Goal: Task Accomplishment & Management: Complete application form

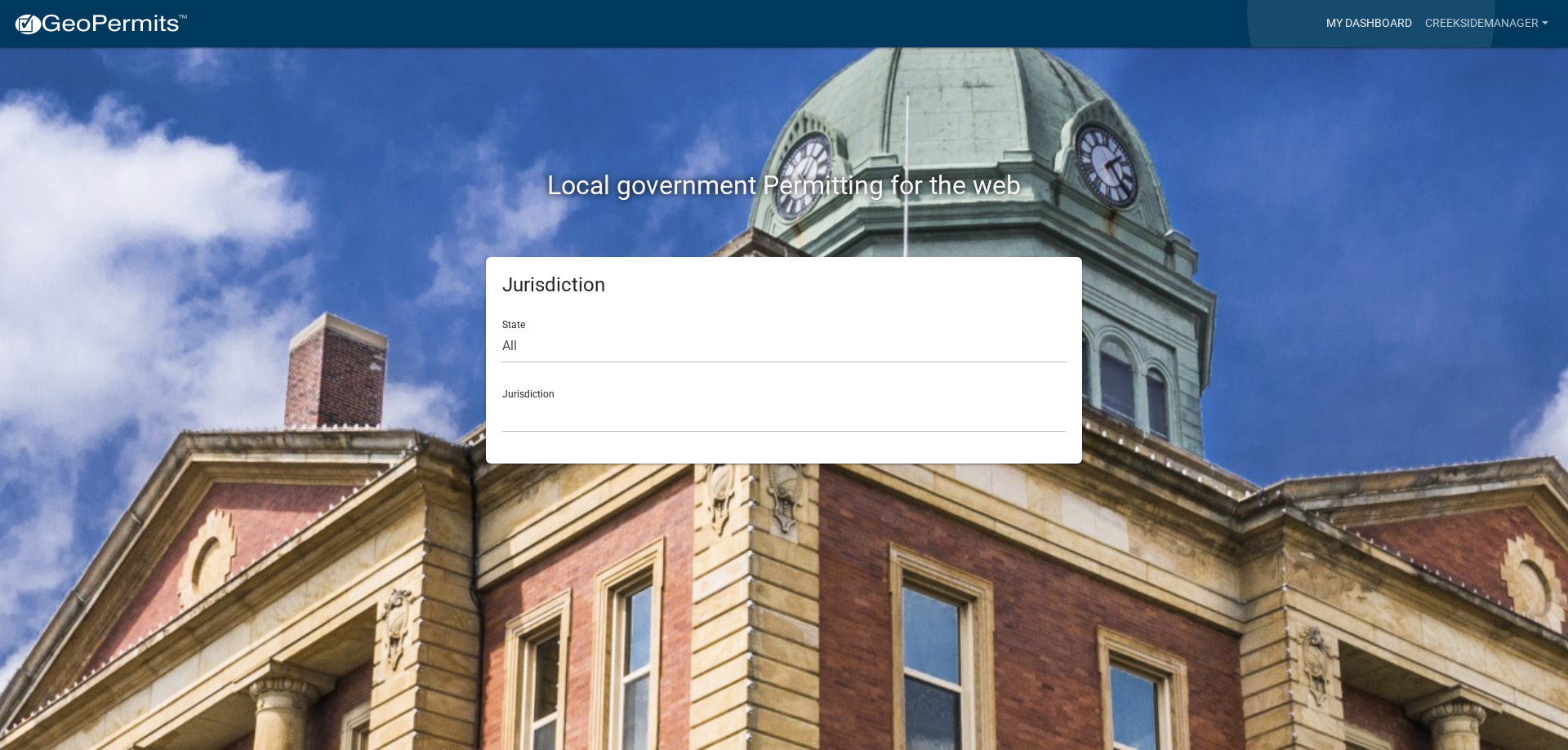
click at [1371, 13] on link "My Dashboard" at bounding box center [1369, 23] width 99 height 31
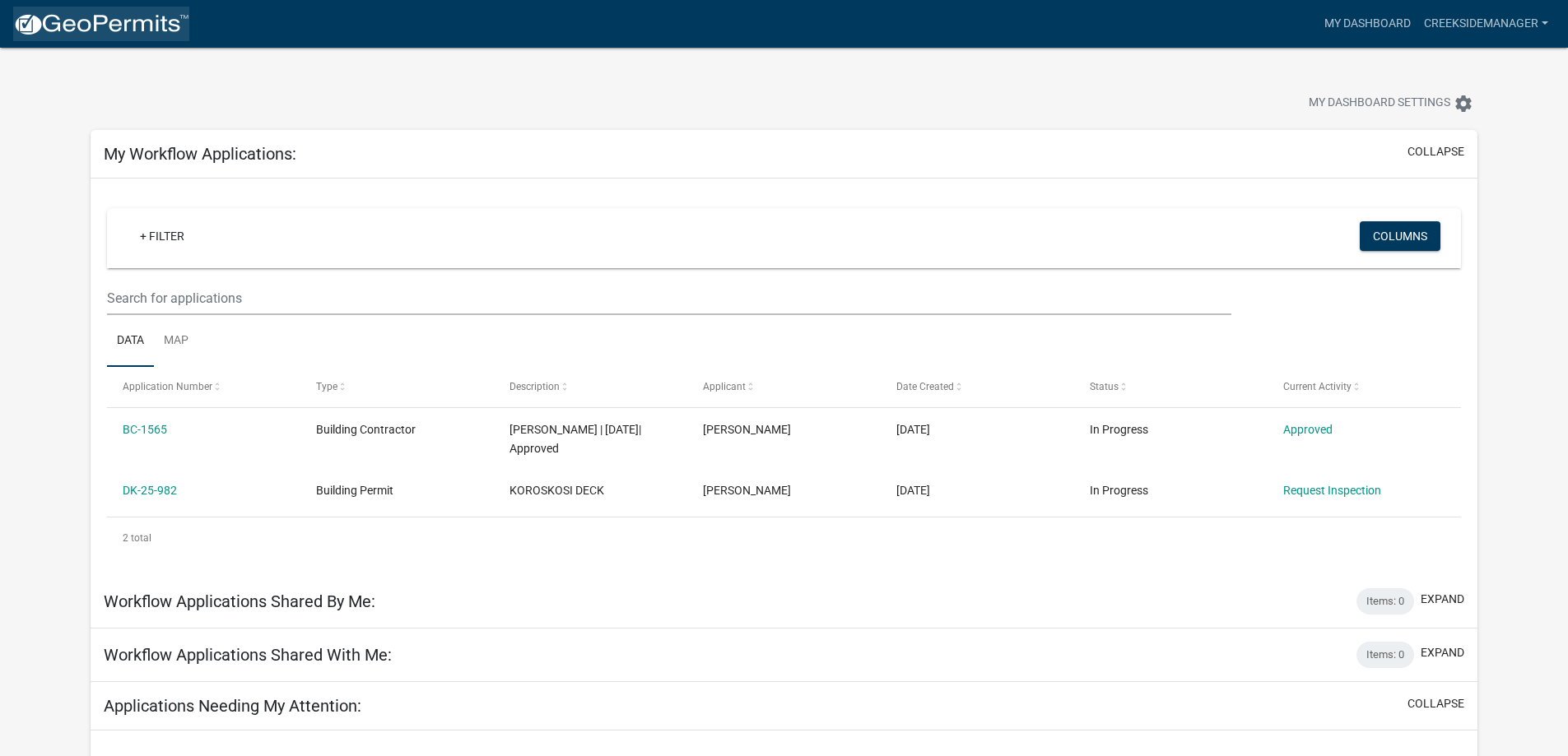
click at [121, 30] on img at bounding box center [102, 25] width 176 height 25
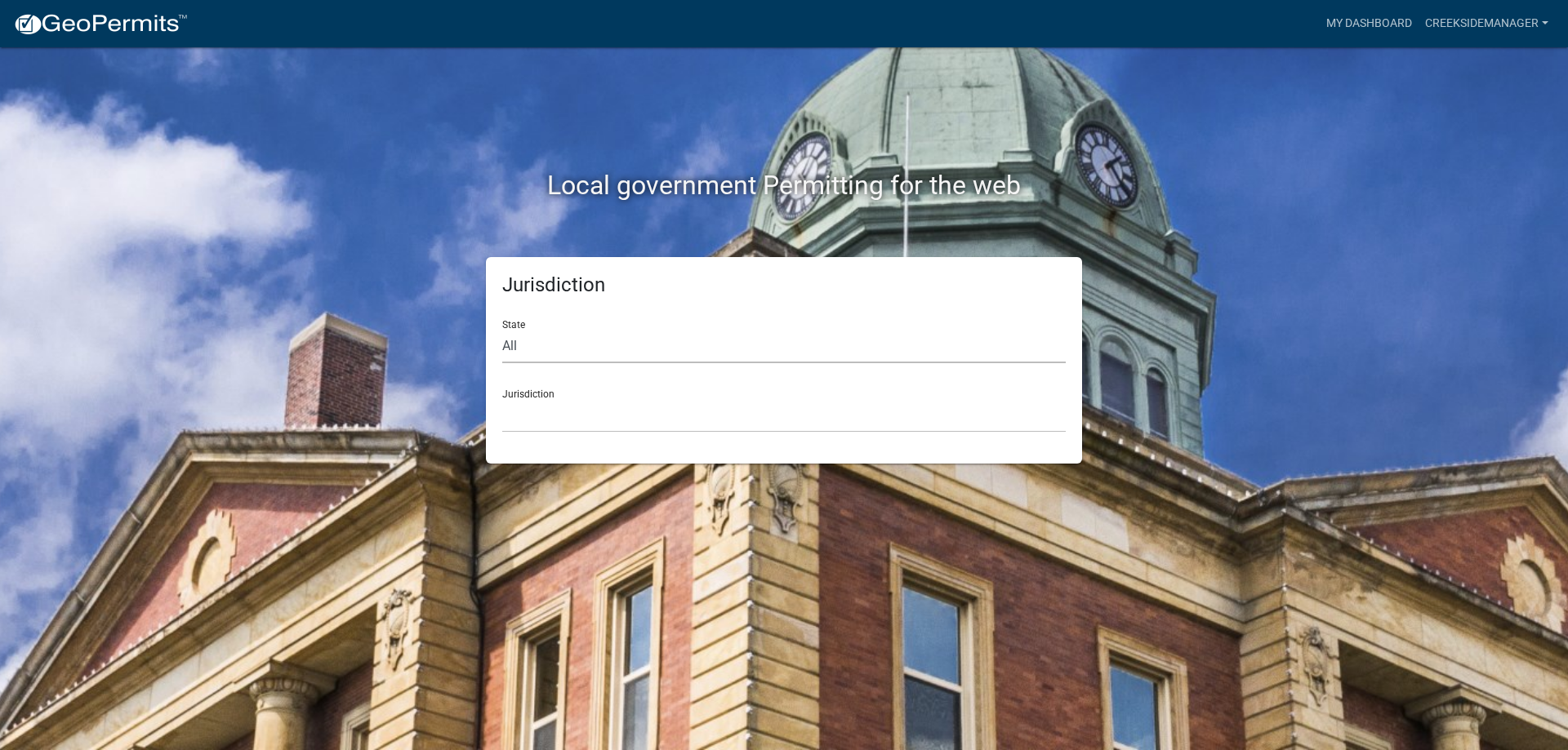
click at [557, 349] on select "All [US_STATE] [US_STATE] [US_STATE] [US_STATE] [US_STATE] [US_STATE] [US_STATE…" at bounding box center [783, 346] width 563 height 34
select select "[US_STATE]"
click at [502, 330] on select "All [US_STATE] [US_STATE] [US_STATE] [US_STATE] [US_STATE] [US_STATE] [US_STATE…" at bounding box center [783, 346] width 563 height 34
click at [558, 403] on select "City of [GEOGRAPHIC_DATA], [US_STATE] City of [GEOGRAPHIC_DATA], [US_STATE] Cit…" at bounding box center [783, 416] width 563 height 34
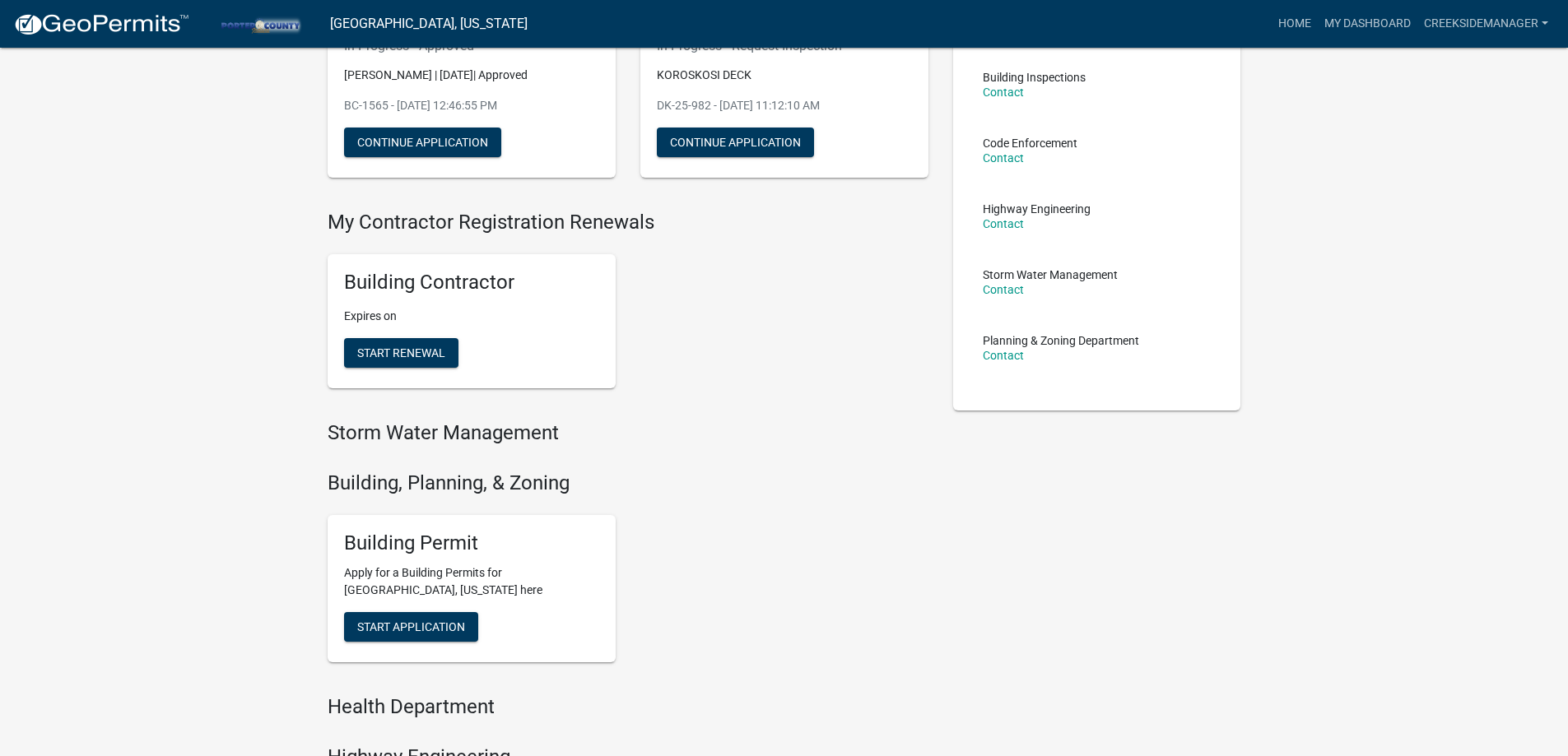
scroll to position [220, 0]
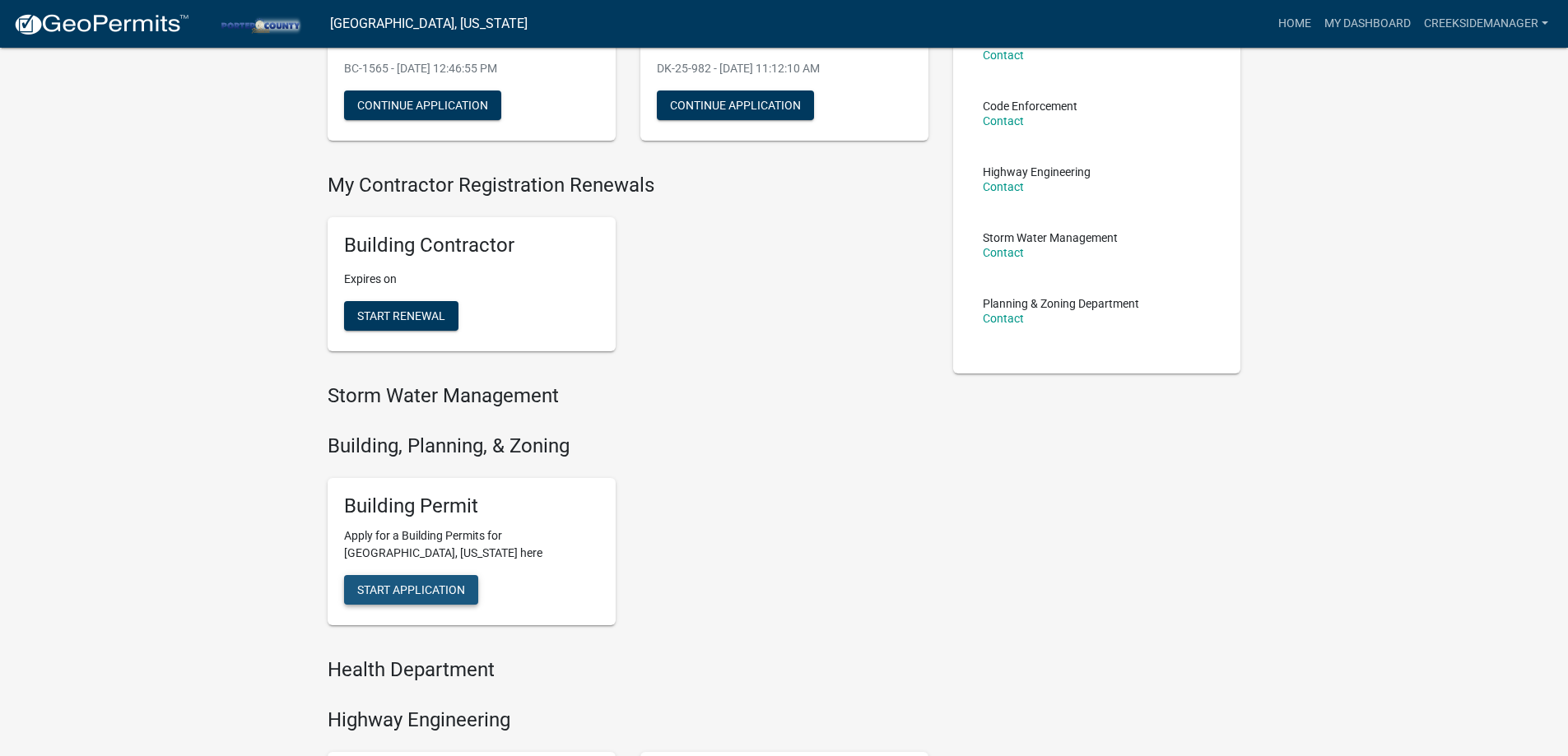
click at [410, 594] on span "Start Application" at bounding box center [410, 590] width 107 height 14
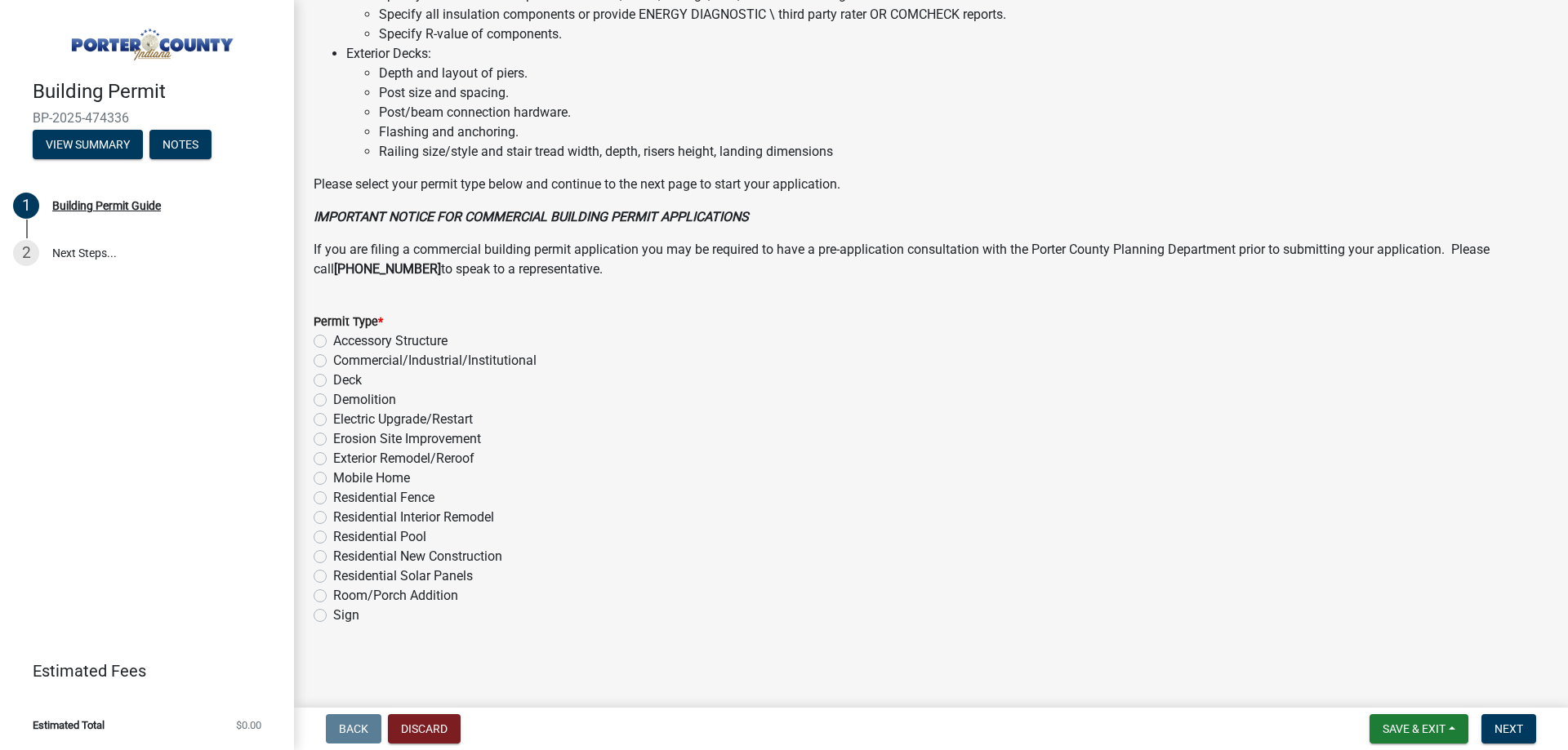
scroll to position [1096, 0]
click at [333, 532] on label "Residential Pool" at bounding box center [379, 534] width 93 height 19
click at [333, 532] on input "Residential Pool" at bounding box center [338, 529] width 11 height 11
radio input "true"
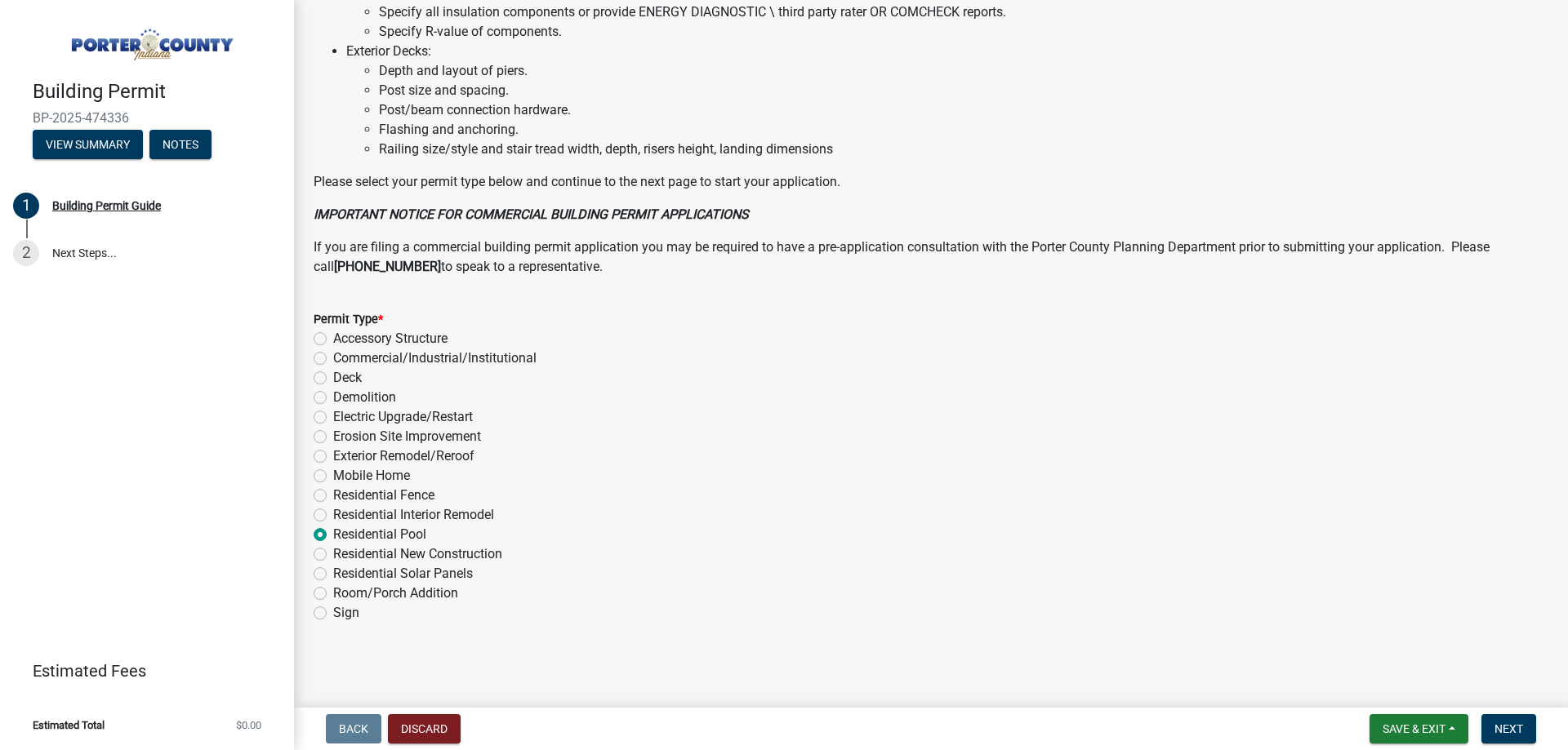
click at [333, 419] on label "Electric Upgrade/Restart" at bounding box center [403, 416] width 139 height 19
click at [333, 418] on input "Electric Upgrade/Restart" at bounding box center [338, 412] width 11 height 11
radio input "true"
click at [333, 529] on label "Residential Pool" at bounding box center [379, 534] width 93 height 19
click at [333, 529] on input "Residential Pool" at bounding box center [338, 529] width 11 height 11
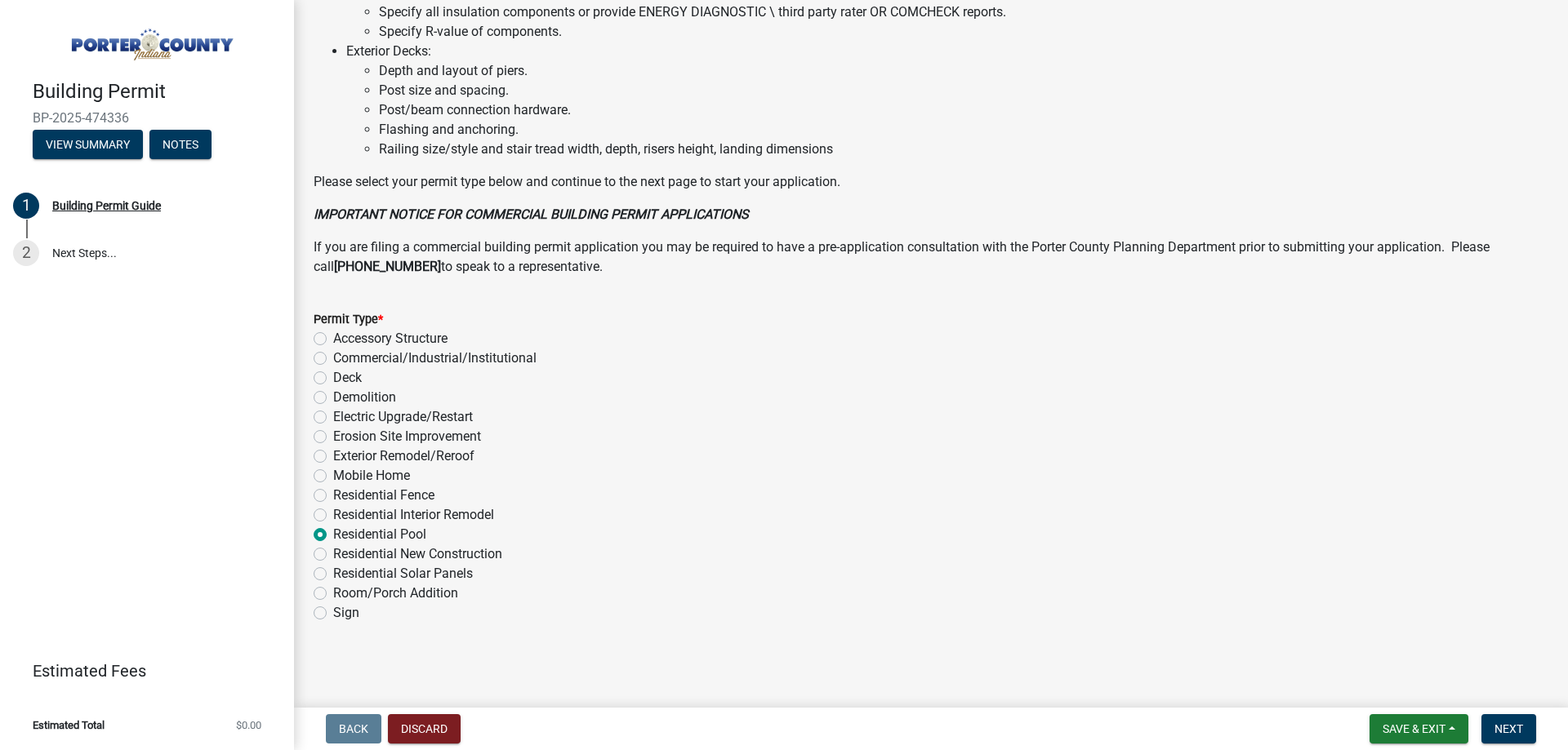
radio input "true"
click at [1506, 730] on span "Next" at bounding box center [1508, 729] width 29 height 13
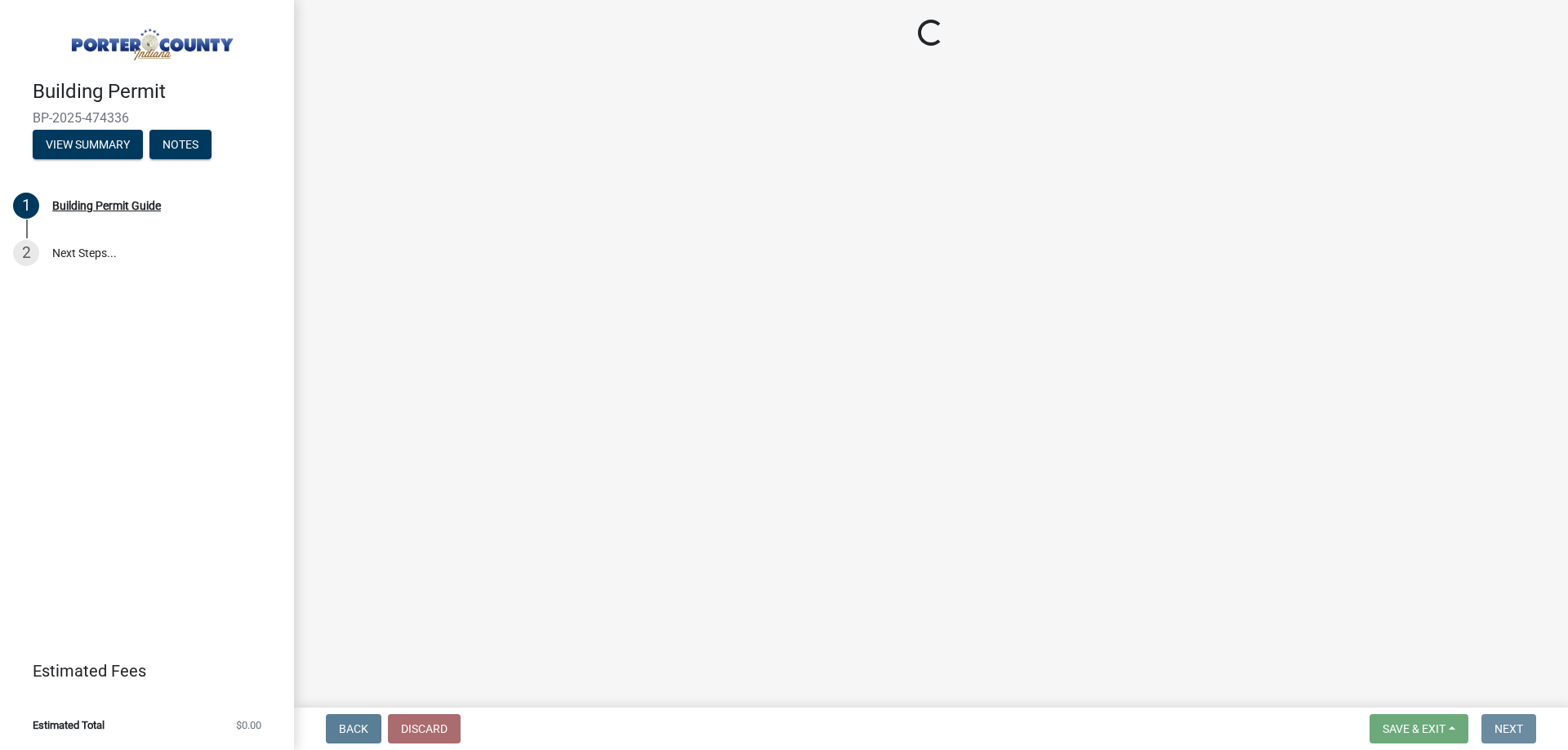
scroll to position [0, 0]
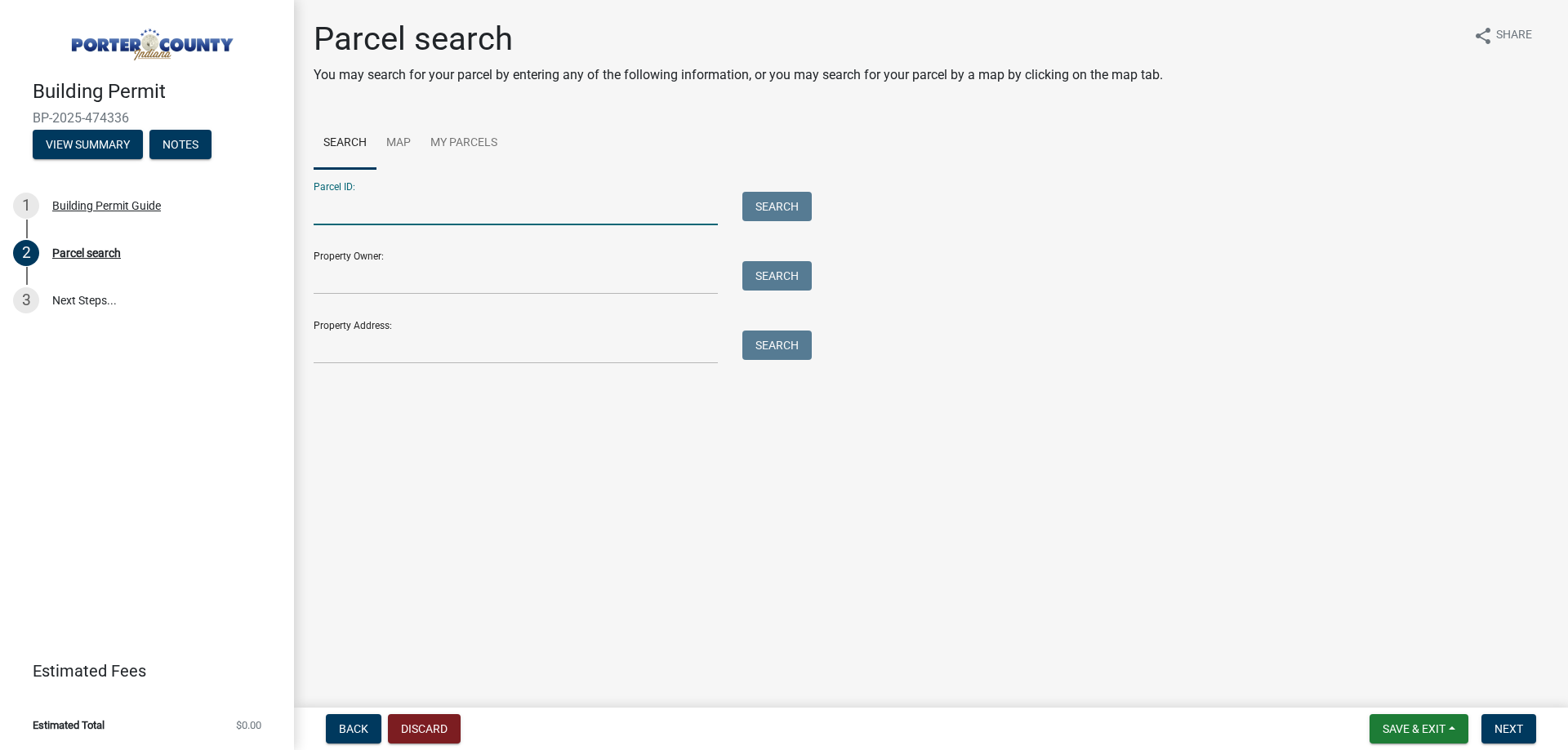
click at [384, 210] on input "Parcel ID:" at bounding box center [516, 209] width 405 height 34
click at [384, 211] on input "Parcel ID:" at bounding box center [516, 209] width 405 height 34
click at [431, 216] on input "Parcel ID:" at bounding box center [516, 209] width 405 height 34
click at [423, 293] on input "Property Owner:" at bounding box center [516, 278] width 405 height 34
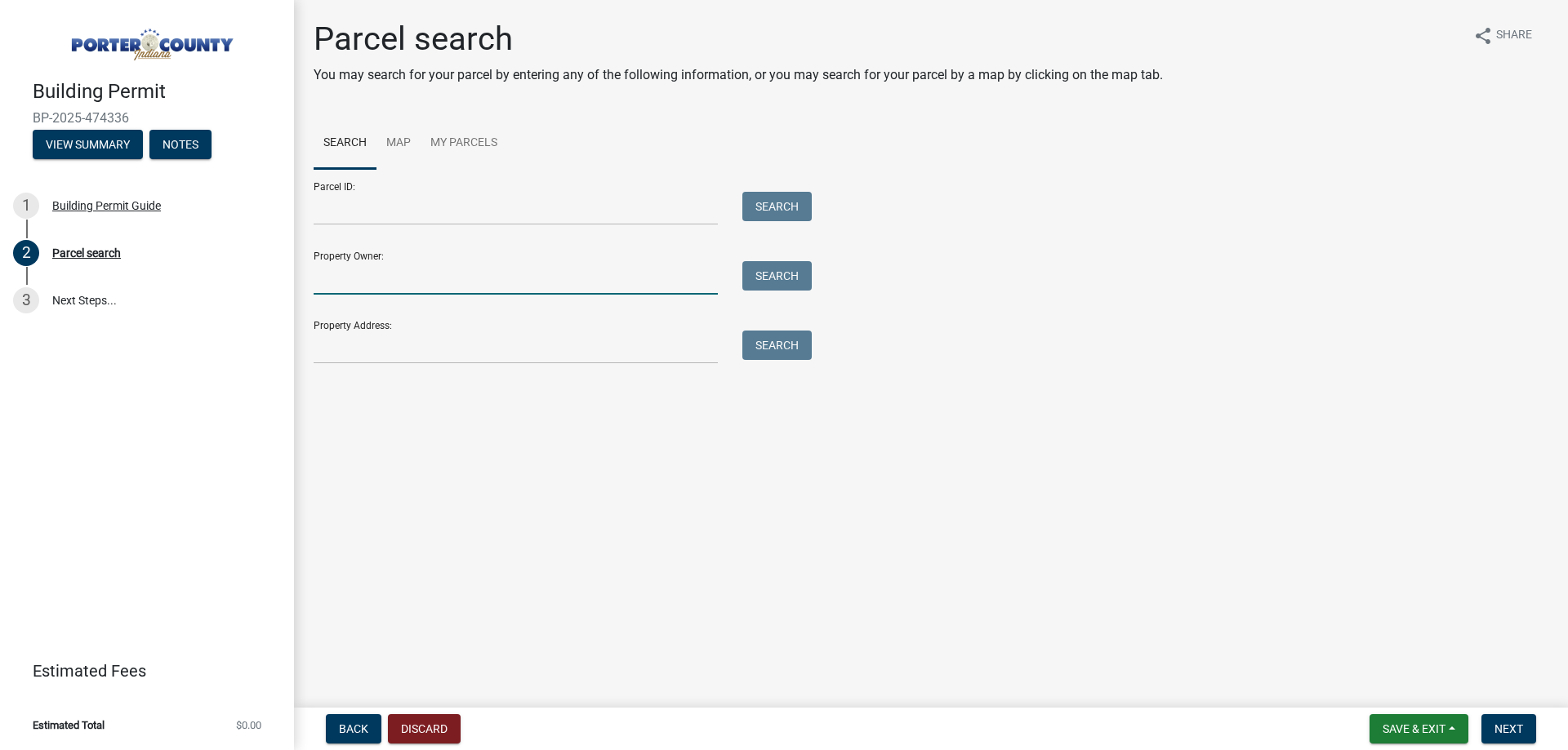
click at [374, 279] on input "Property Owner:" at bounding box center [516, 278] width 405 height 34
type input "[PERSON_NAME]"
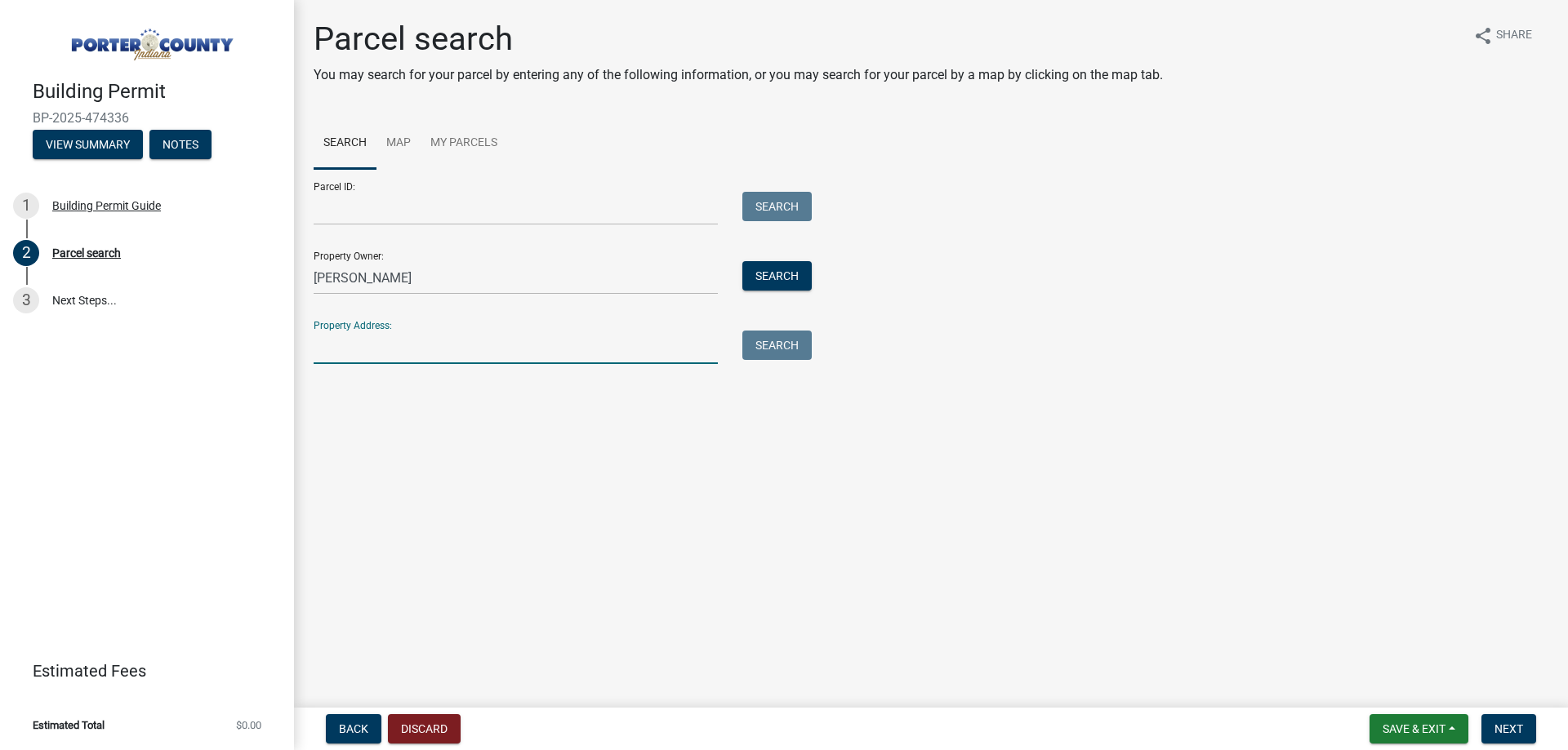
click at [369, 346] on input "Property Address:" at bounding box center [516, 347] width 405 height 34
type input "[STREET_ADDRESS]"
click at [633, 362] on input "[STREET_ADDRESS]" at bounding box center [516, 347] width 405 height 34
type input "[STREET_ADDRESS]"
click at [767, 345] on button "Search" at bounding box center [776, 345] width 70 height 29
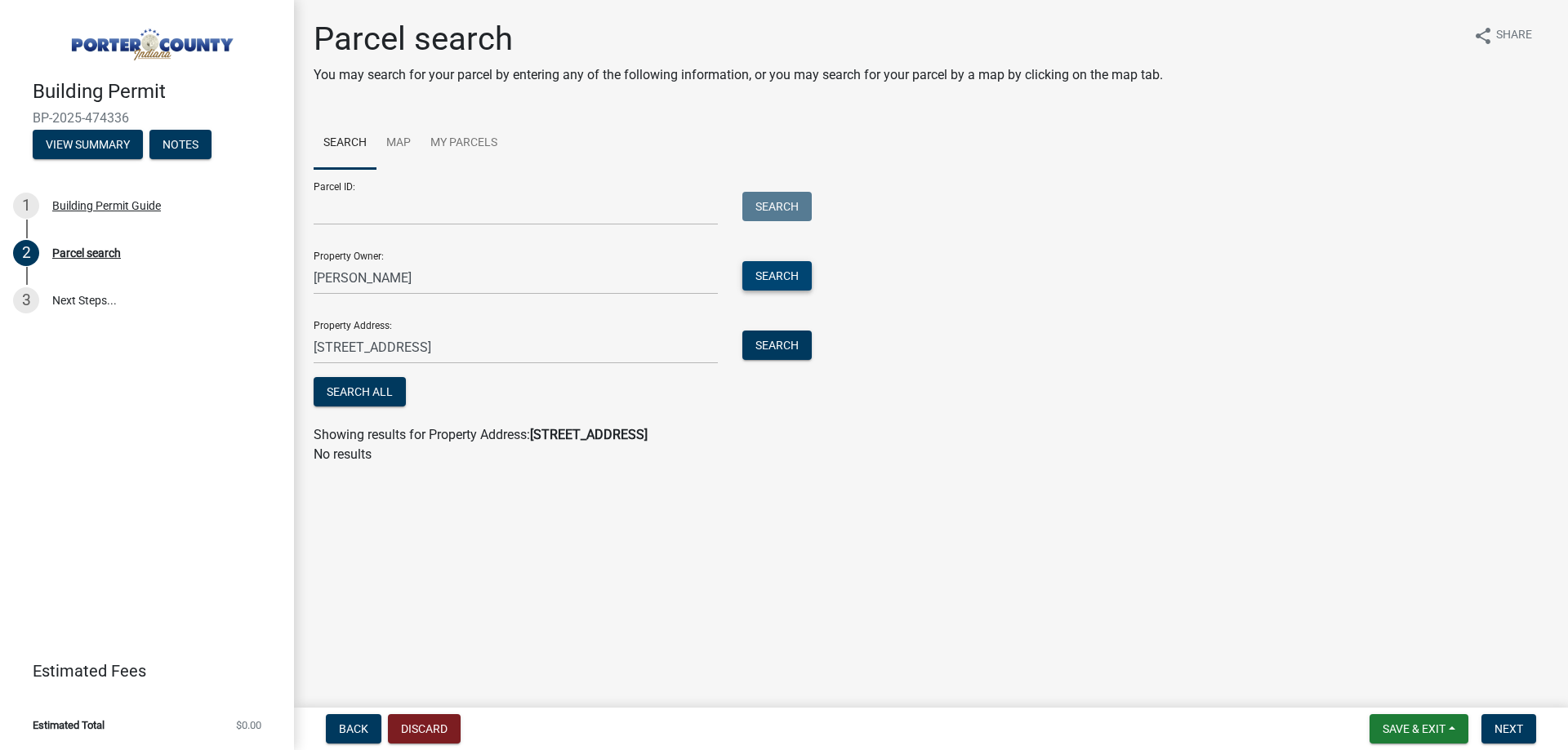
click at [787, 275] on button "Search" at bounding box center [776, 275] width 70 height 29
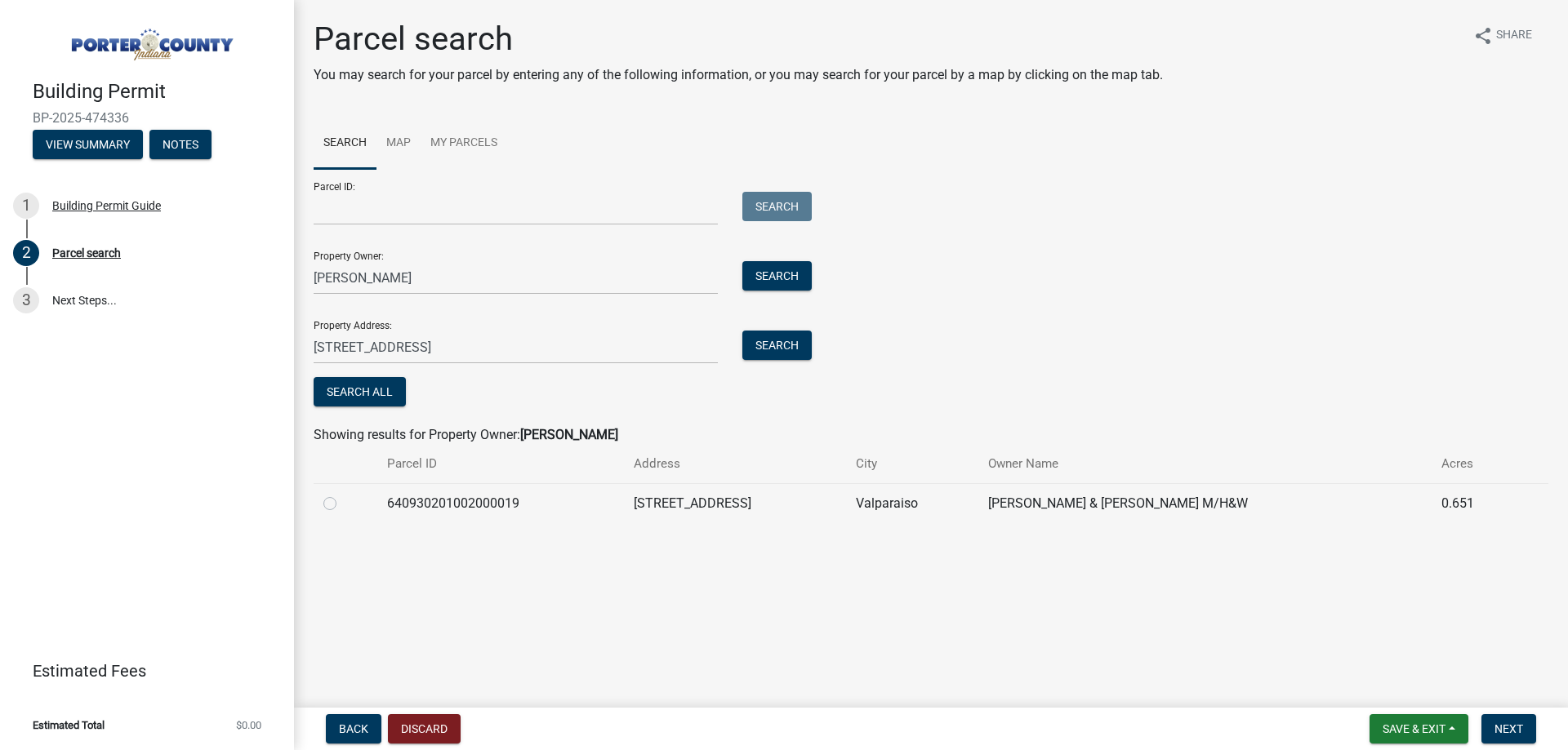
click at [343, 494] on label at bounding box center [343, 494] width 0 height 0
click at [343, 504] on input "radio" at bounding box center [348, 499] width 11 height 11
radio input "true"
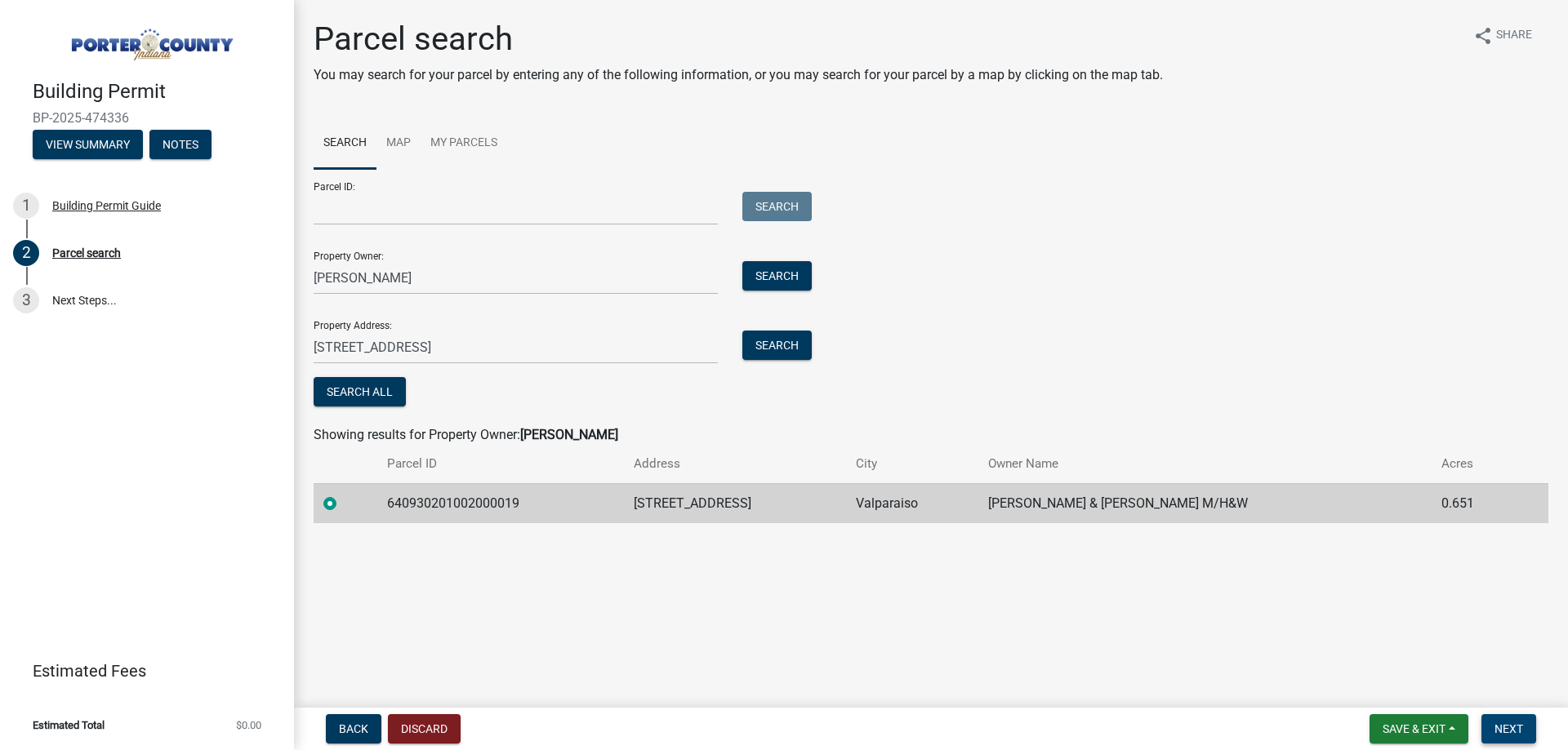
click at [1509, 727] on span "Next" at bounding box center [1508, 729] width 29 height 13
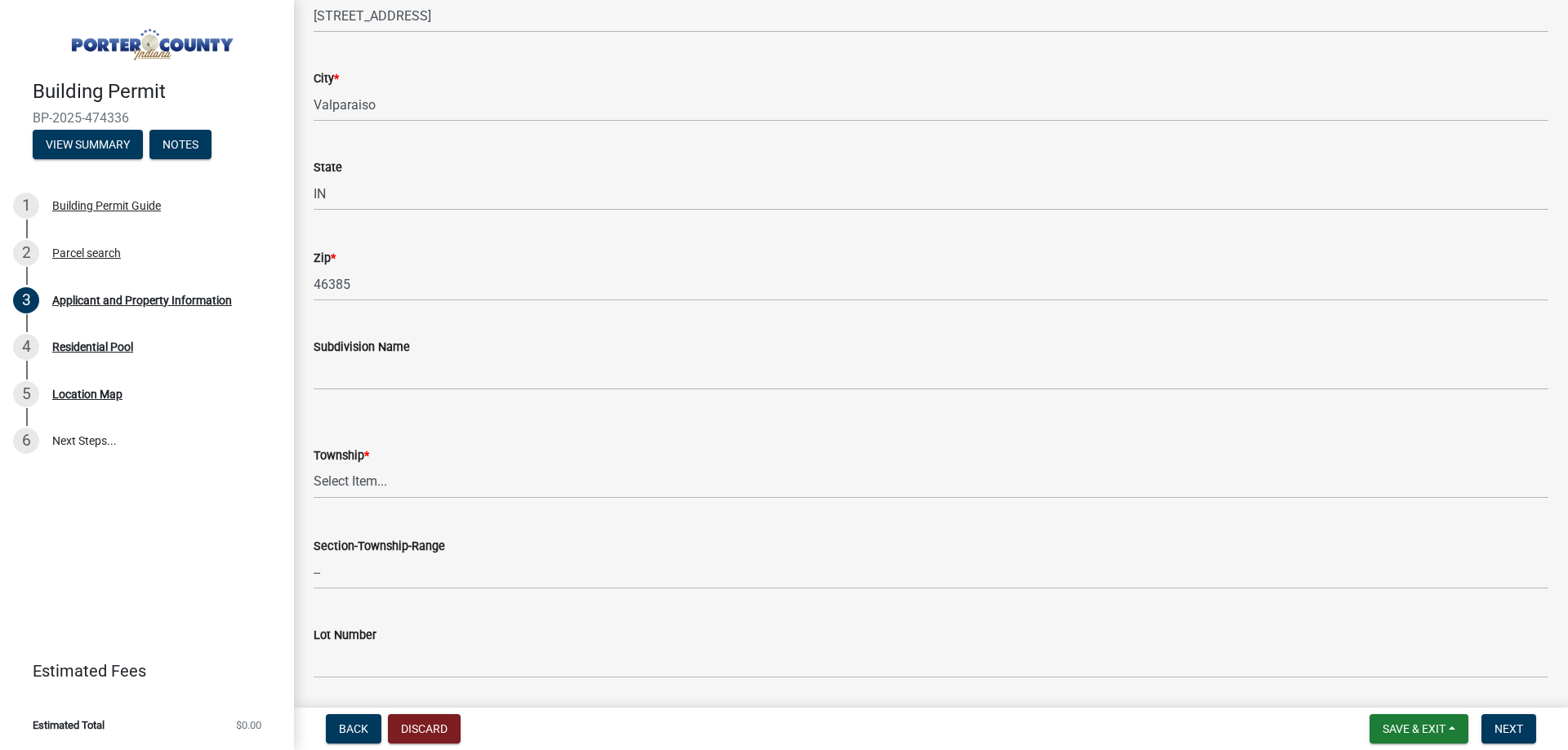
scroll to position [326, 0]
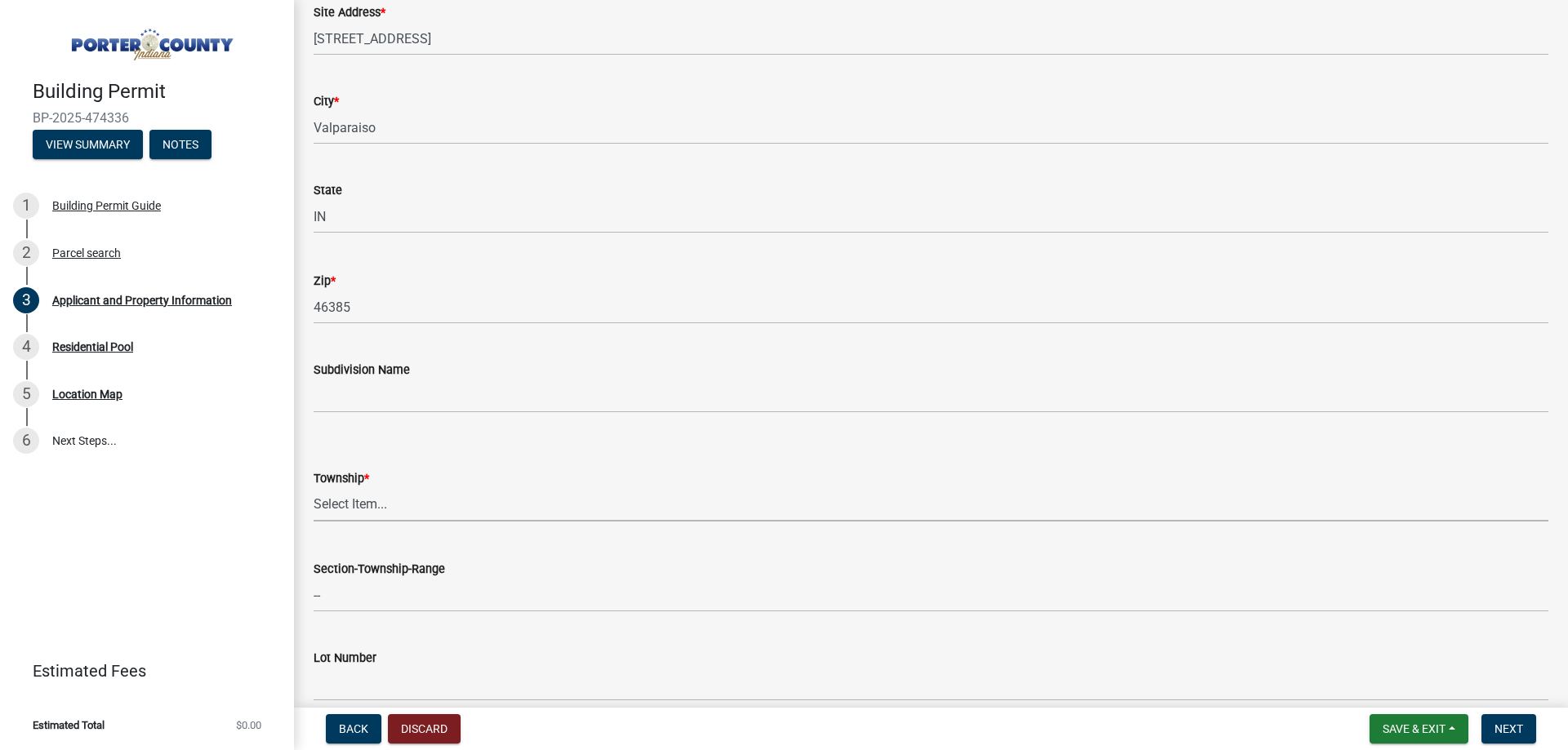
click at [376, 500] on select "Select Item... [PERSON_NAME][GEOGRAPHIC_DATA] [PERSON_NAME][GEOGRAPHIC_DATA] [G…" at bounding box center [931, 505] width 1235 height 34
click at [314, 488] on select "Select Item... [PERSON_NAME][GEOGRAPHIC_DATA] [PERSON_NAME][GEOGRAPHIC_DATA] [G…" at bounding box center [931, 505] width 1235 height 34
select select "3ef279d8-364d-4472-9edf-8c32643de6c0"
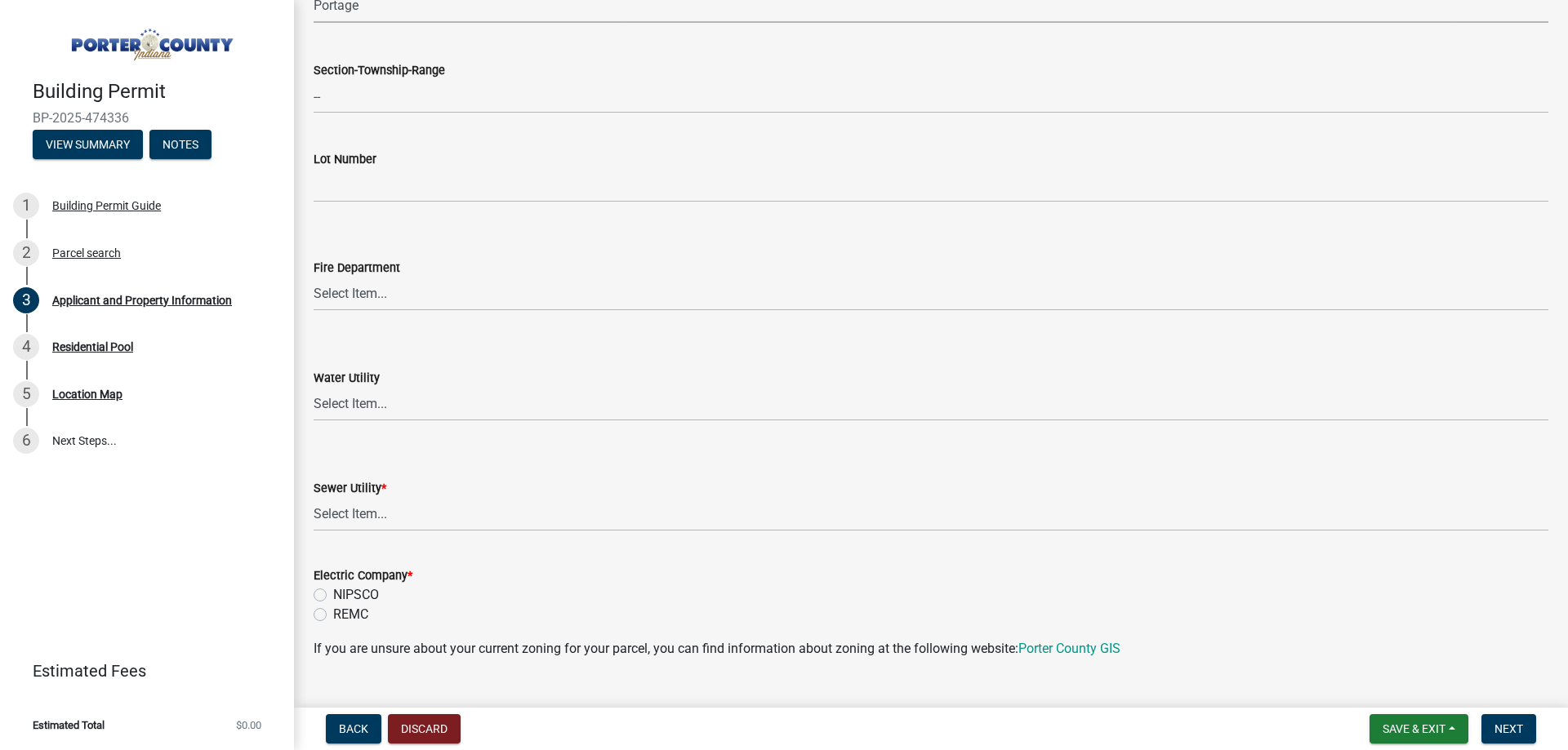
scroll to position [979, 0]
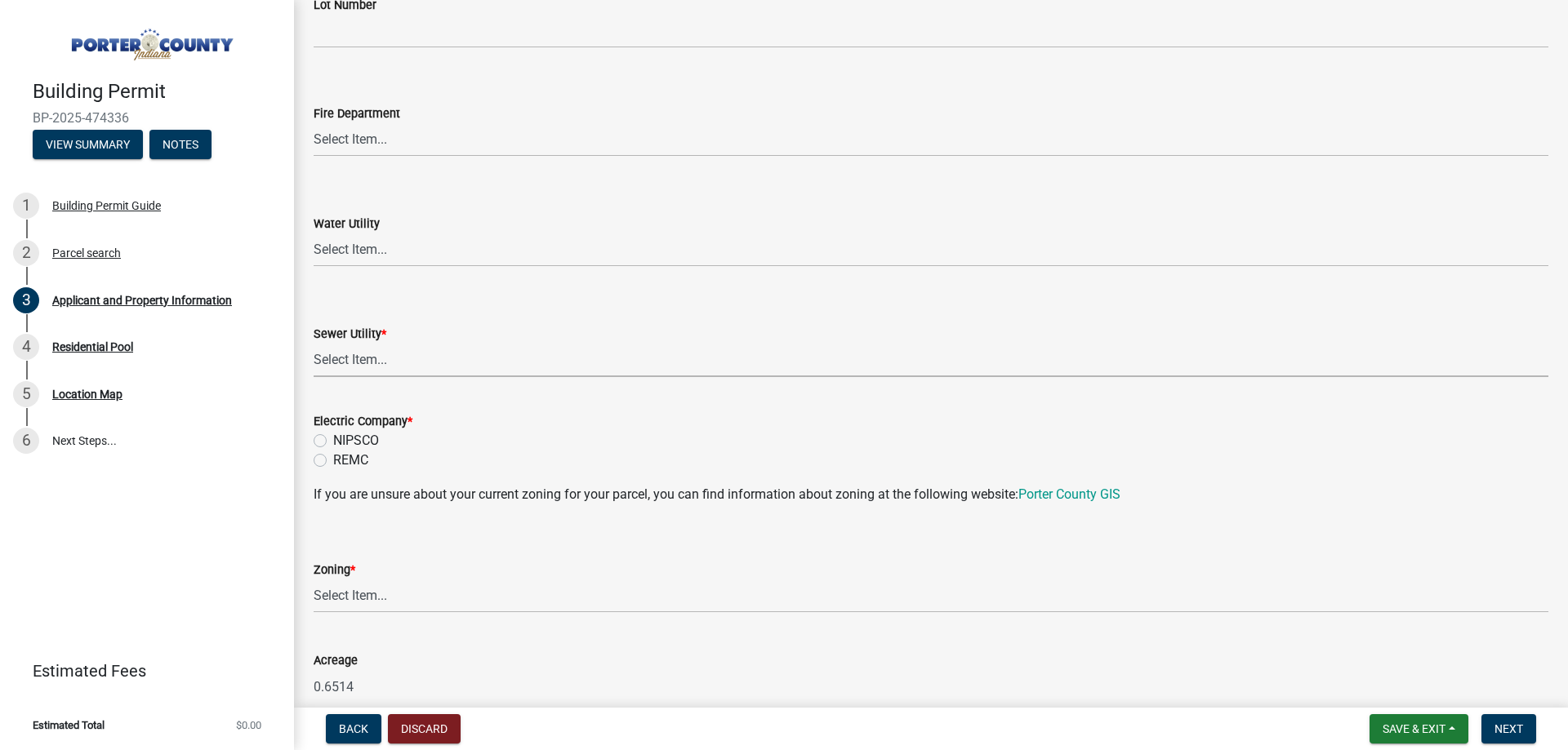
click at [356, 362] on select "Select Item... Aqua [US_STATE] Inc Damon Run Falling Waters Lake Eliza - LEACD …" at bounding box center [931, 361] width 1235 height 34
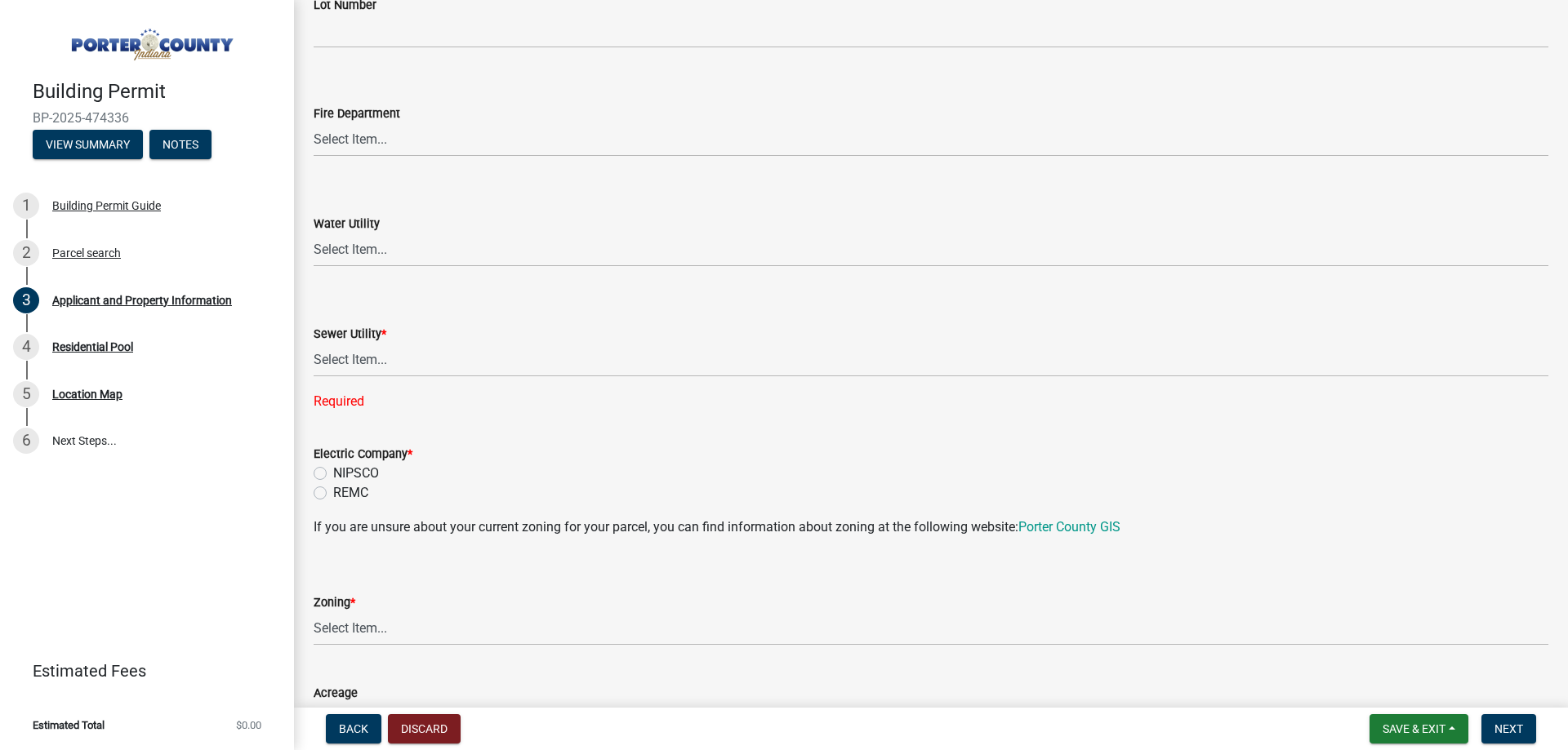
click at [1044, 498] on wm-data-entity-input-list "Property Location Information Parcel Number 640930201002000019 Legal [GEOGRAPHI…" at bounding box center [931, 553] width 1235 height 2882
click at [379, 360] on select "Select Item... Aqua [US_STATE] Inc Damon Run Falling Waters Lake Eliza - LEACD …" at bounding box center [931, 361] width 1235 height 34
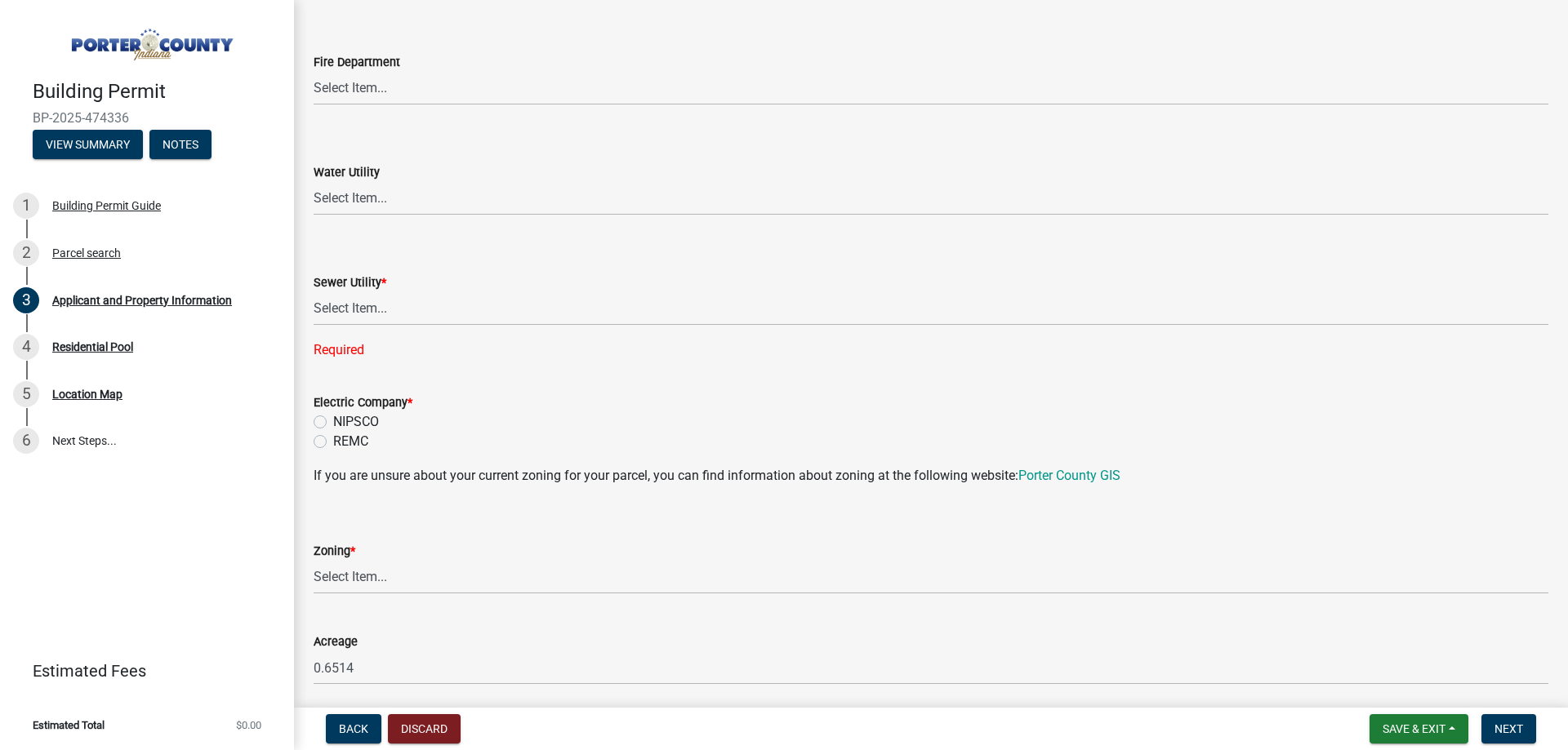
scroll to position [1197, 0]
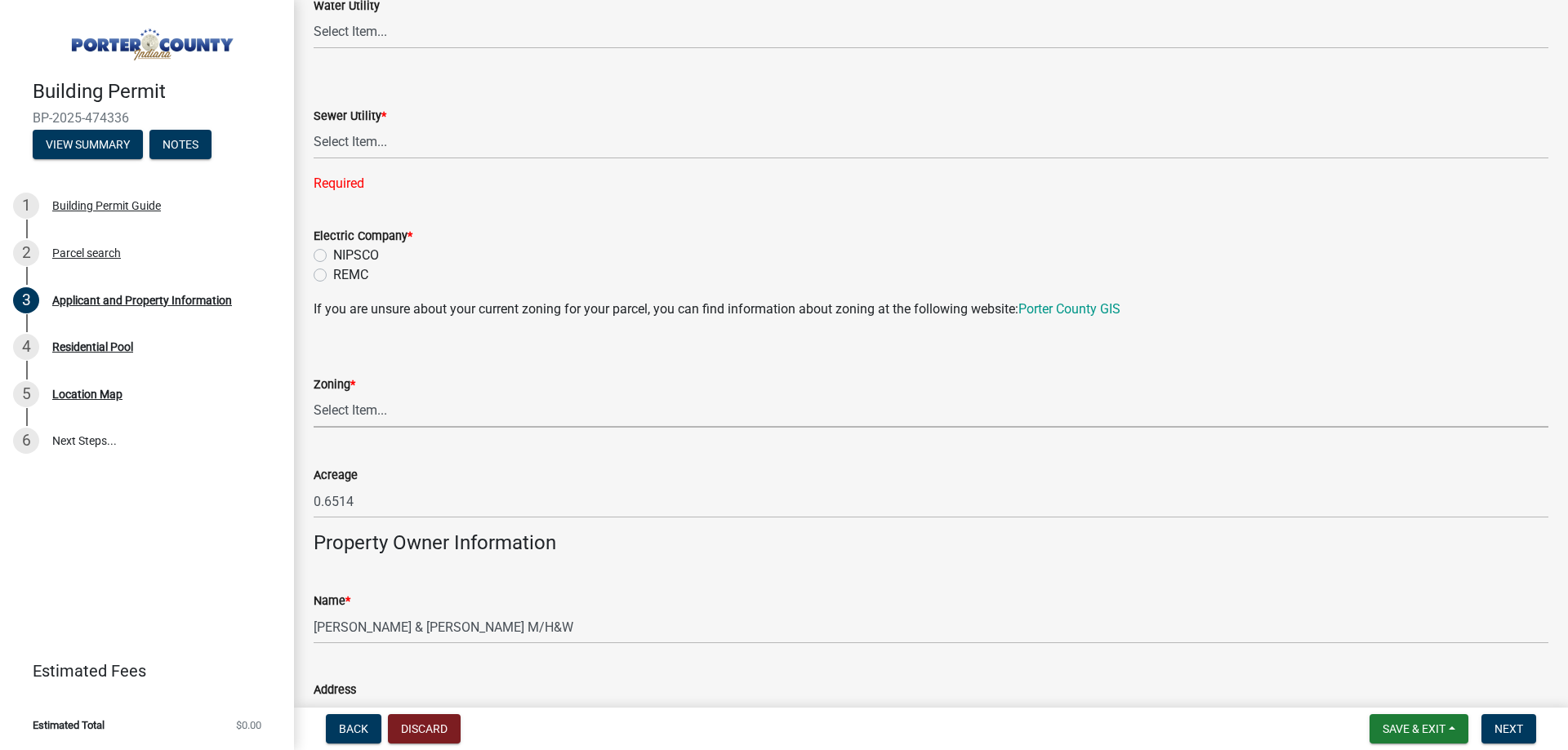
click at [353, 412] on select "Select Item... A1 A2 CH CM CN I1 I2 I3 IN MP OT P1 P2 PUD R1 R2 R3 R4 RL RR" at bounding box center [931, 411] width 1235 height 34
click at [353, 413] on select "Select Item... A1 A2 CH CM CN I1 I2 I3 IN MP OT P1 P2 PUD R1 R2 R3 R4 RL RR" at bounding box center [931, 411] width 1235 height 34
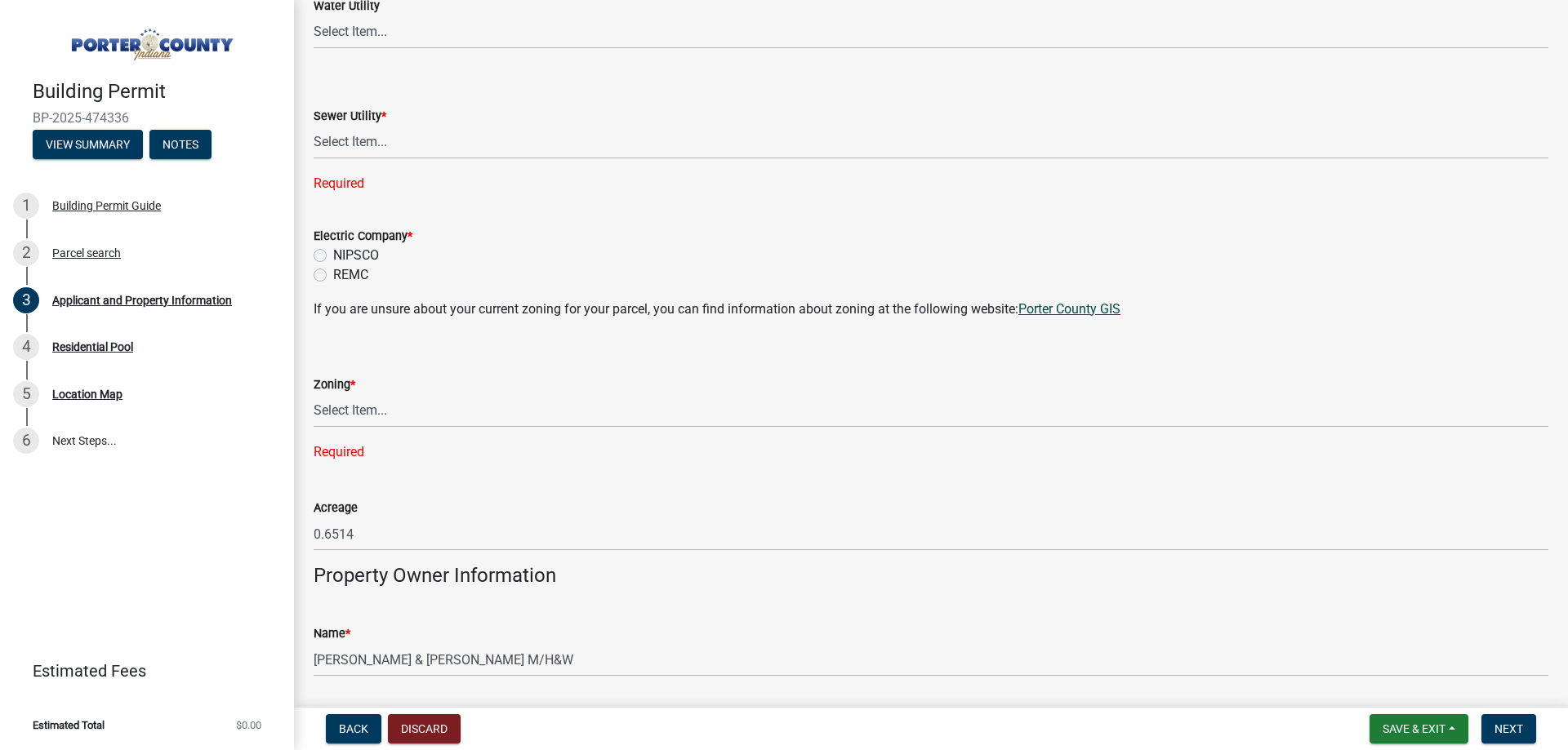
click at [1086, 309] on link "Porter County GIS" at bounding box center [1069, 309] width 102 height 15
click at [410, 232] on span "*" at bounding box center [410, 236] width 5 height 14
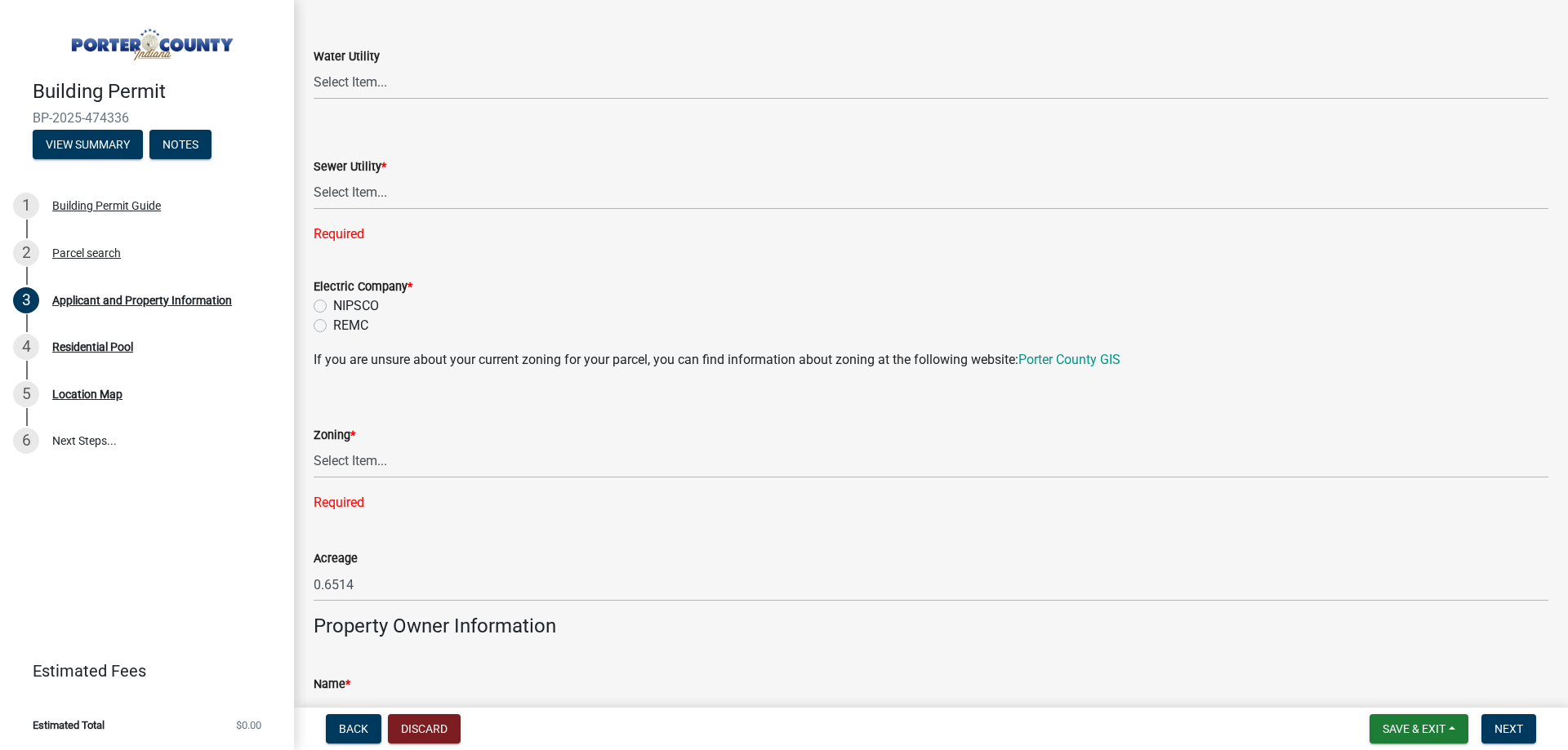
scroll to position [871, 0]
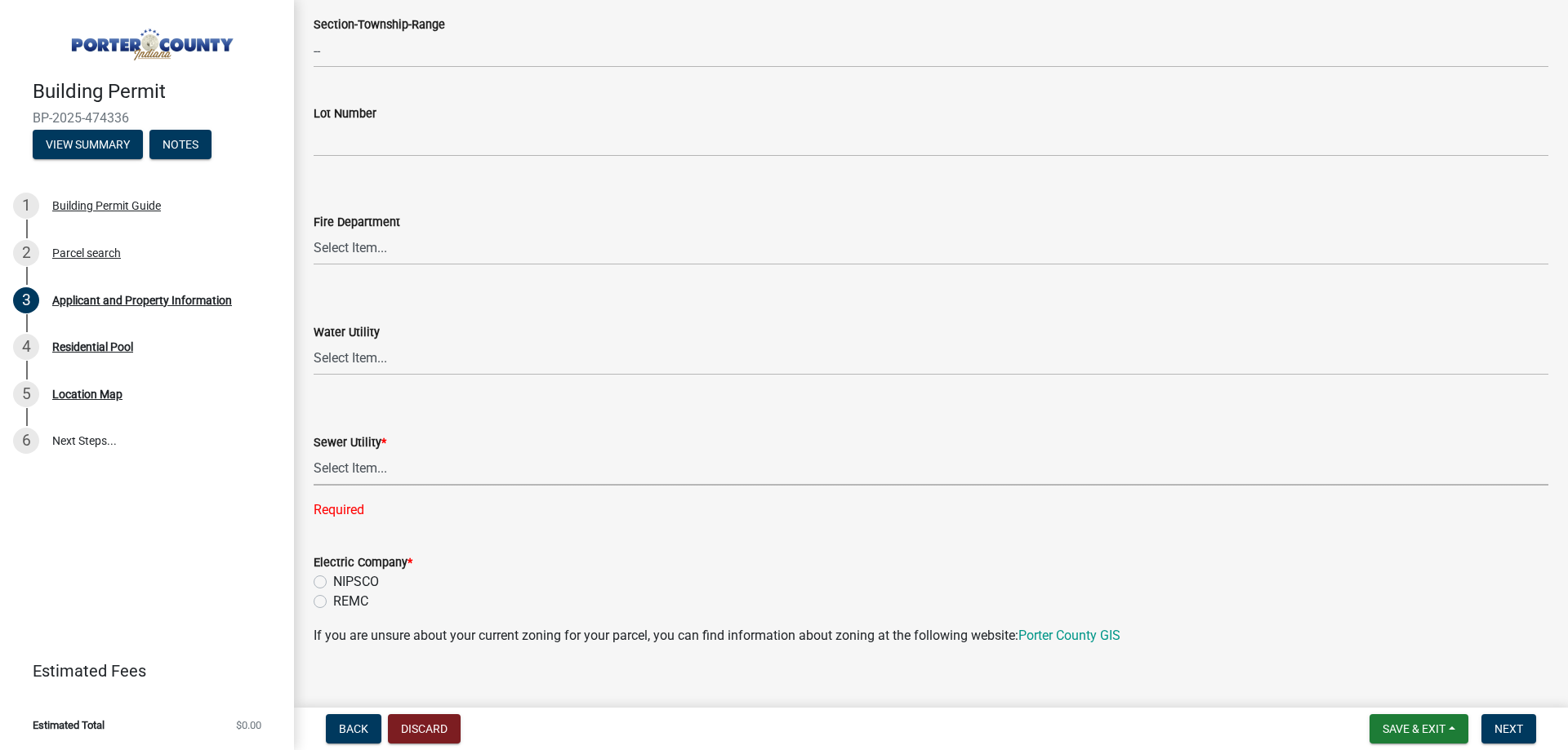
click at [400, 466] on select "Select Item... Aqua [US_STATE] Inc Damon Run Falling Waters Lake Eliza - LEACD …" at bounding box center [931, 469] width 1235 height 34
click at [314, 452] on select "Select Item... Aqua [US_STATE] Inc Damon Run Falling Waters Lake Eliza - LEACD …" at bounding box center [931, 469] width 1235 height 34
select select "b800d0da-e05b-4bfb-9059-90d625c2cfa9"
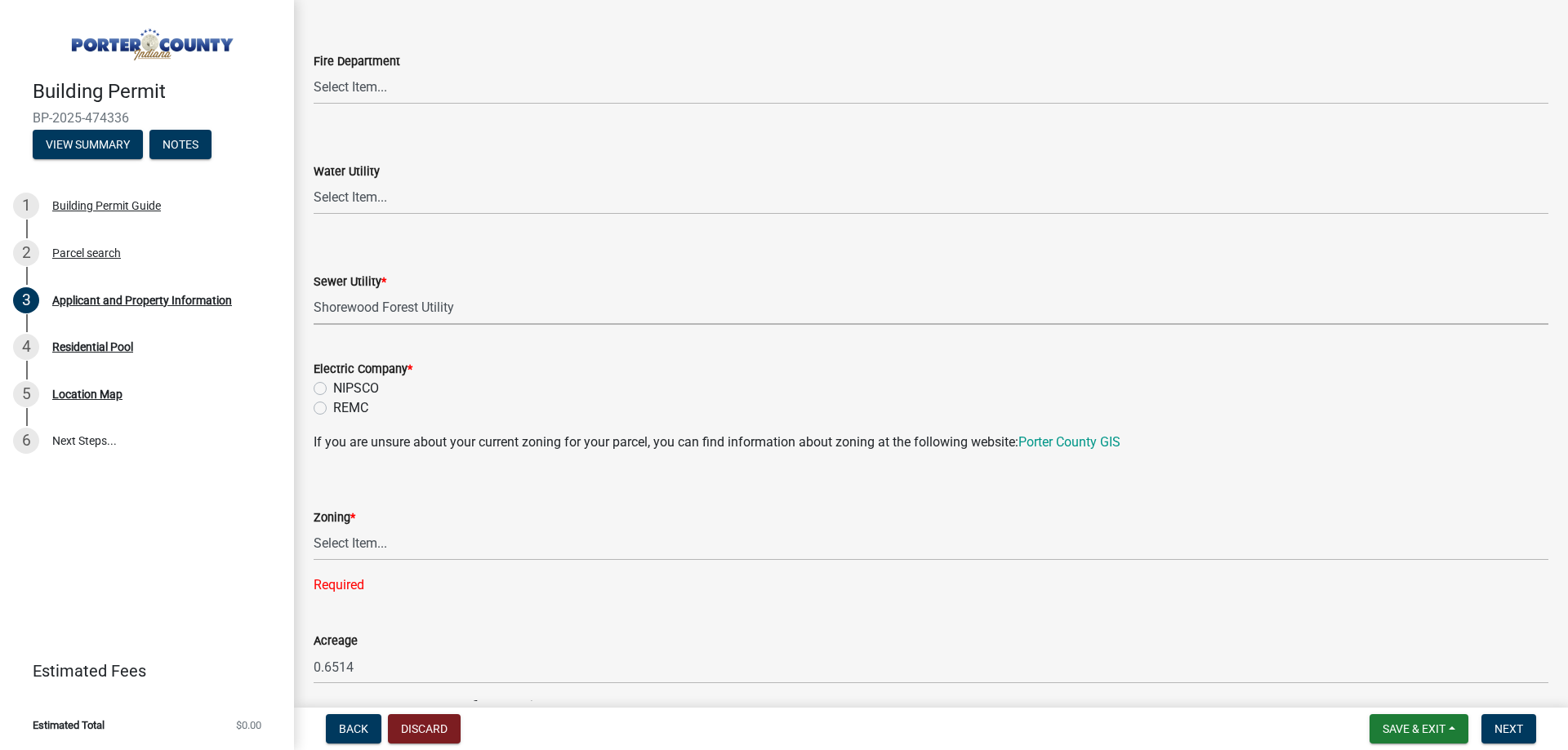
scroll to position [1088, 0]
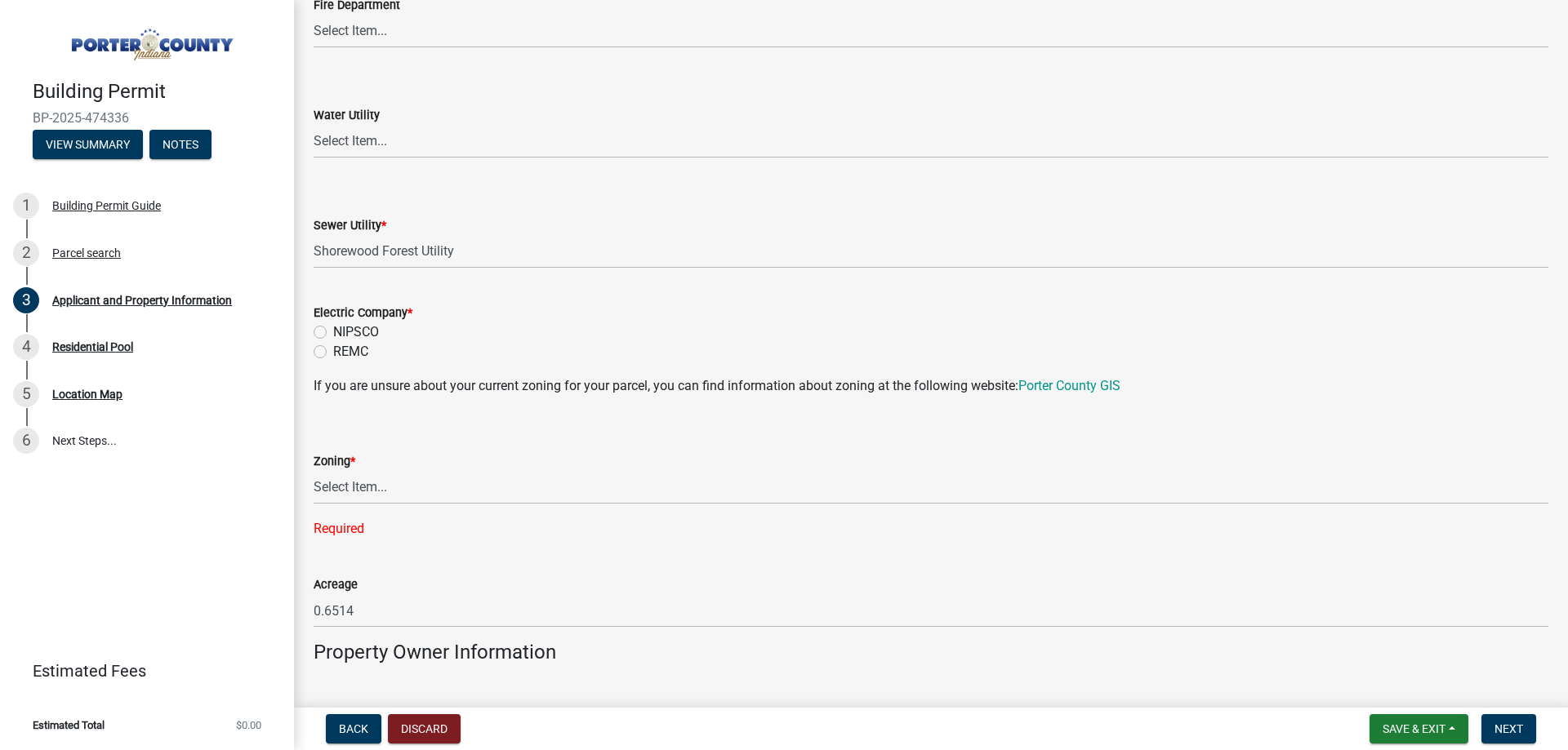
click at [361, 351] on label "REMC" at bounding box center [351, 352] width 35 height 19
click at [344, 351] on input "REMC" at bounding box center [338, 347] width 11 height 11
radio input "true"
drag, startPoint x: 386, startPoint y: 354, endPoint x: 336, endPoint y: 343, distance: 51.2
click at [336, 343] on div "REMC" at bounding box center [931, 352] width 1235 height 19
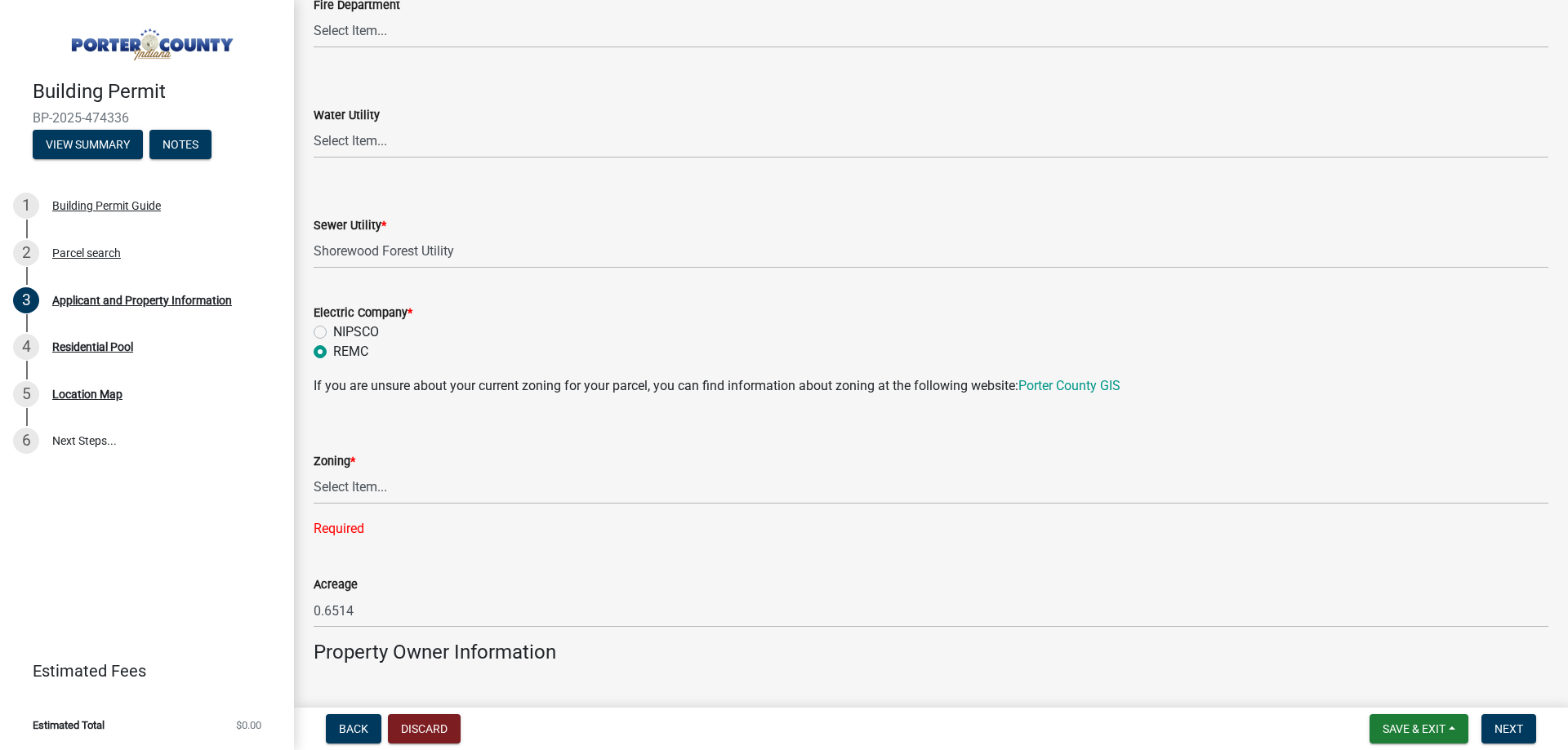
drag, startPoint x: 334, startPoint y: 329, endPoint x: 380, endPoint y: 331, distance: 46.0
click at [380, 332] on div "NIPSCO" at bounding box center [931, 331] width 1235 height 19
click at [458, 365] on wm-data-entity-input "Electric Company * NIPSCO REMC" at bounding box center [931, 330] width 1235 height 93
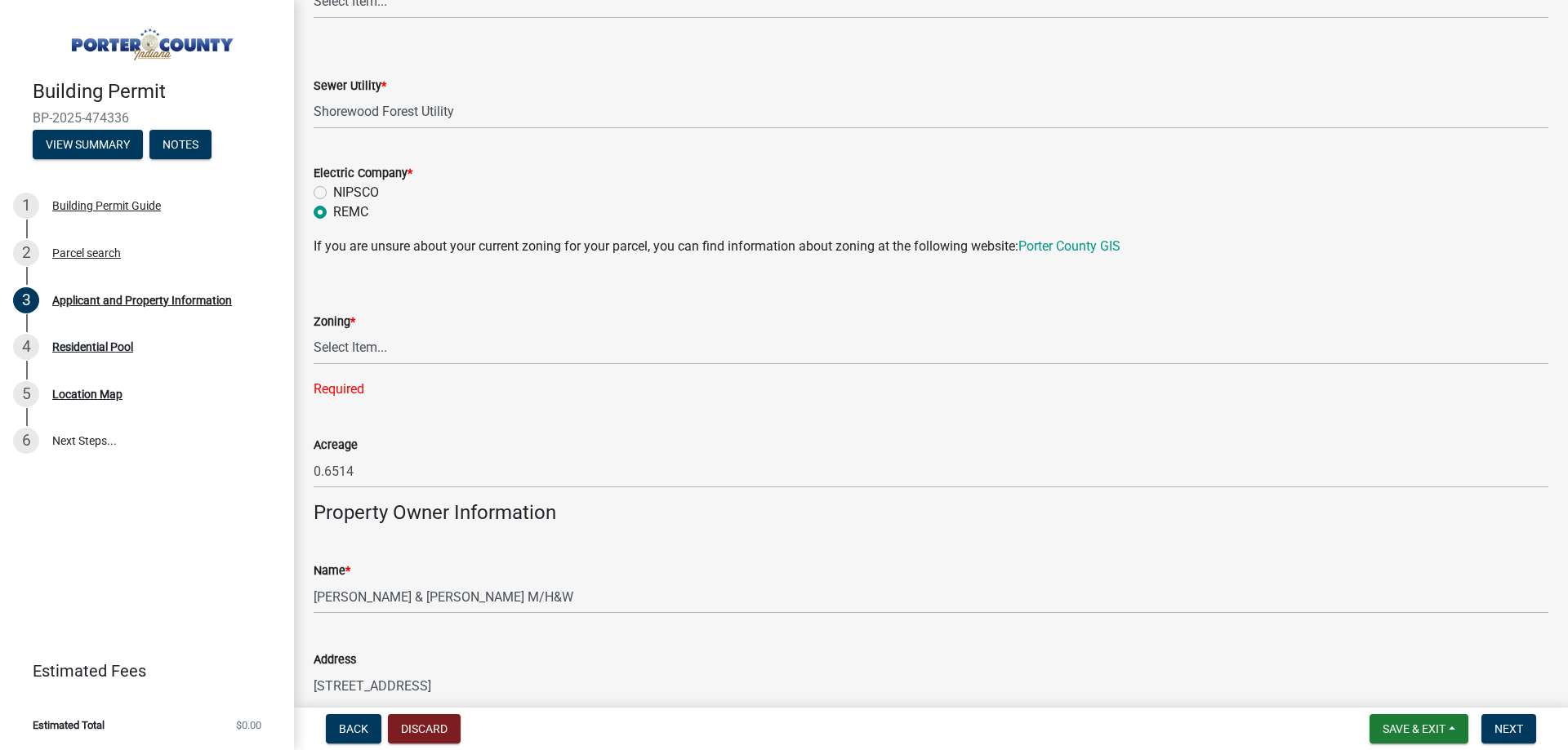
scroll to position [1414, 0]
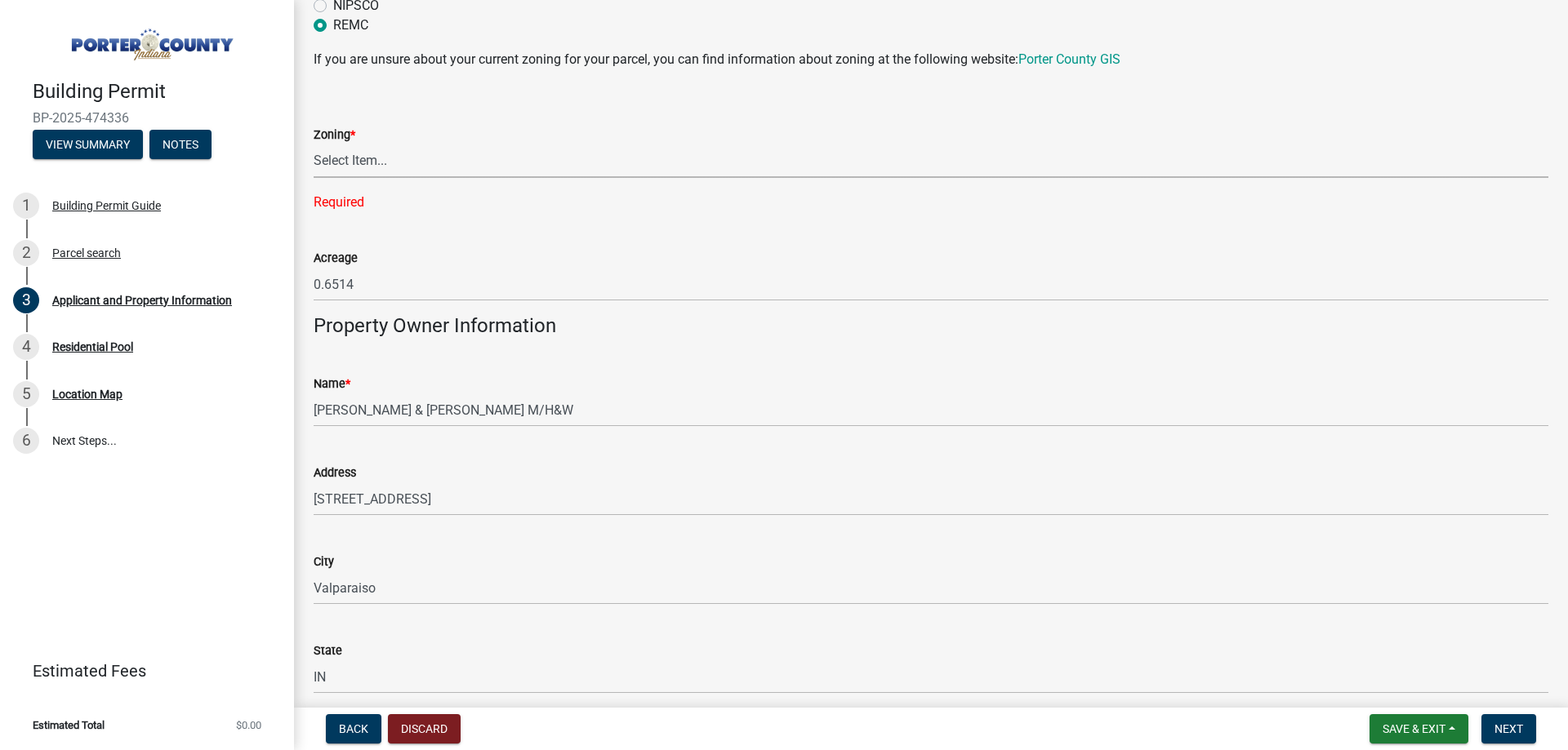
click at [375, 163] on select "Select Item... A1 A2 CH CM CN I1 I2 I3 IN MP OT P1 P2 PUD R1 R2 R3 R4 RL RR" at bounding box center [931, 161] width 1235 height 34
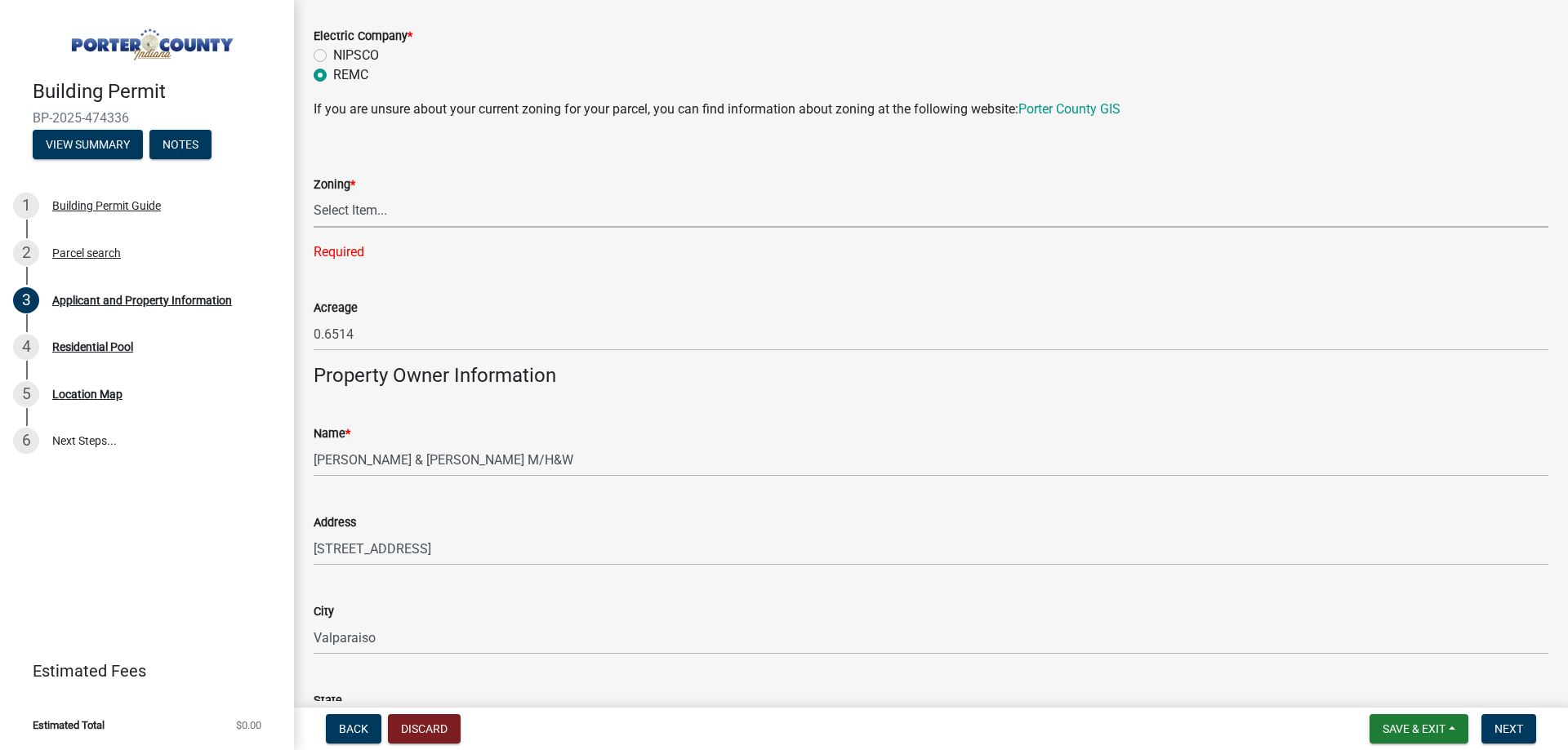
scroll to position [1197, 0]
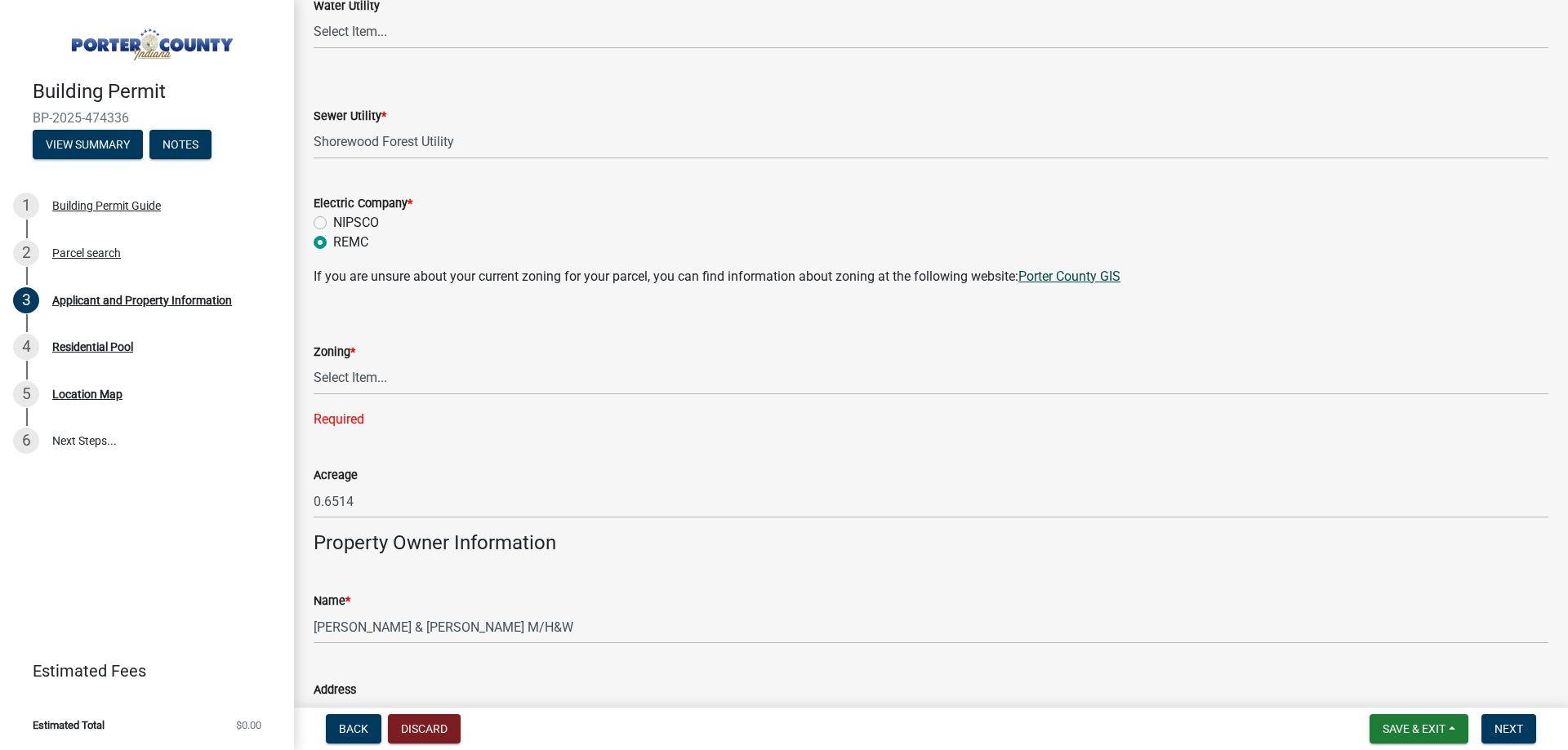
click at [1064, 279] on link "Porter County GIS" at bounding box center [1069, 276] width 102 height 15
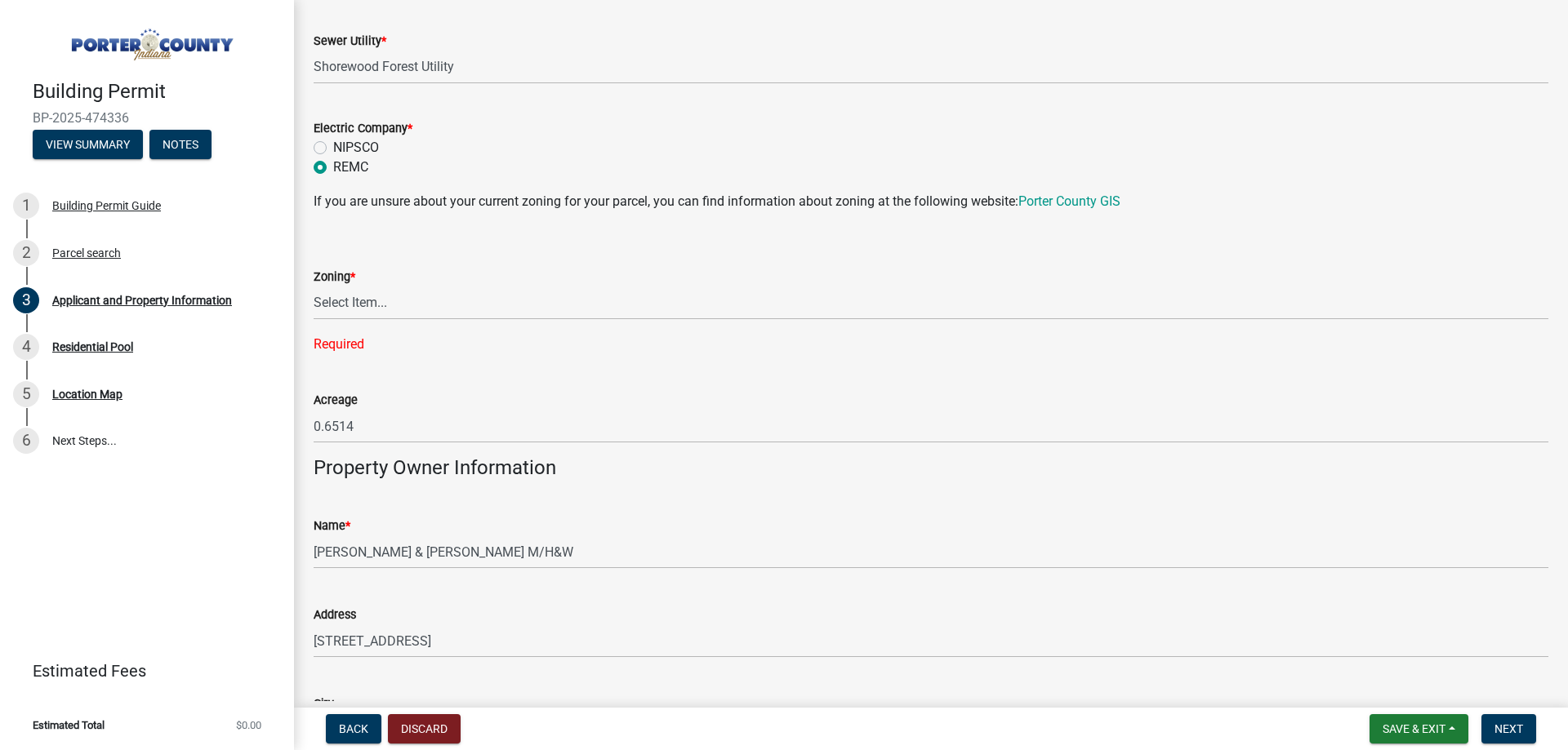
scroll to position [1305, 0]
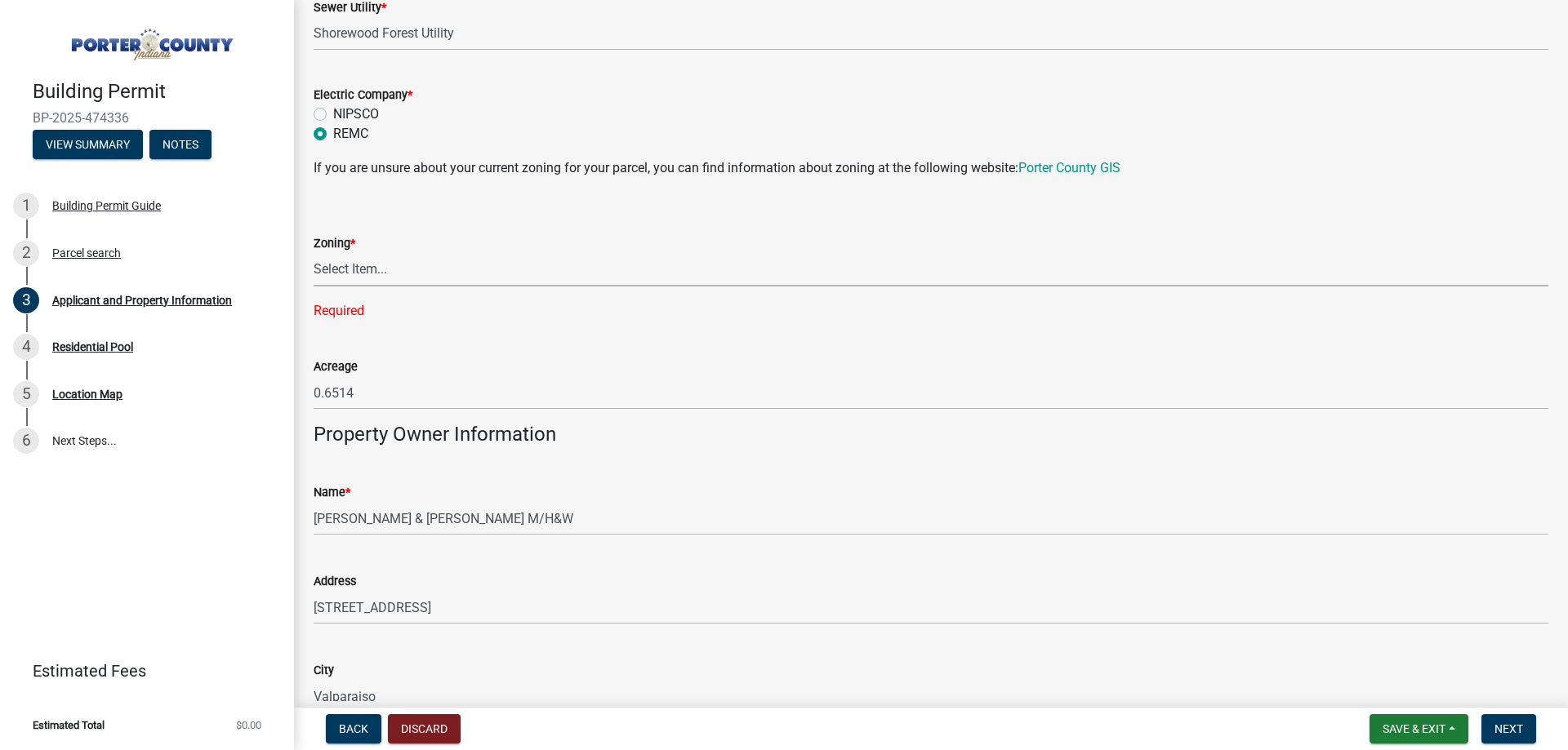
click at [358, 269] on select "Select Item... A1 A2 CH CM CN I1 I2 I3 IN MP OT P1 P2 PUD R1 R2 R3 R4 RL RR" at bounding box center [931, 270] width 1235 height 34
click at [355, 276] on select "Select Item... A1 A2 CH CM CN I1 I2 I3 IN MP OT P1 P2 PUD R1 R2 R3 R4 RL RR" at bounding box center [931, 270] width 1235 height 34
click at [314, 253] on select "Select Item... A1 A2 CH CM CN I1 I2 I3 IN MP OT P1 P2 PUD R1 R2 R3 R4 RL RR" at bounding box center [931, 270] width 1235 height 34
select select "e2d1b1d7-ccc9-456b-9e96-e16306515997"
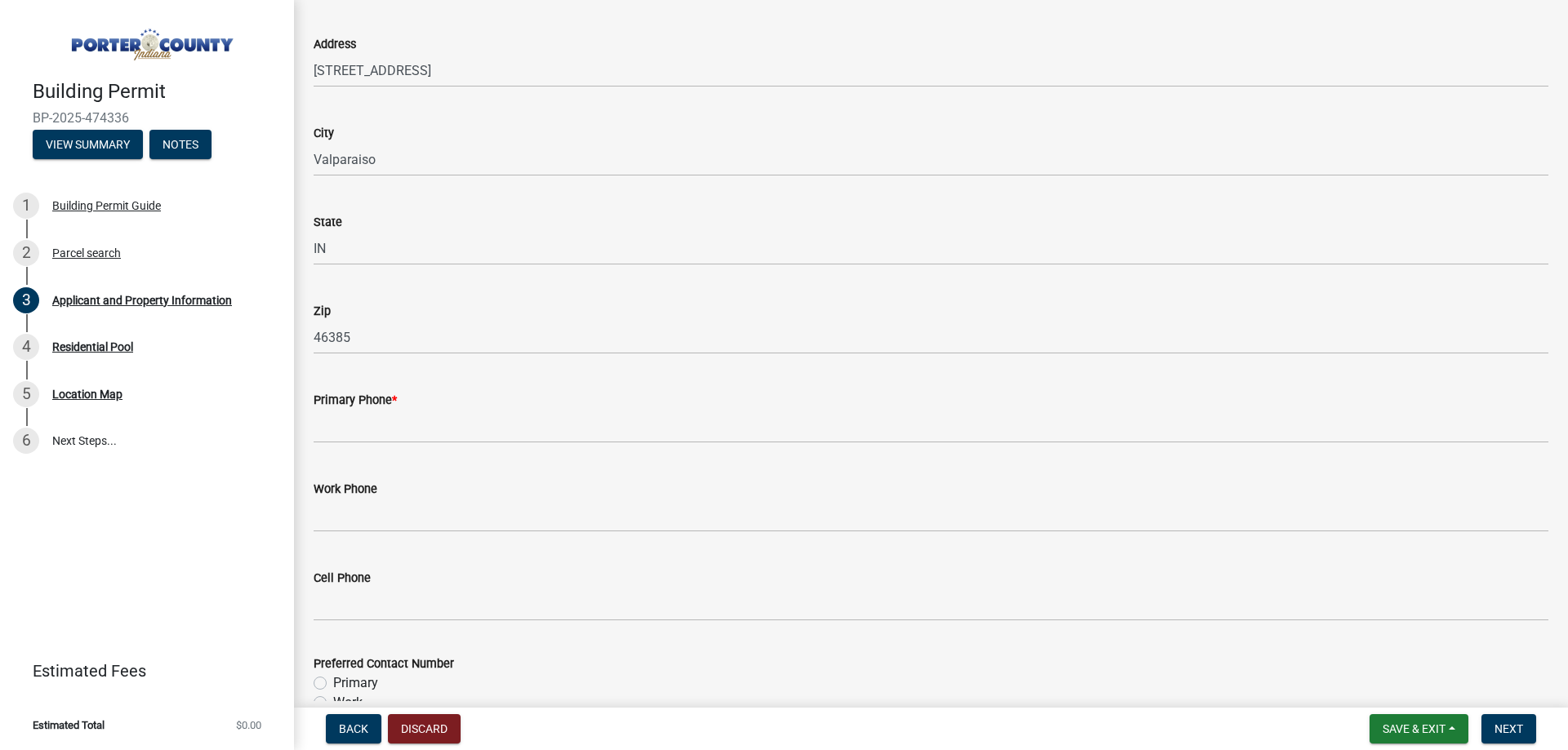
scroll to position [1850, 0]
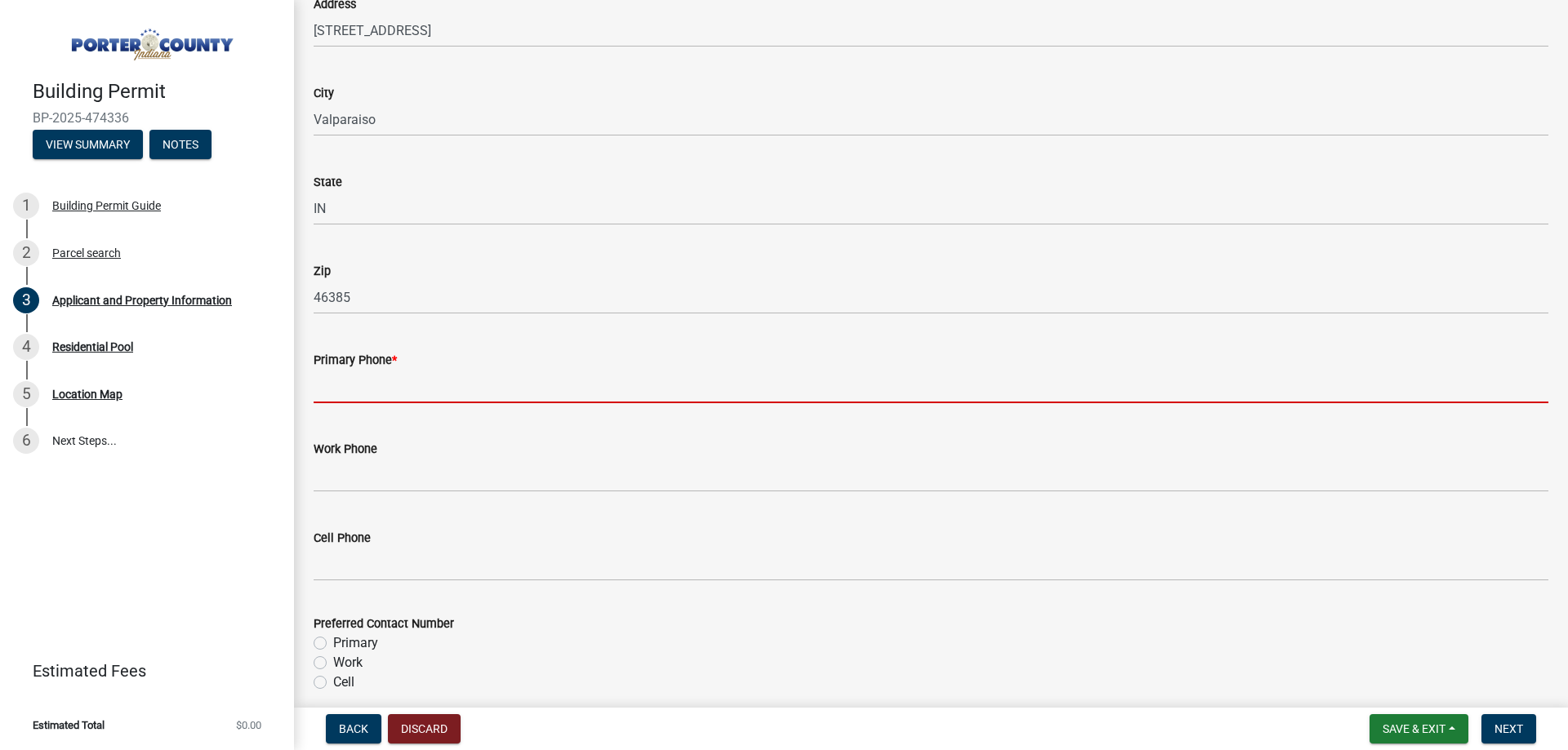
click at [358, 391] on input "Primary Phone *" at bounding box center [931, 387] width 1235 height 34
click at [354, 389] on input "Primary Phone *" at bounding box center [931, 387] width 1235 height 34
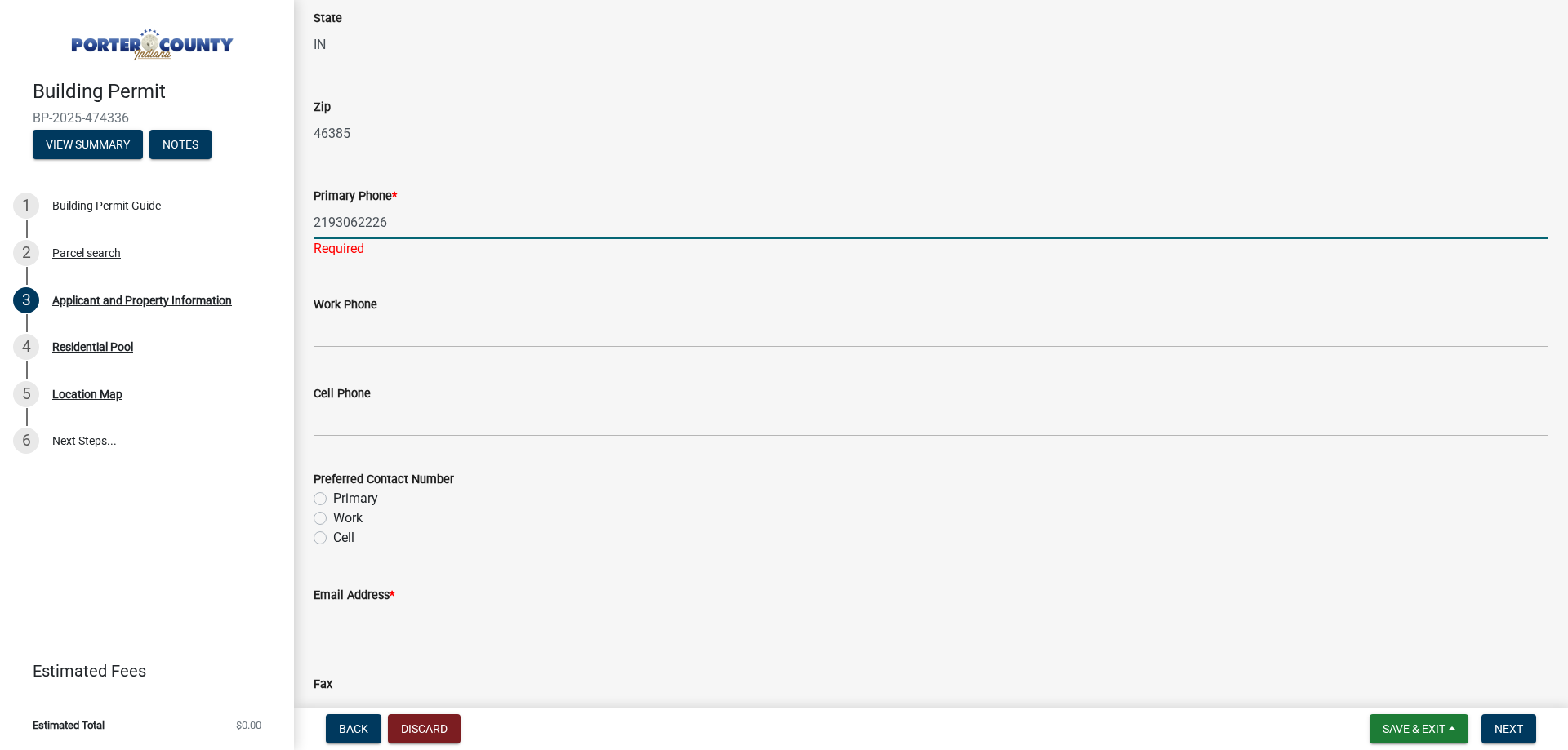
scroll to position [2067, 0]
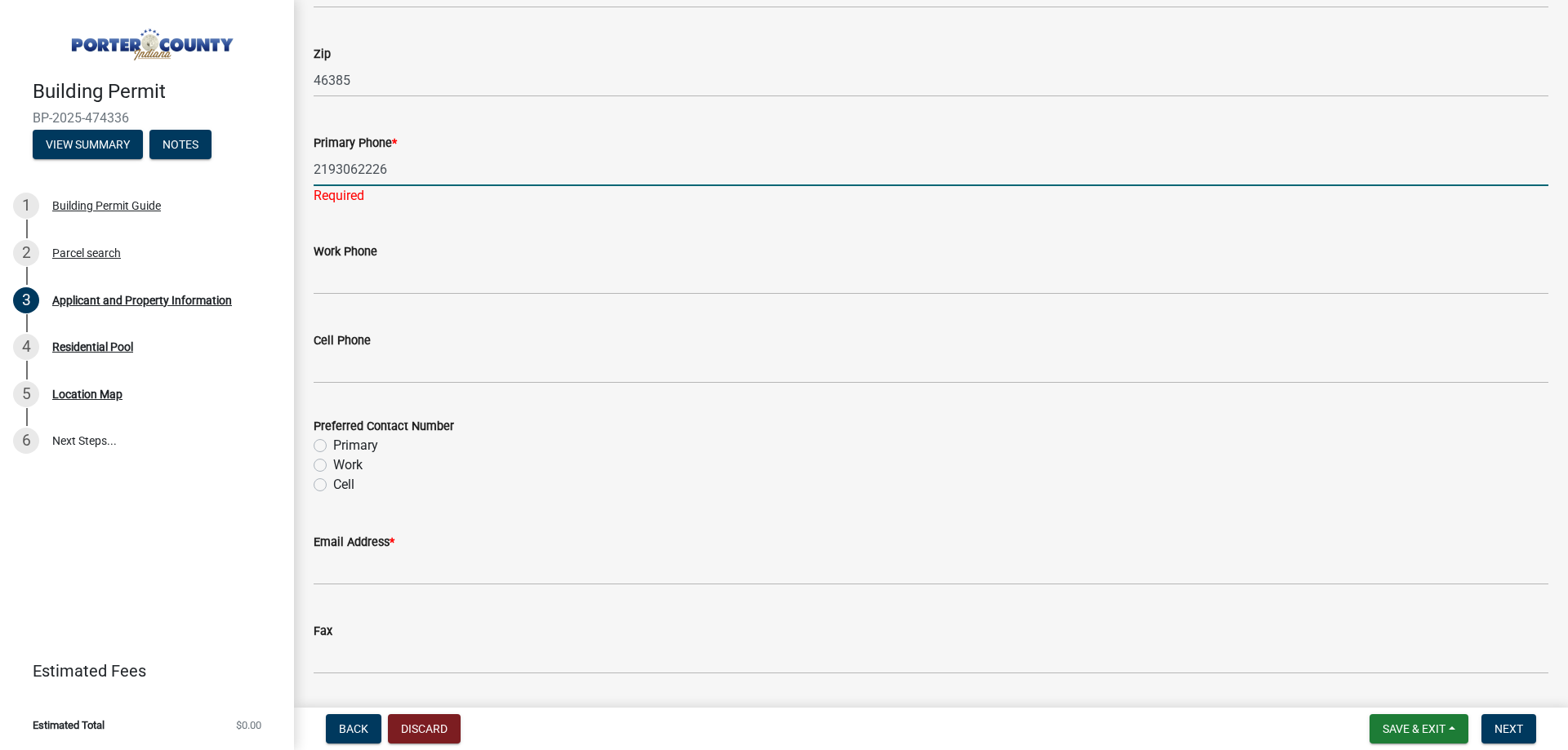
type input "2193062226"
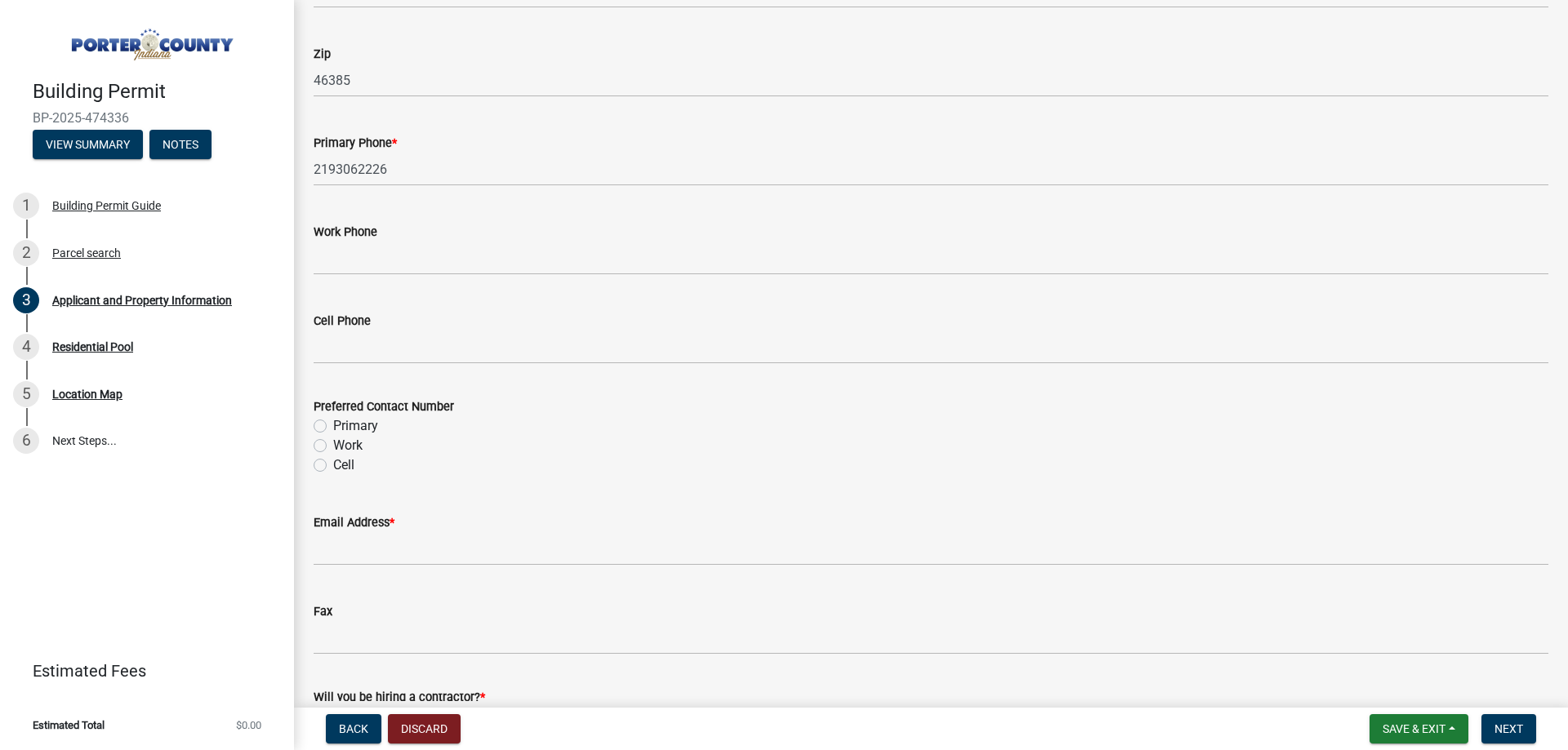
click at [317, 483] on wm-data-entity-input "Preferred Contact Number Primary Work Cell" at bounding box center [931, 433] width 1235 height 112
click at [333, 464] on label "Cell" at bounding box center [343, 465] width 21 height 19
click at [333, 464] on input "Cell" at bounding box center [338, 461] width 11 height 11
radio input "true"
click at [333, 426] on label "Primary" at bounding box center [356, 425] width 45 height 19
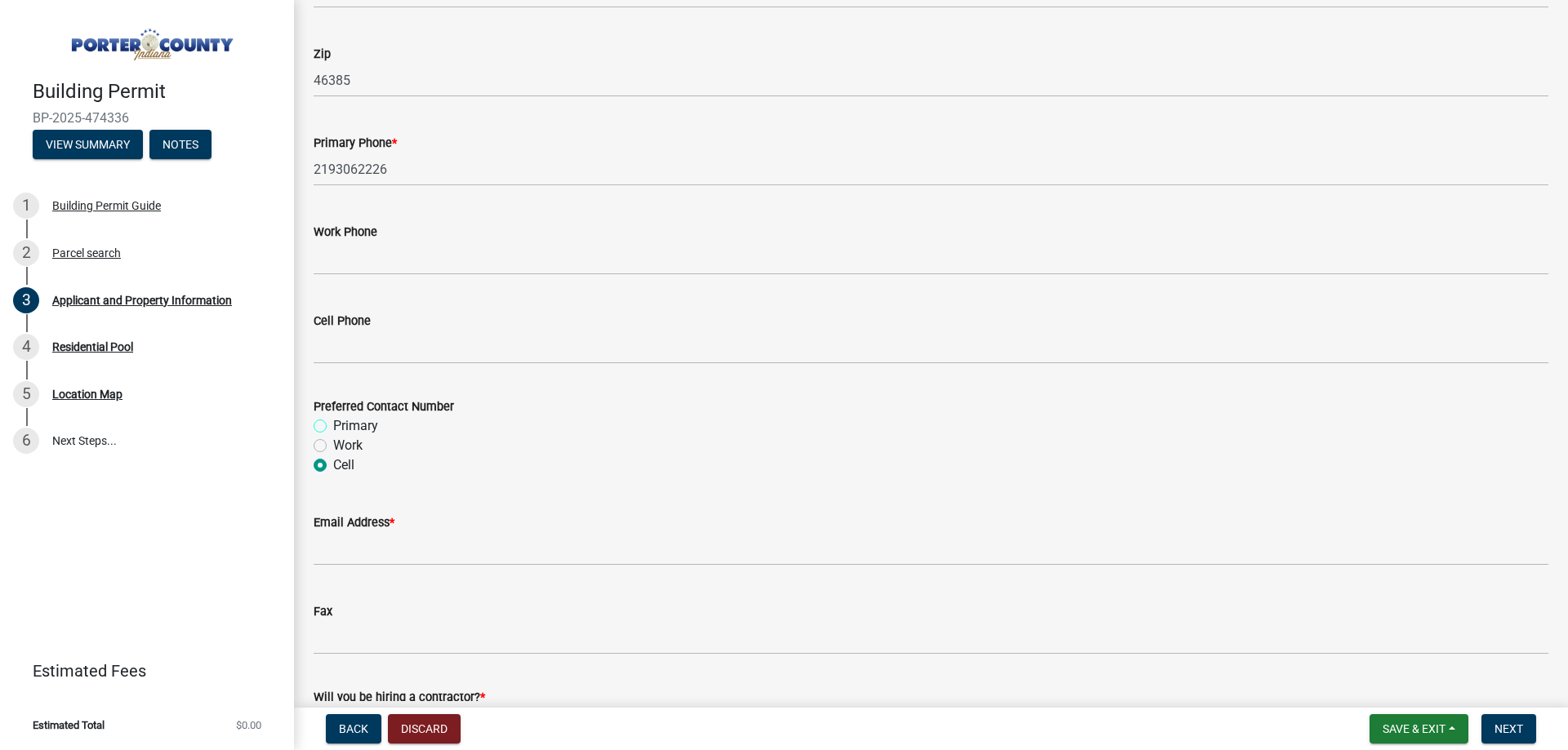
click at [333, 426] on input "Primary" at bounding box center [338, 421] width 11 height 11
radio input "true"
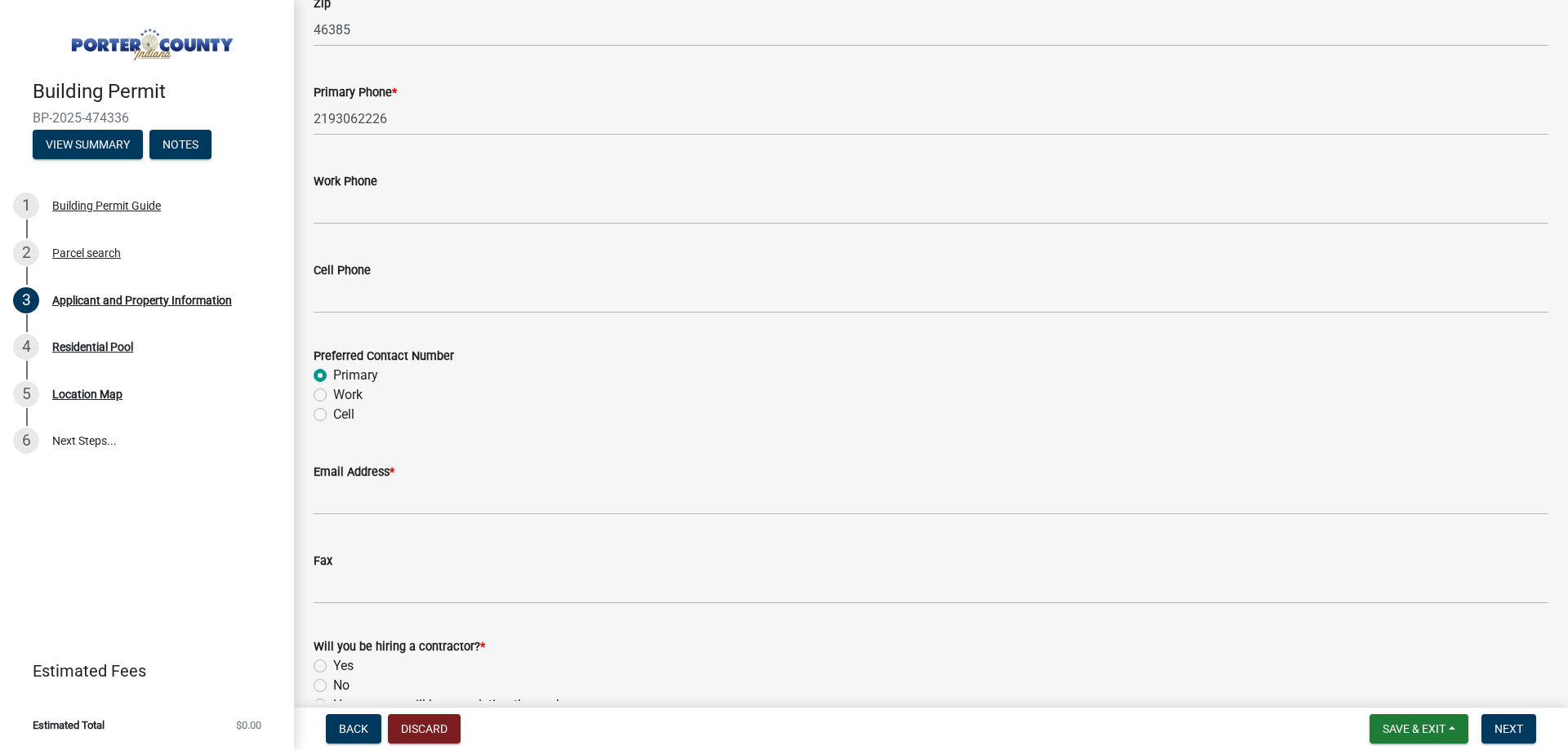
scroll to position [2176, 0]
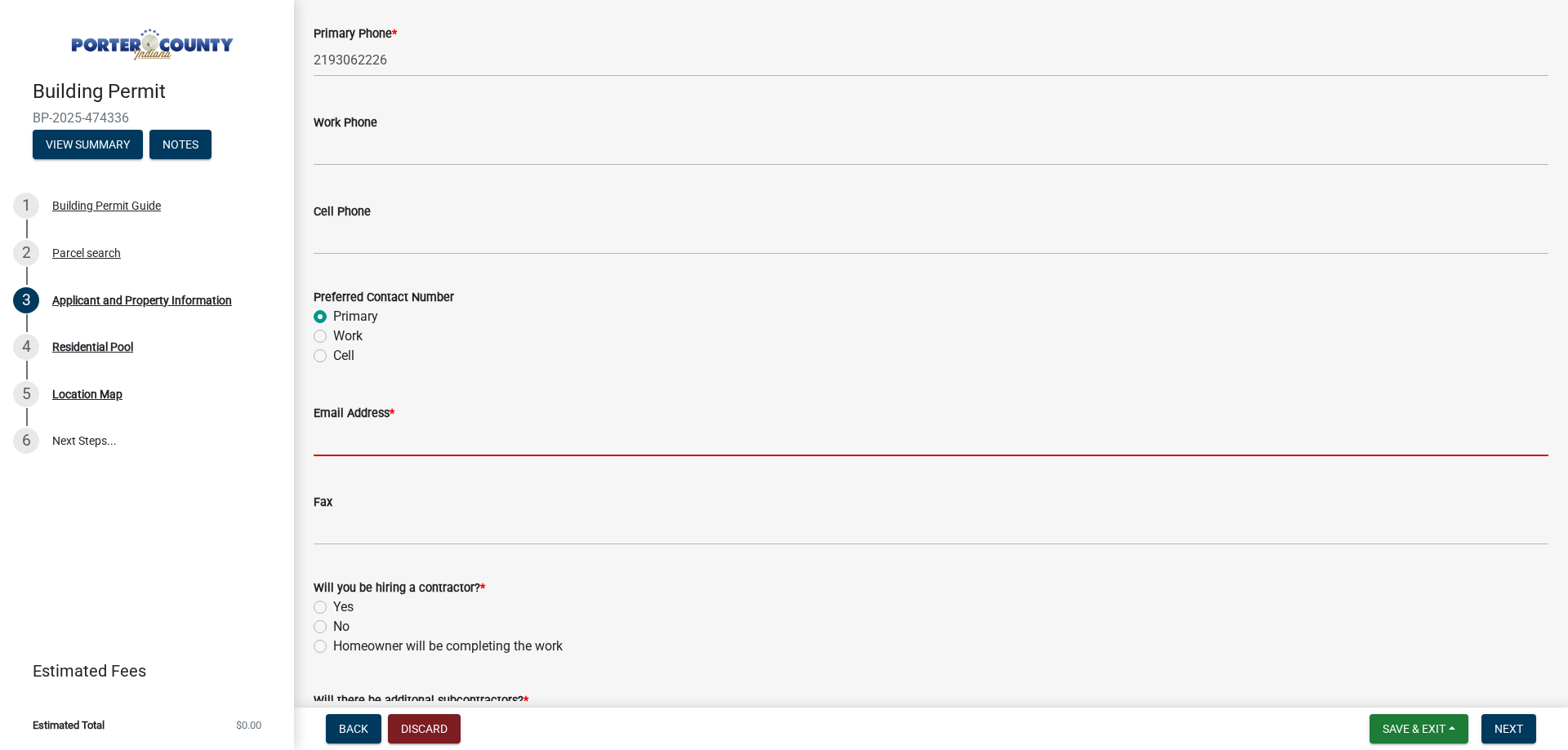
click at [358, 444] on input "Email Address *" at bounding box center [931, 440] width 1235 height 34
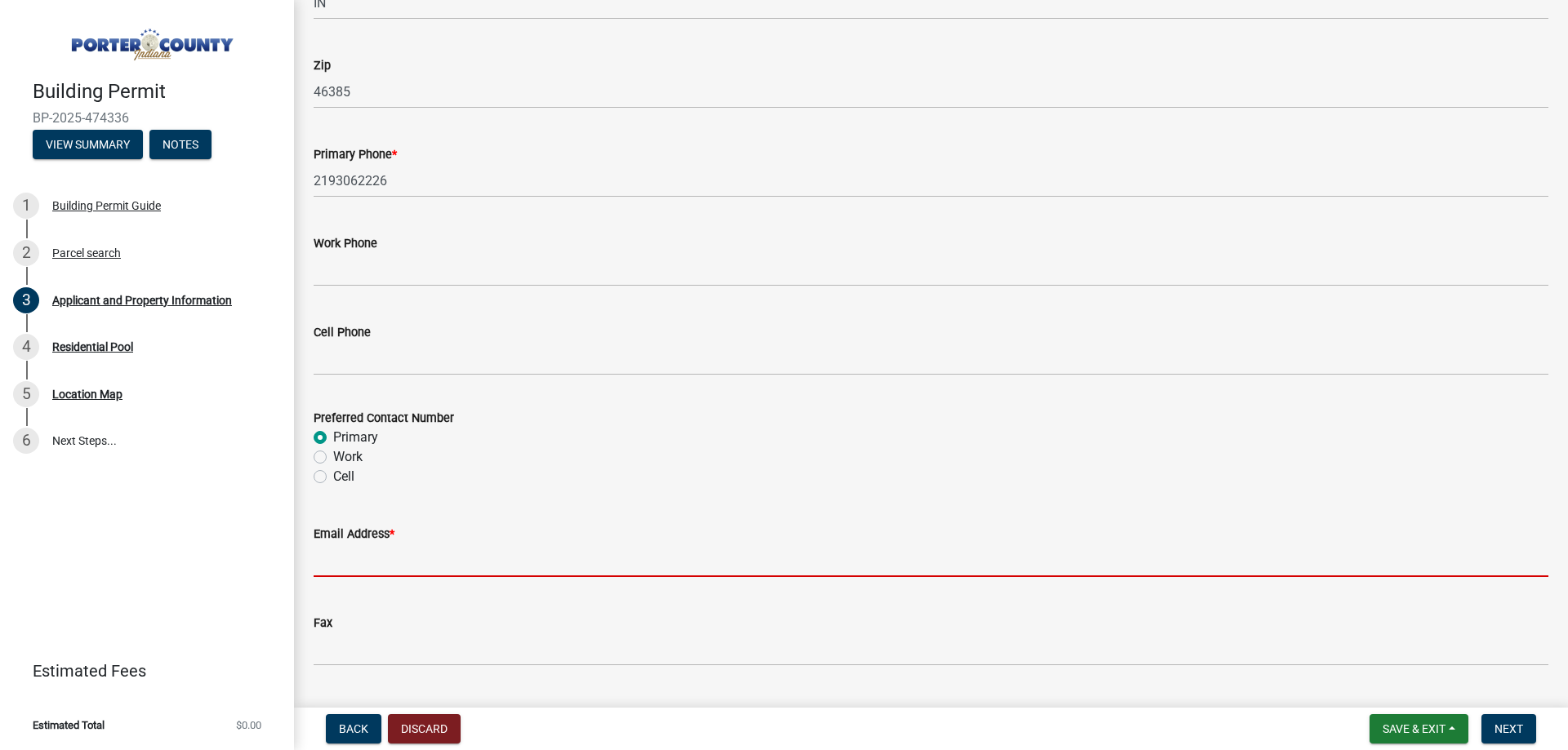
scroll to position [2067, 0]
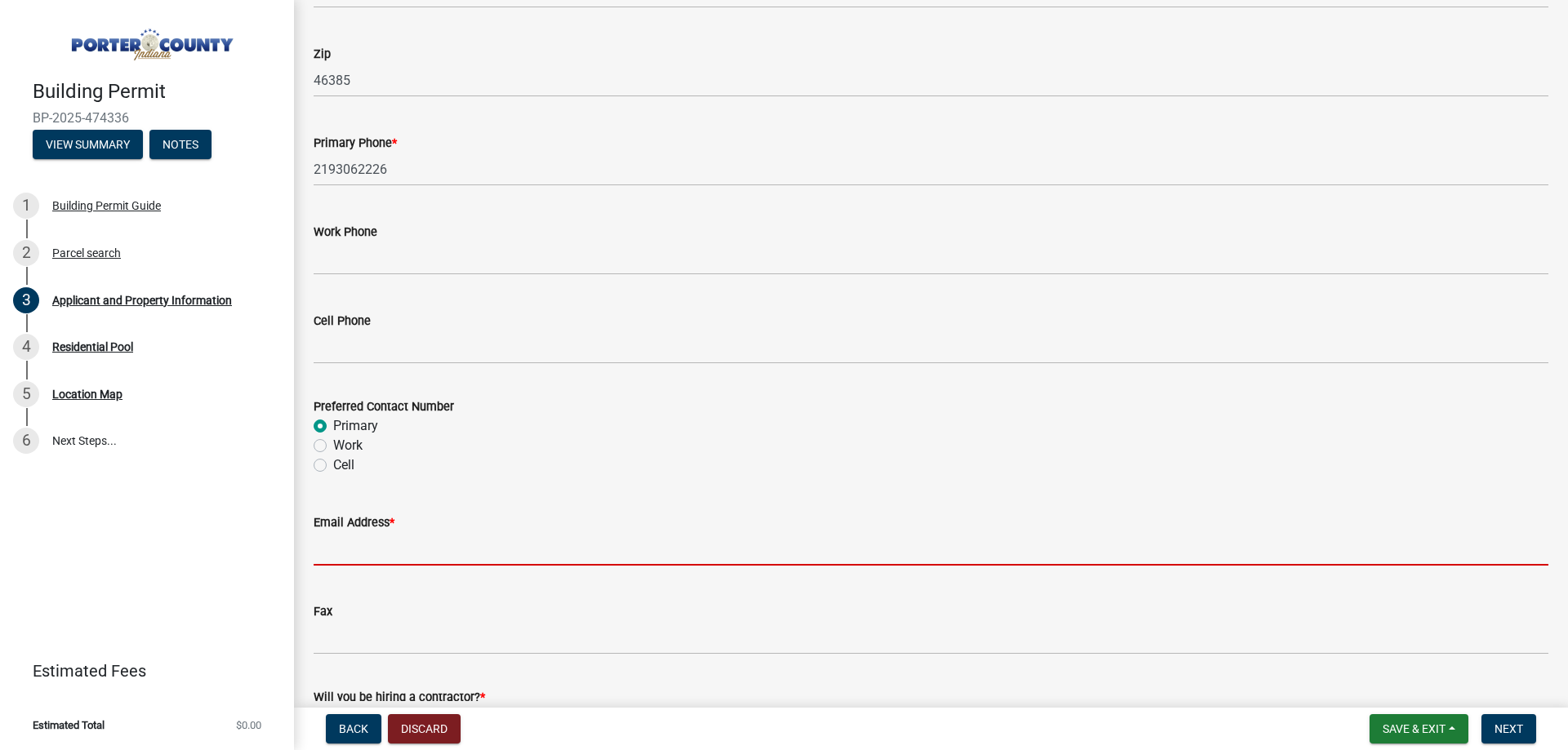
click at [361, 554] on input "Email Address *" at bounding box center [931, 549] width 1235 height 34
click at [341, 549] on input "Email Address *" at bounding box center [931, 549] width 1235 height 34
paste input "[PERSON_NAME][EMAIL_ADDRESS][PERSON_NAME][DOMAIN_NAME]"
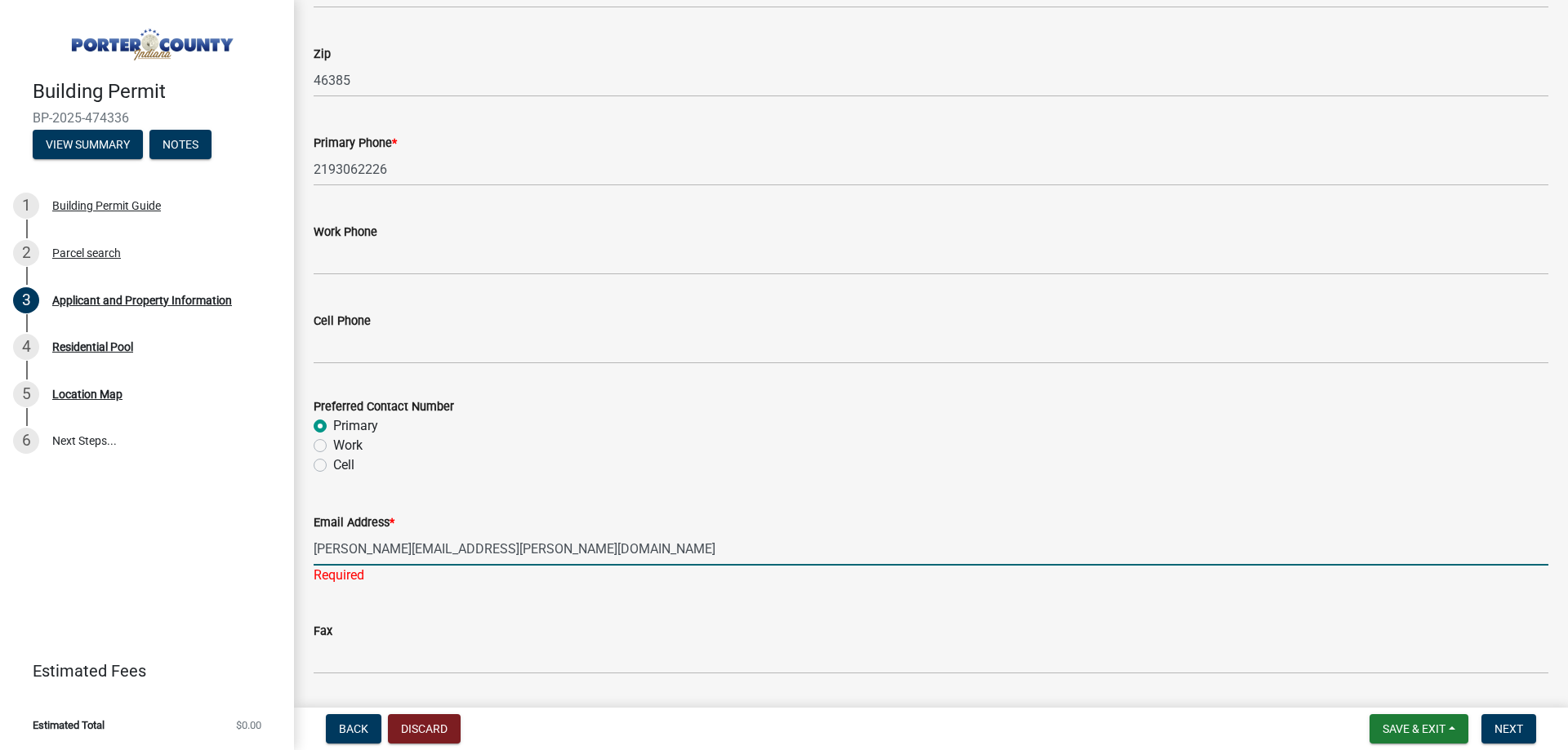
click at [601, 551] on input "[PERSON_NAME][EMAIL_ADDRESS][PERSON_NAME][DOMAIN_NAME]" at bounding box center [931, 549] width 1235 height 34
click at [645, 553] on input "[PERSON_NAME][EMAIL_ADDRESS][PERSON_NAME][DOMAIN_NAME]" at bounding box center [931, 549] width 1235 height 34
paste input "[EMAIL_ADDRESS][DOMAIN_NAME]"
drag, startPoint x: 512, startPoint y: 544, endPoint x: 579, endPoint y: 534, distance: 67.7
click at [513, 544] on input "[PERSON_NAME][EMAIL_ADDRESS][PERSON_NAME][DOMAIN_NAME] [EMAIL_ADDRESS][DOMAIN_N…" at bounding box center [931, 549] width 1235 height 34
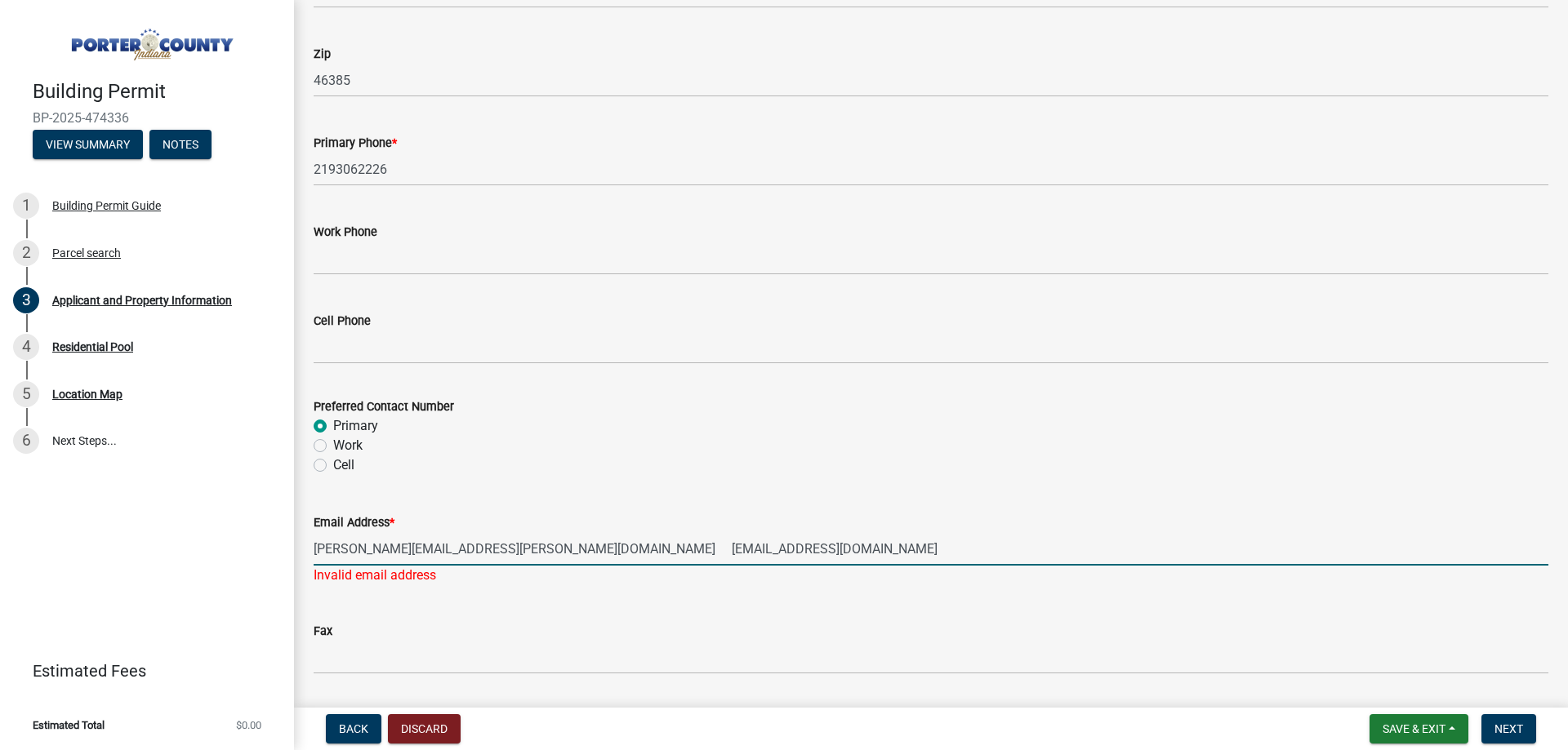
click at [720, 540] on input "[PERSON_NAME][EMAIL_ADDRESS][PERSON_NAME][DOMAIN_NAME] [EMAIL_ADDRESS][DOMAIN_N…" at bounding box center [931, 549] width 1235 height 34
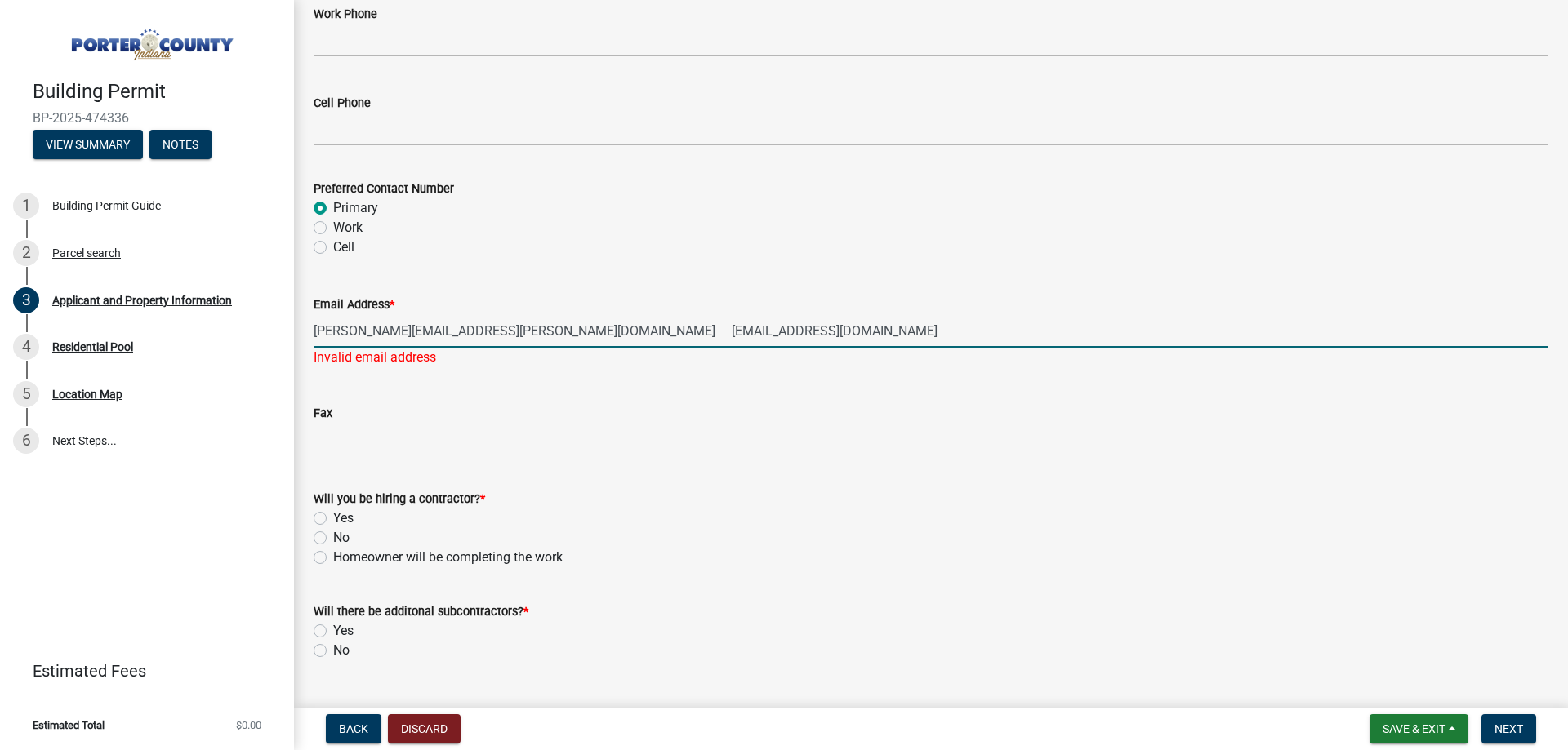
type input "[PERSON_NAME][EMAIL_ADDRESS][PERSON_NAME][DOMAIN_NAME] [EMAIL_ADDRESS][DOMAIN_N…"
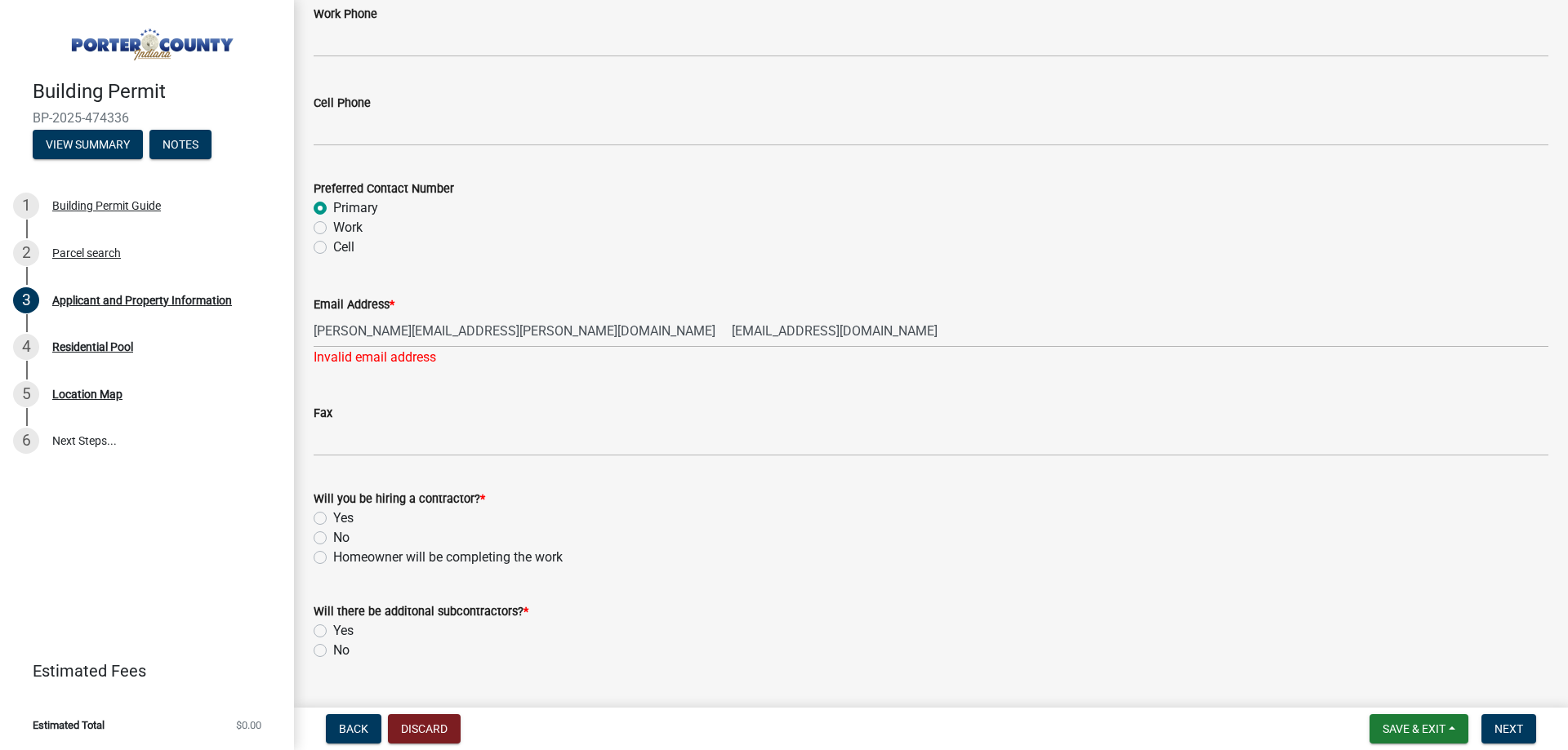
click at [333, 517] on label "Yes" at bounding box center [343, 518] width 20 height 19
click at [333, 517] on input "Yes" at bounding box center [338, 513] width 11 height 11
radio input "true"
click at [333, 648] on label "No" at bounding box center [341, 650] width 16 height 19
click at [333, 648] on input "No" at bounding box center [338, 646] width 11 height 11
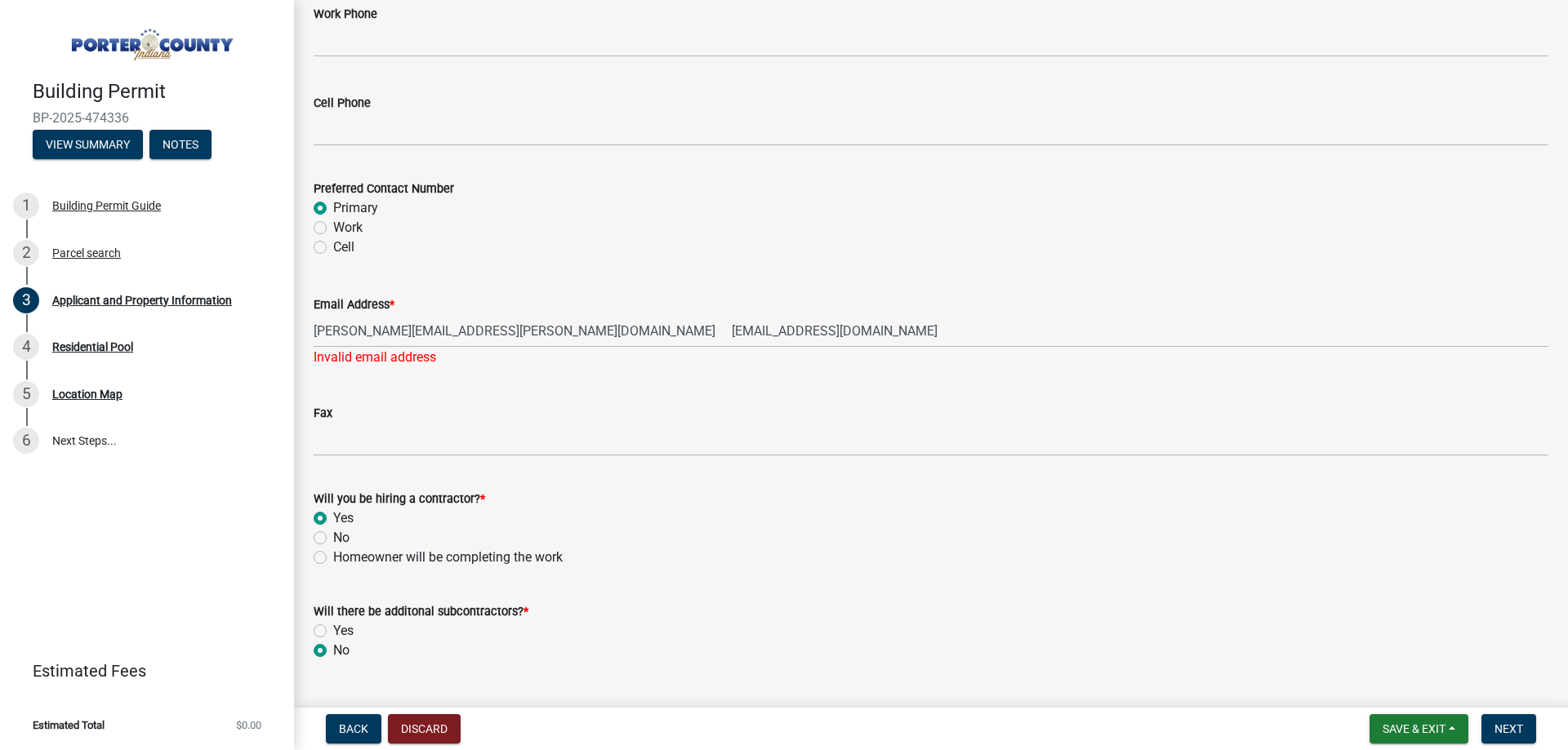
radio input "true"
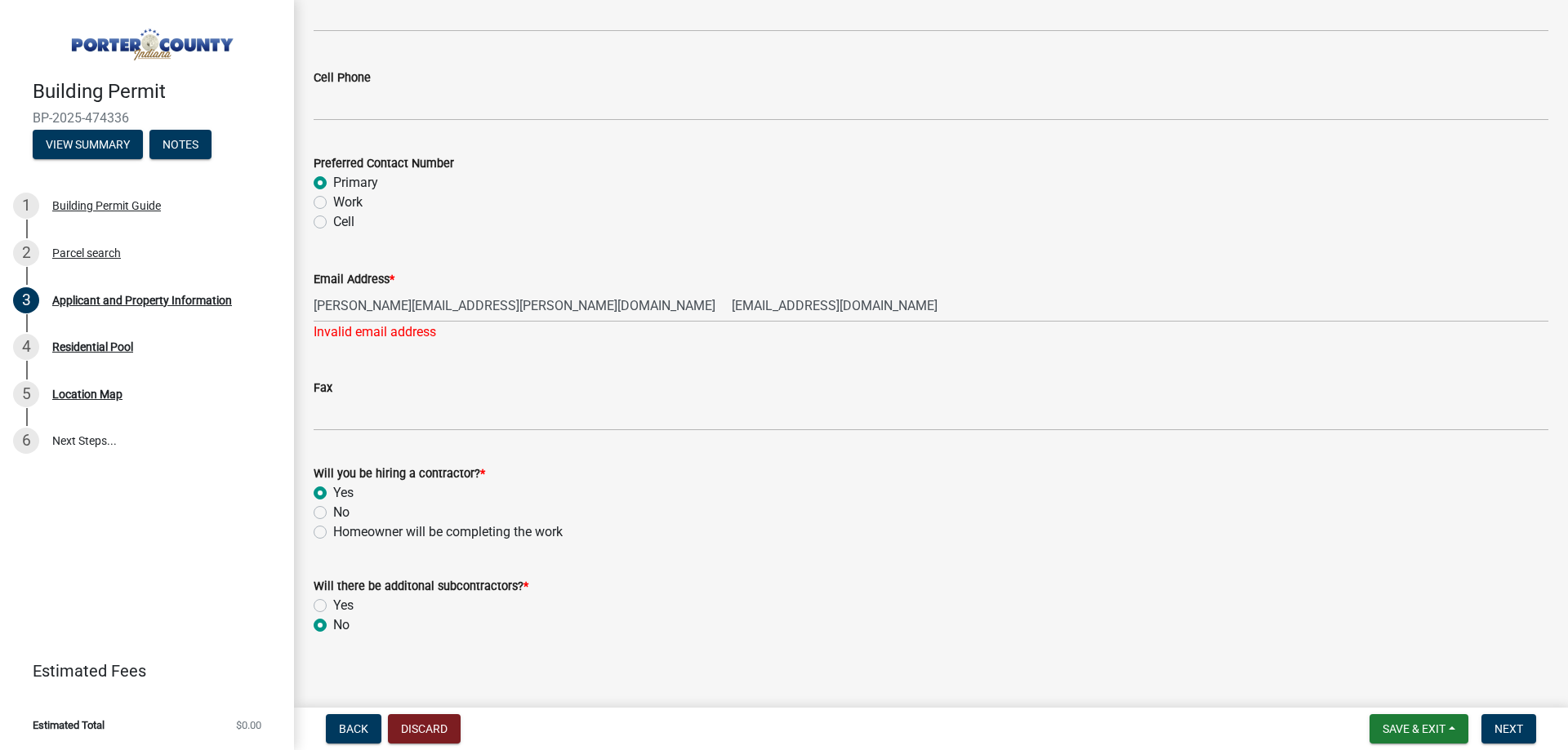
scroll to position [2322, 0]
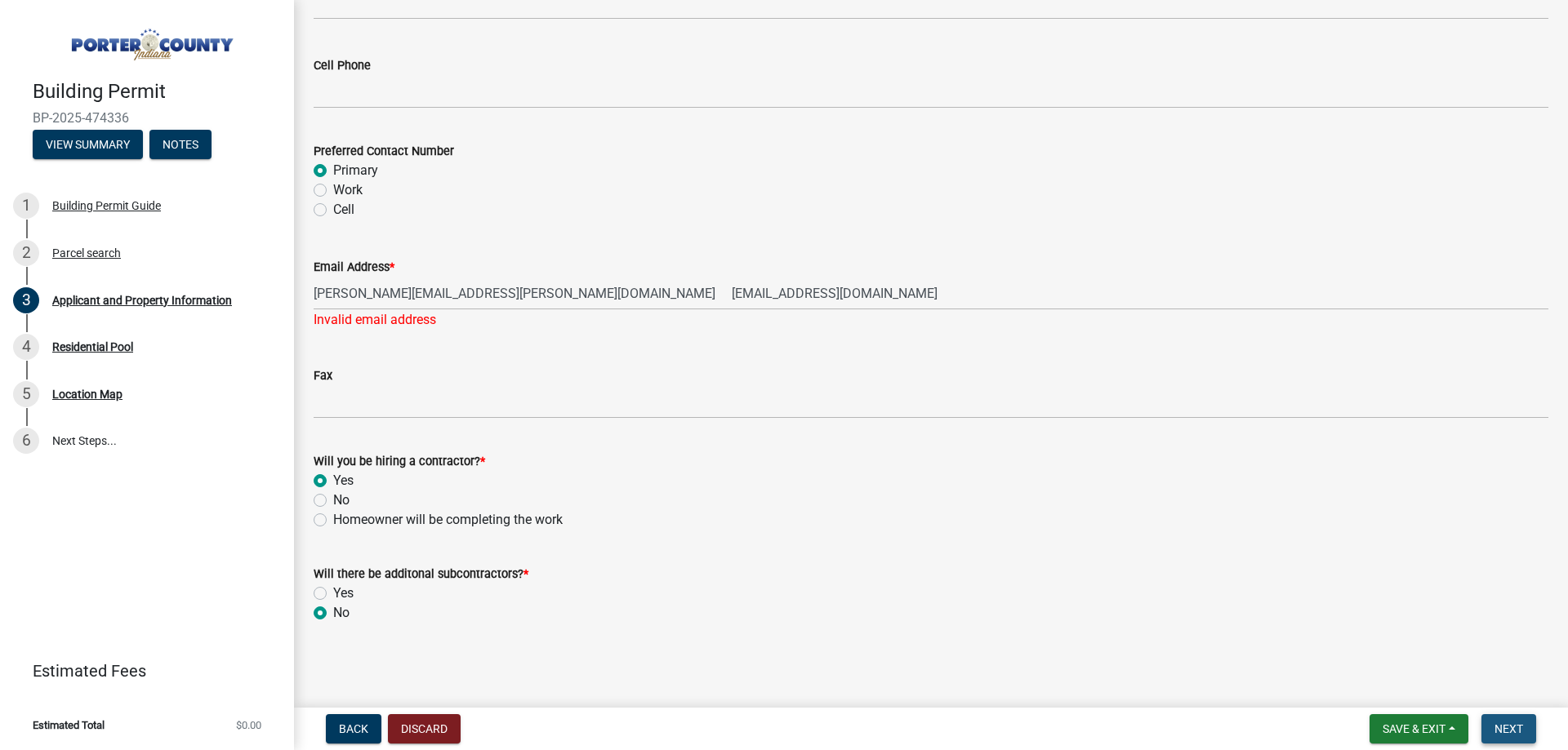
click at [1493, 724] on button "Next" at bounding box center [1508, 728] width 55 height 29
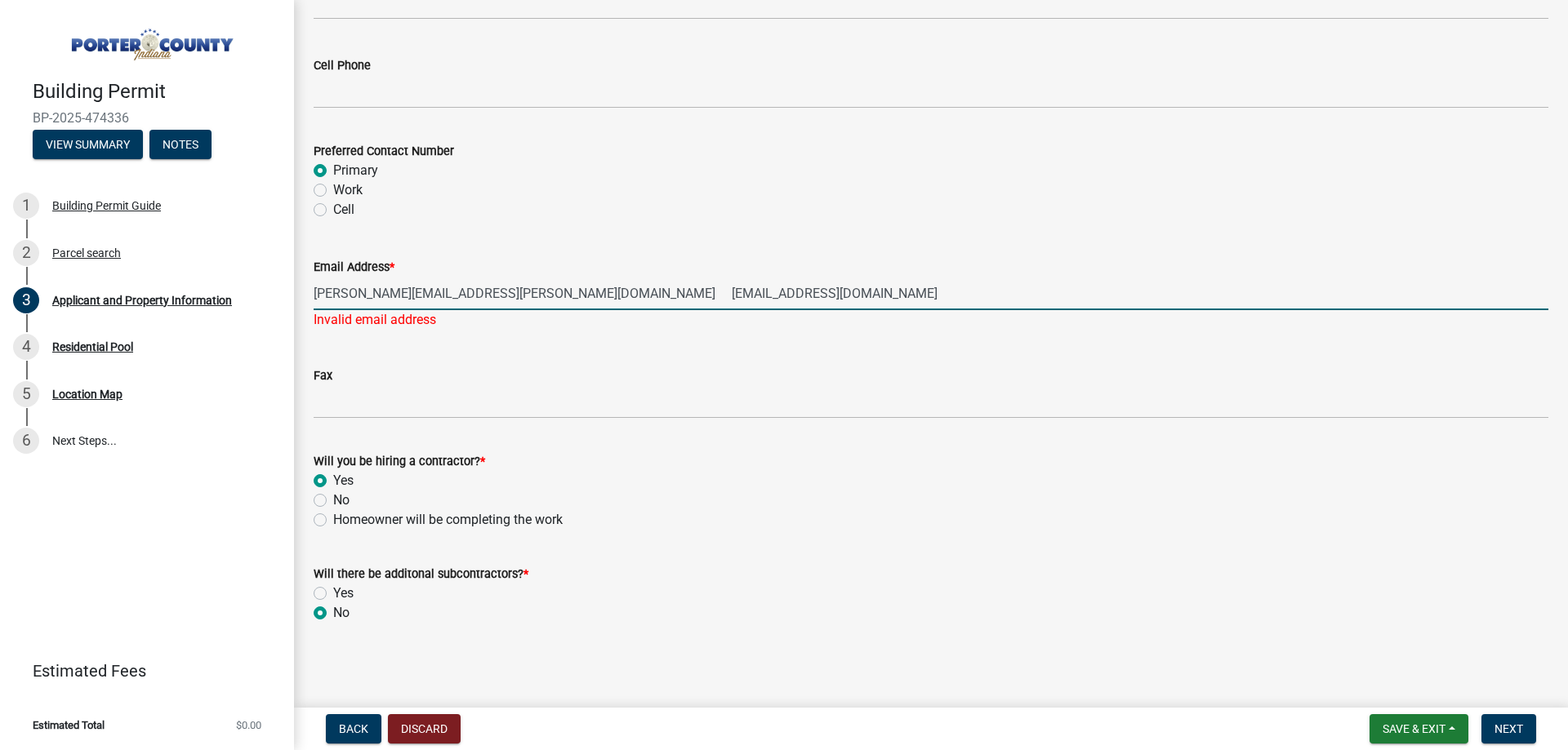
drag, startPoint x: 513, startPoint y: 291, endPoint x: 1074, endPoint y: 261, distance: 561.8
click at [1074, 261] on form "Email Address * [PERSON_NAME][EMAIL_ADDRESS][PERSON_NAME][DOMAIN_NAME] [EMAIL_A…" at bounding box center [931, 283] width 1235 height 53
type input "[PERSON_NAME][EMAIL_ADDRESS][PERSON_NAME][DOMAIN_NAME]"
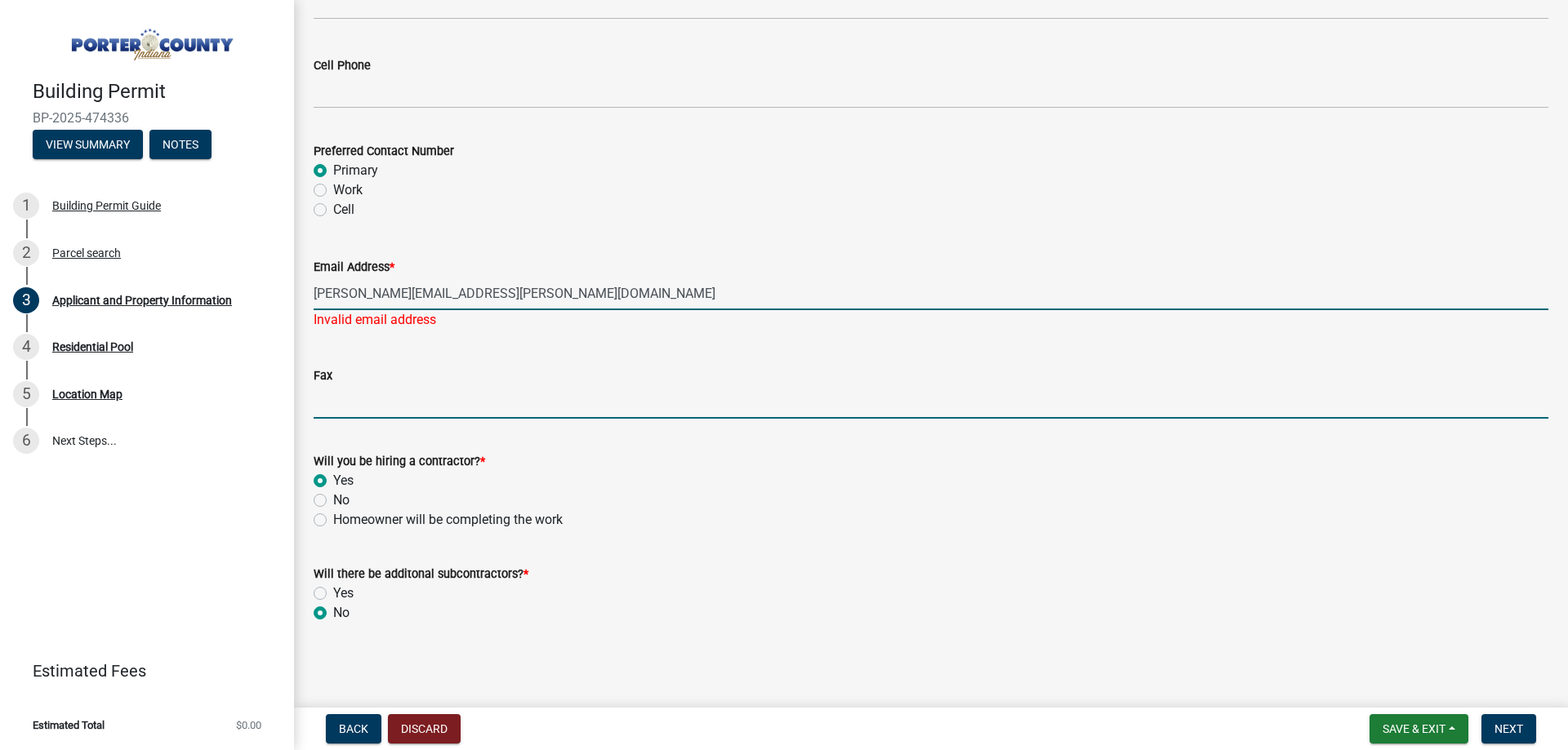
scroll to position [2303, 0]
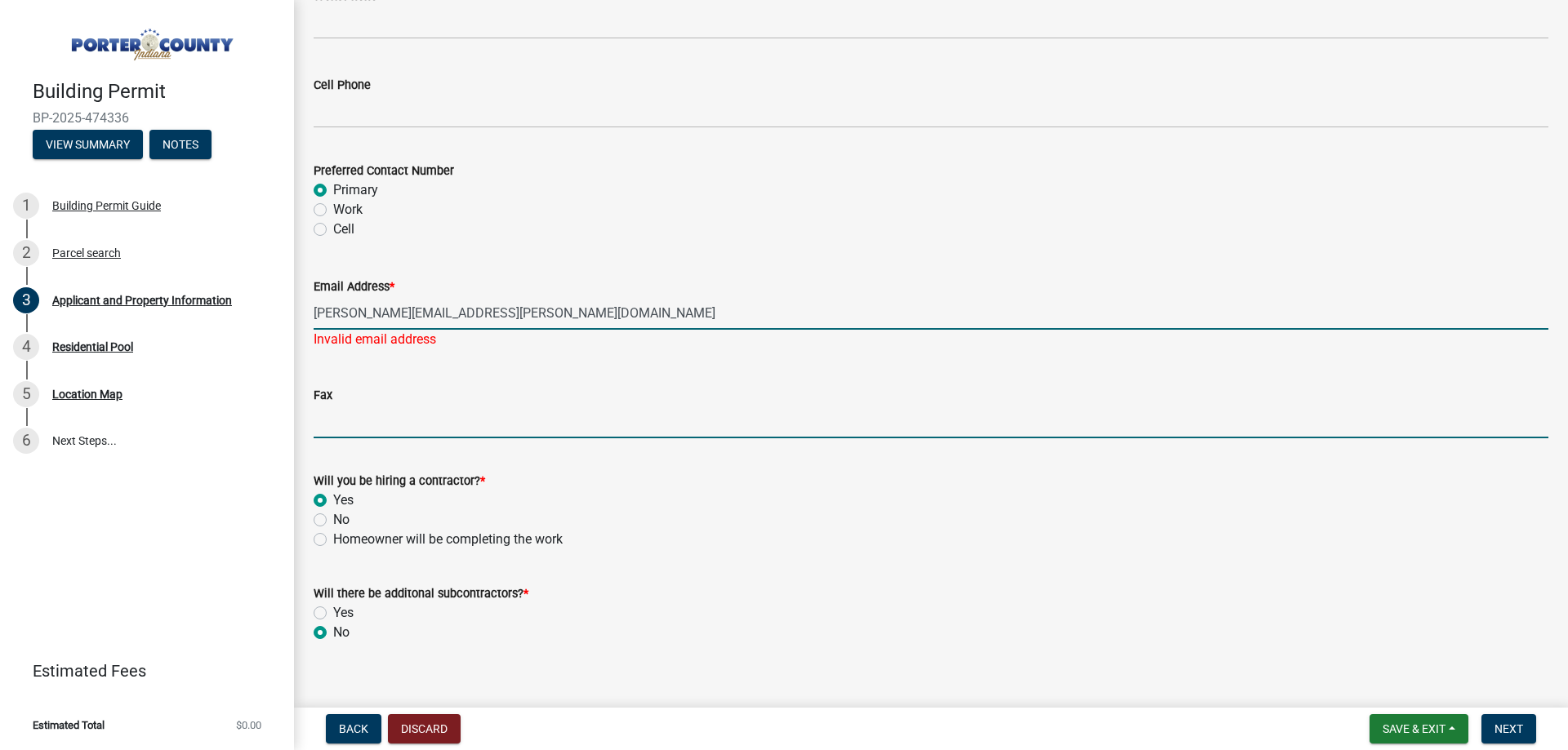
click at [1057, 404] on input "Fax" at bounding box center [931, 421] width 1235 height 34
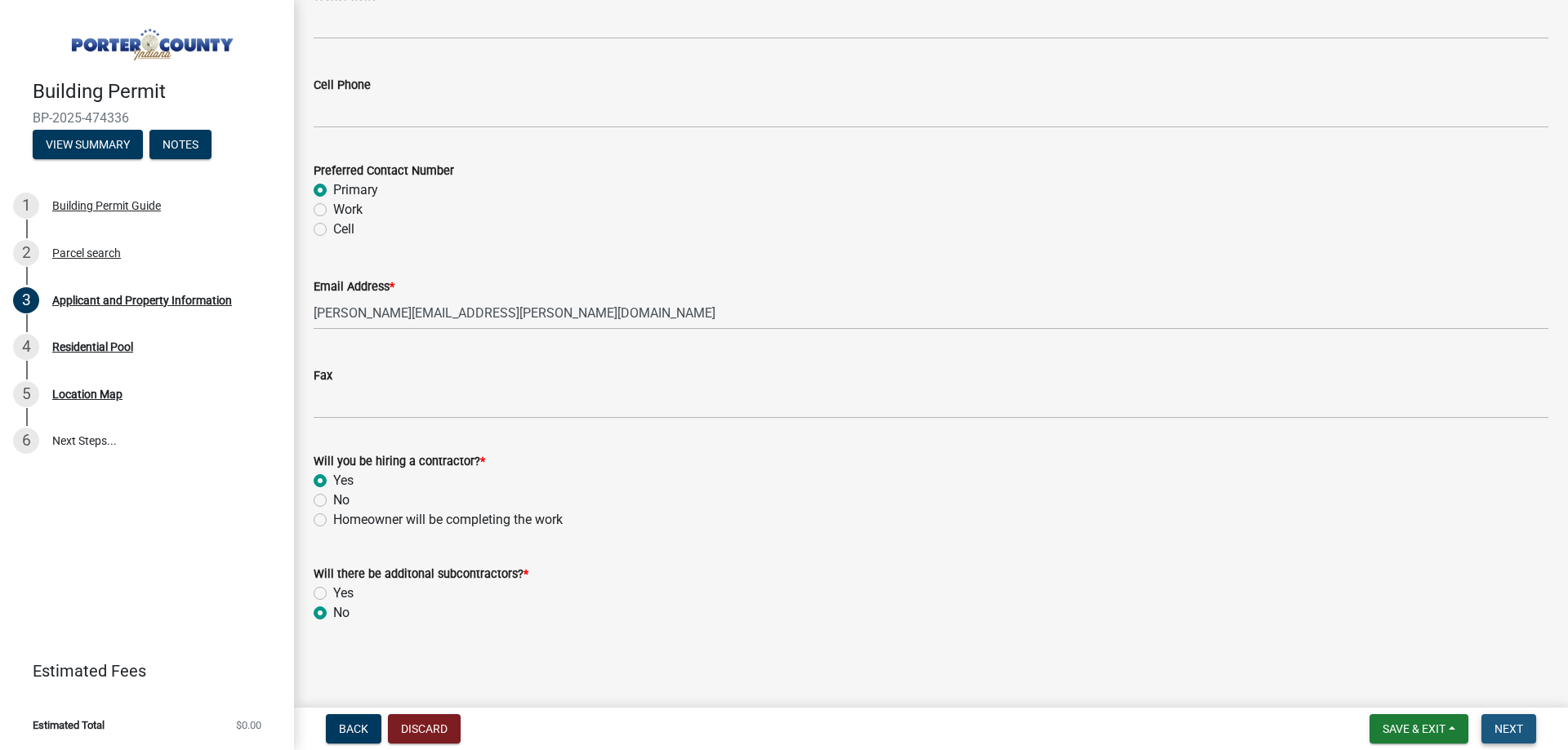
click at [1489, 733] on button "Next" at bounding box center [1508, 728] width 55 height 29
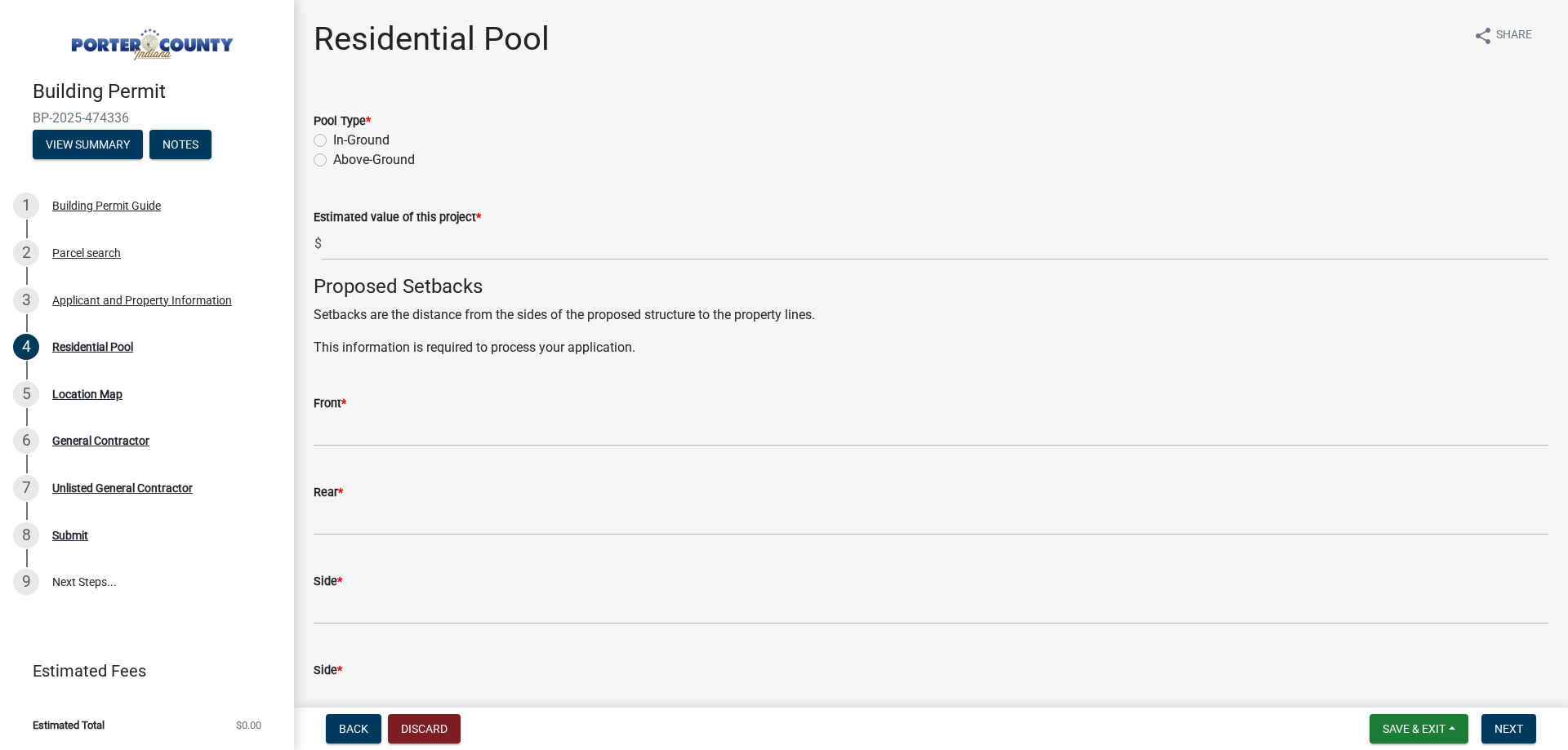
click at [333, 138] on label "In-Ground" at bounding box center [361, 140] width 56 height 19
click at [333, 138] on input "In-Ground" at bounding box center [338, 136] width 11 height 11
radio input "true"
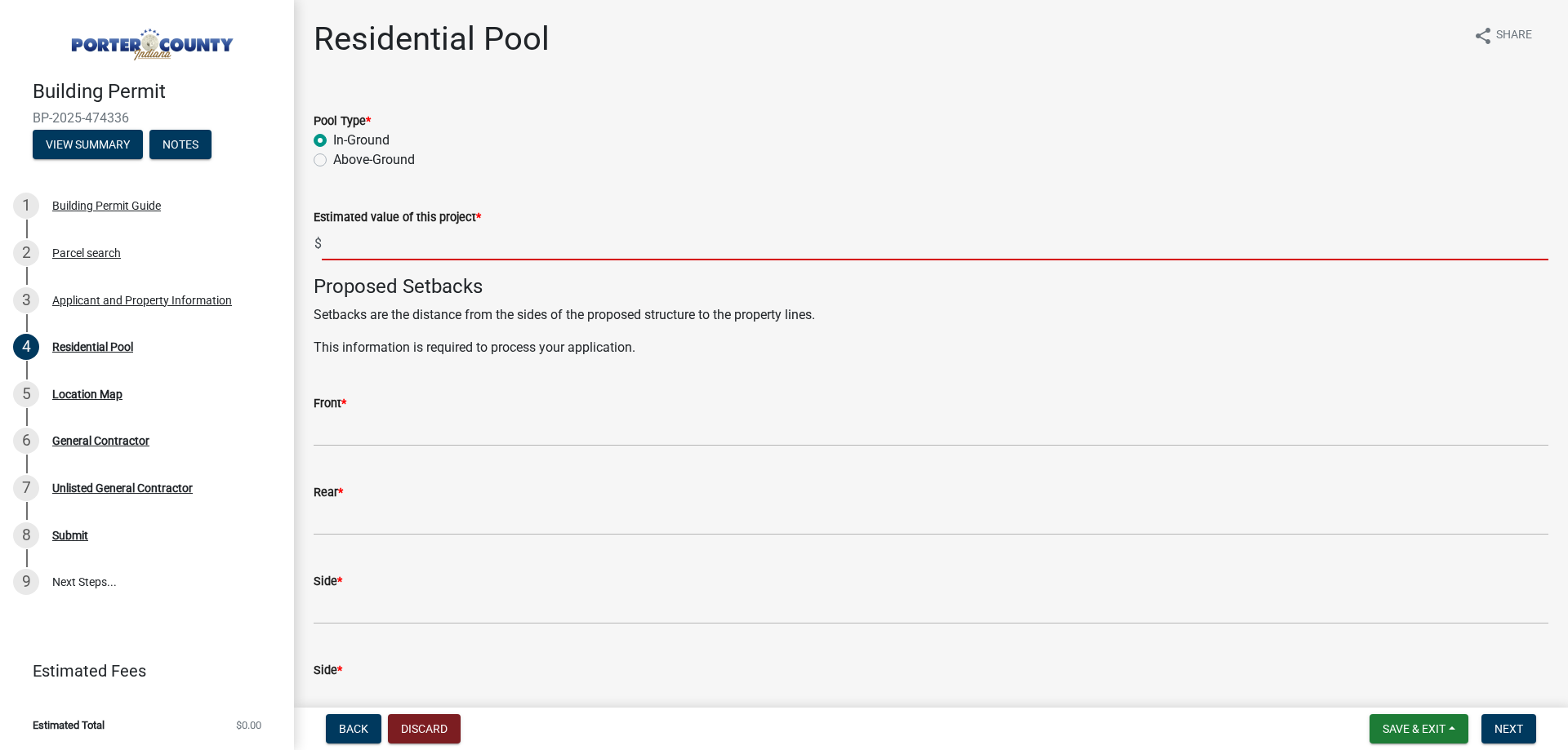
click at [376, 252] on input "text" at bounding box center [934, 243] width 1226 height 34
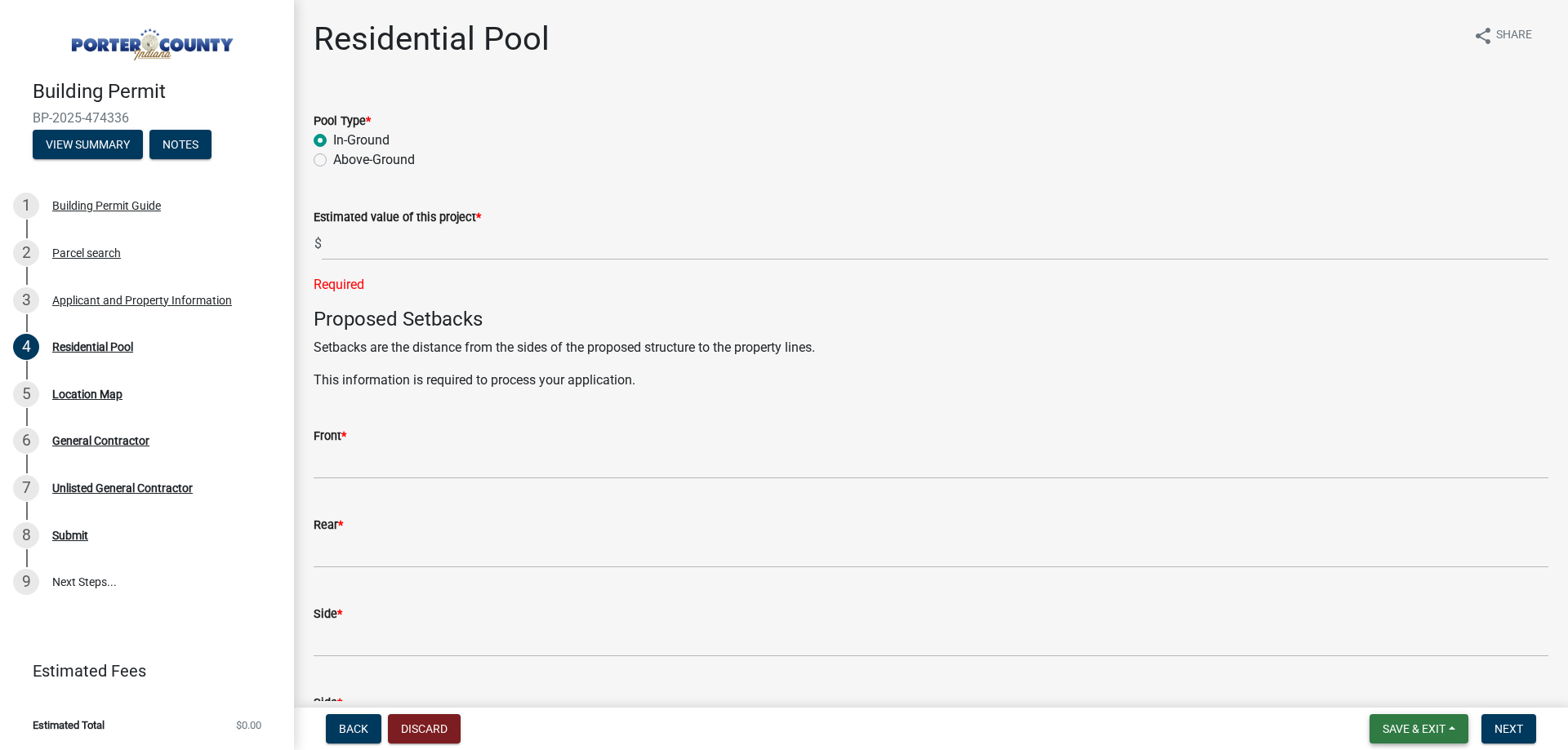
click at [1428, 724] on span "Save & Exit" at bounding box center [1414, 729] width 63 height 13
click at [1374, 692] on button "Save & Exit" at bounding box center [1403, 686] width 131 height 39
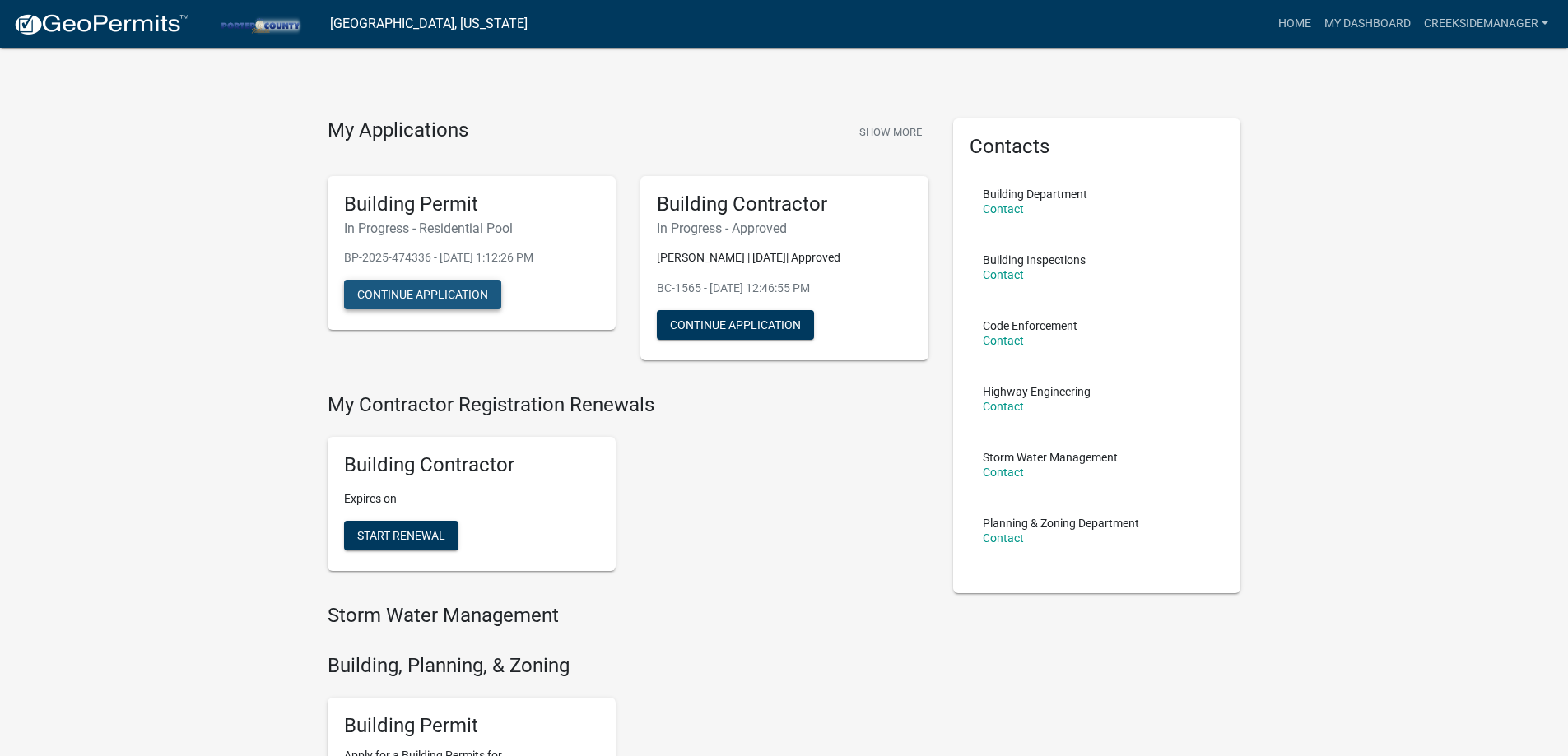
click at [378, 282] on button "Continue Application" at bounding box center [423, 294] width 157 height 30
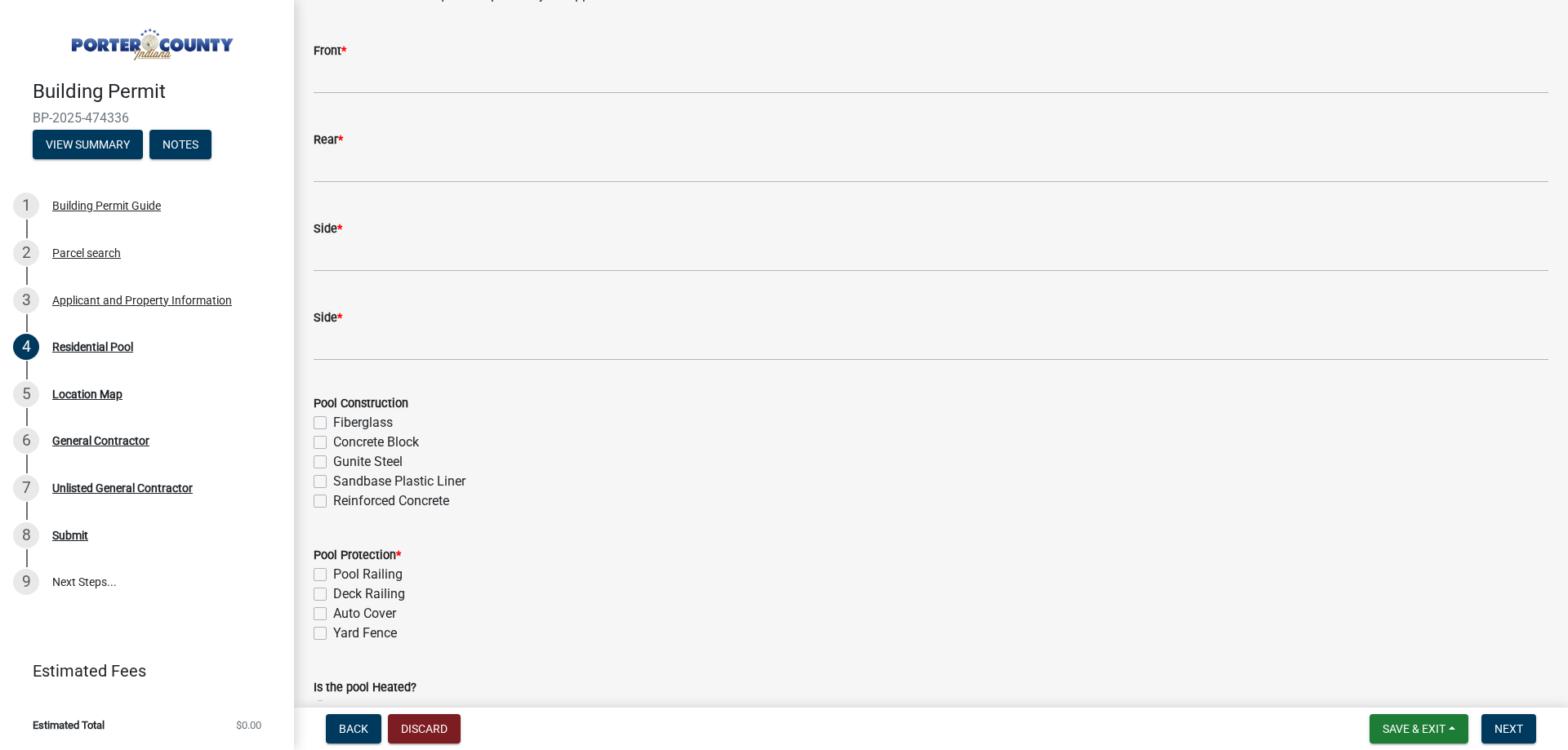
scroll to position [435, 0]
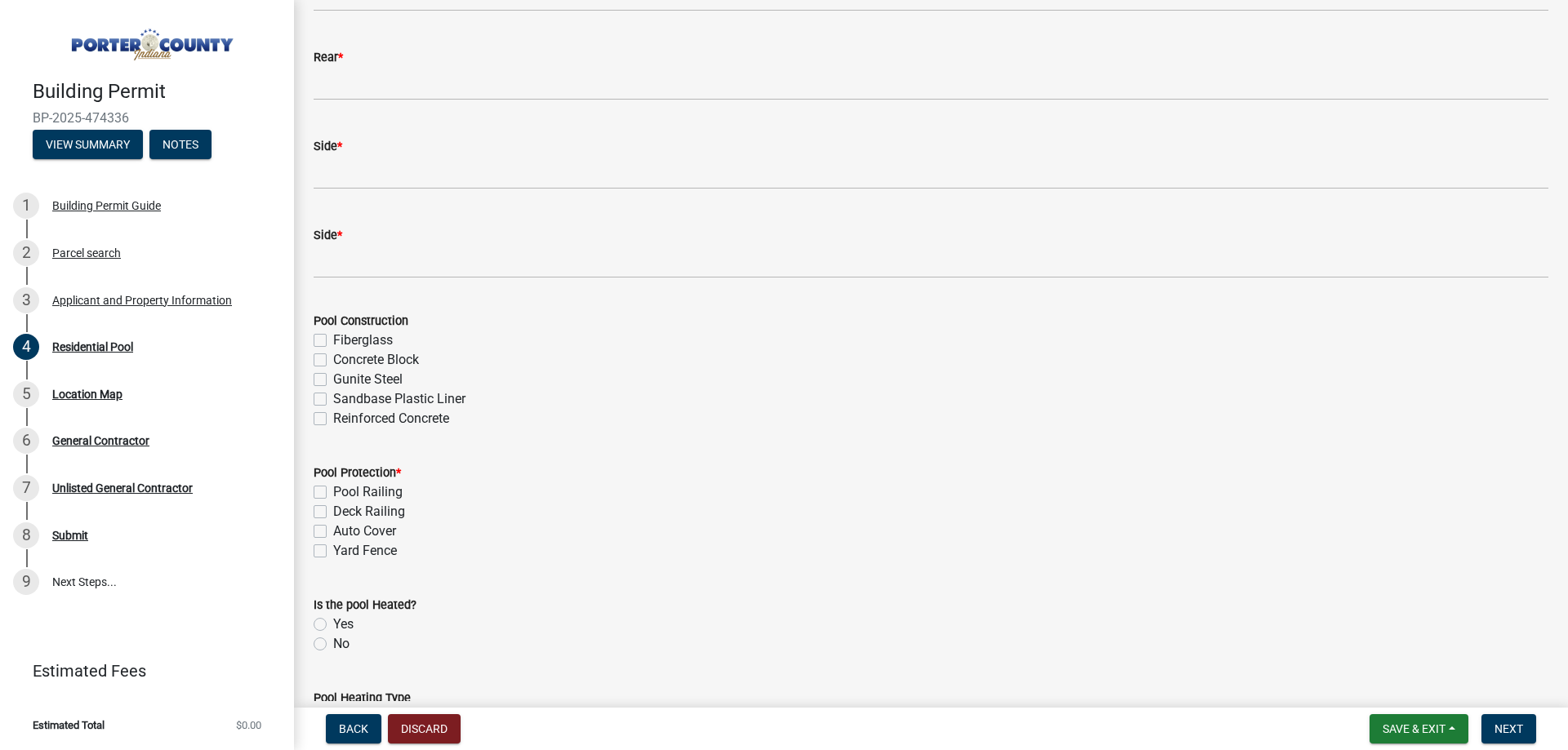
click at [333, 617] on label "Yes" at bounding box center [343, 623] width 20 height 19
click at [333, 617] on input "Yes" at bounding box center [338, 619] width 11 height 11
radio input "true"
click at [333, 529] on label "Auto Cover" at bounding box center [364, 531] width 63 height 19
click at [333, 529] on input "Auto Cover" at bounding box center [338, 527] width 11 height 11
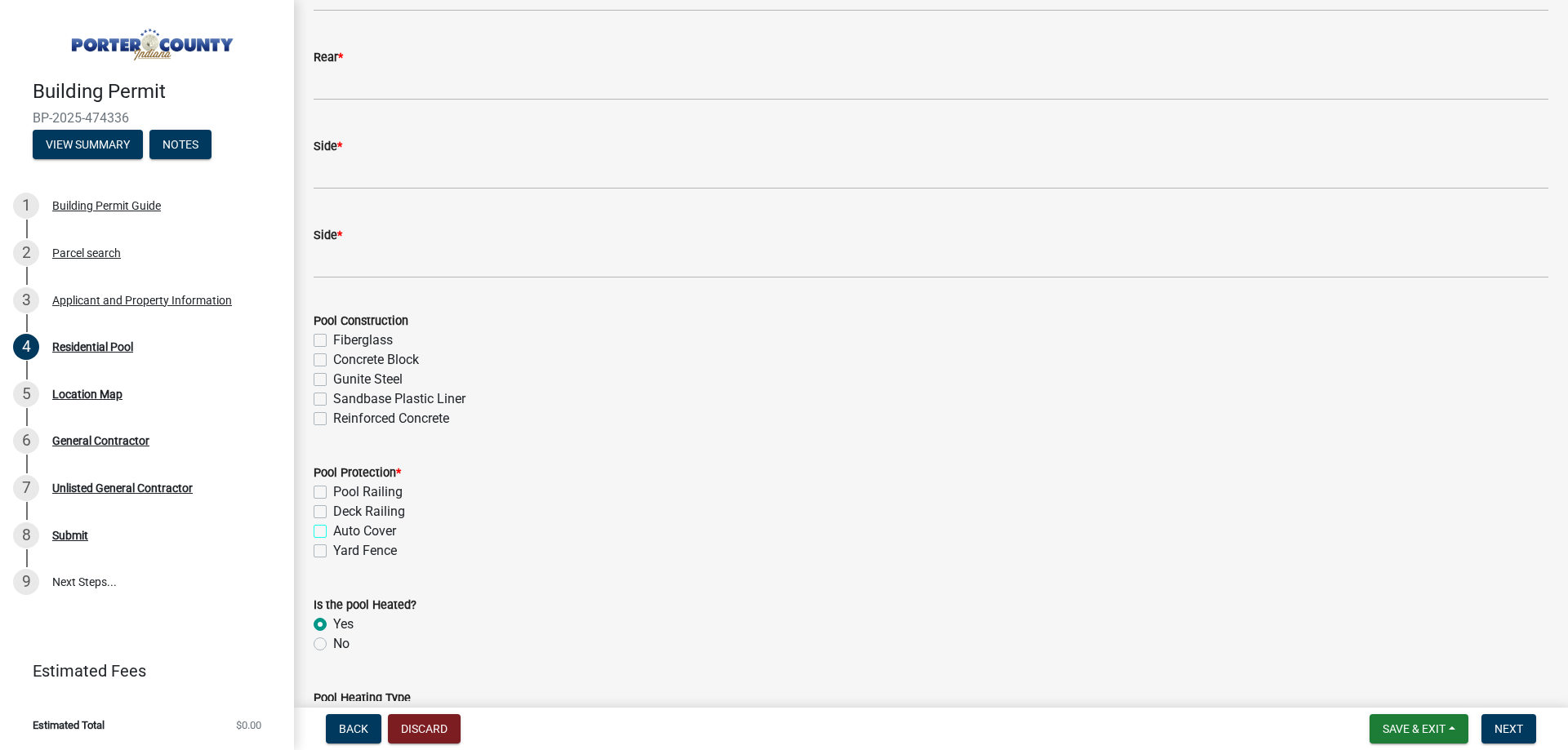
checkbox input "true"
checkbox input "false"
checkbox input "true"
checkbox input "false"
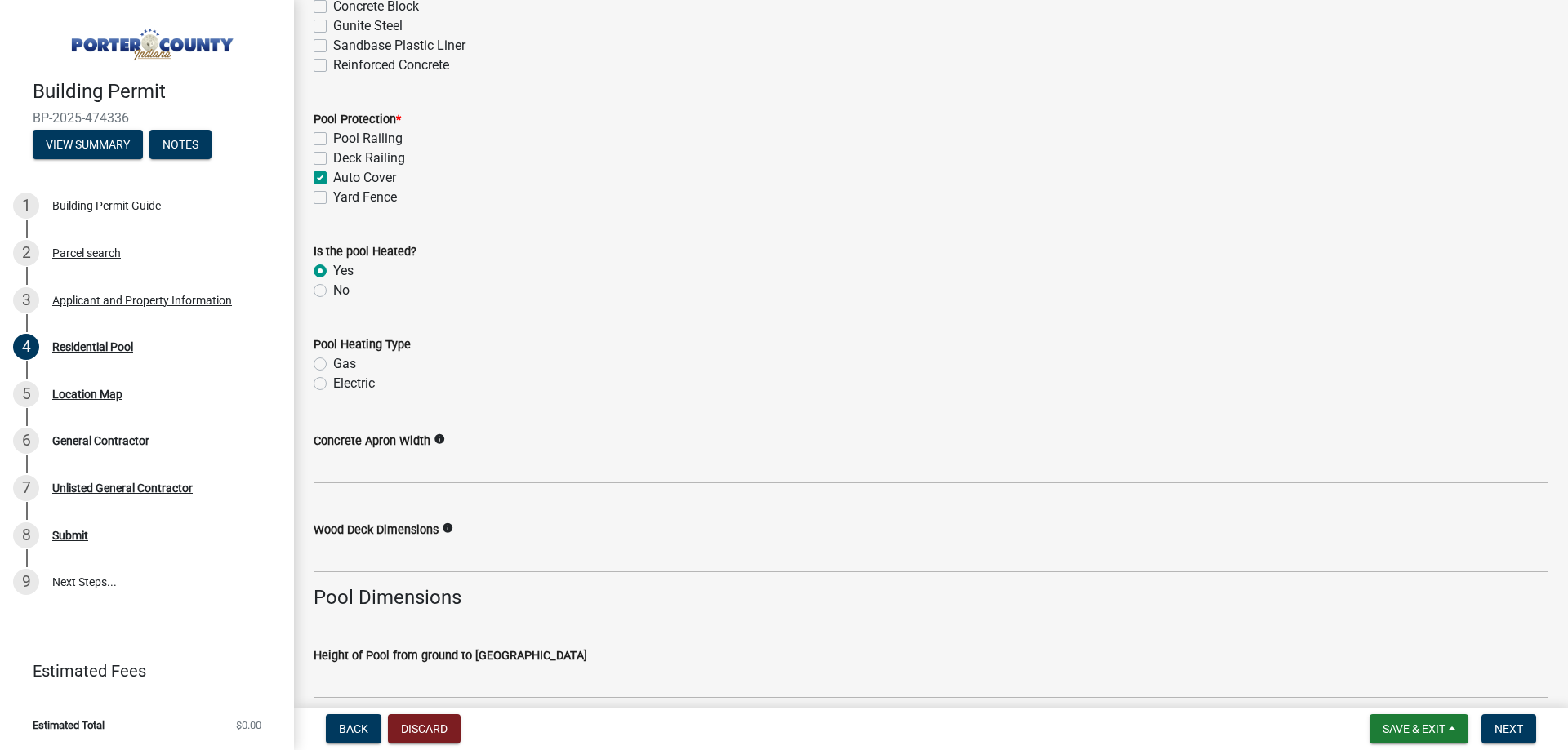
scroll to position [871, 0]
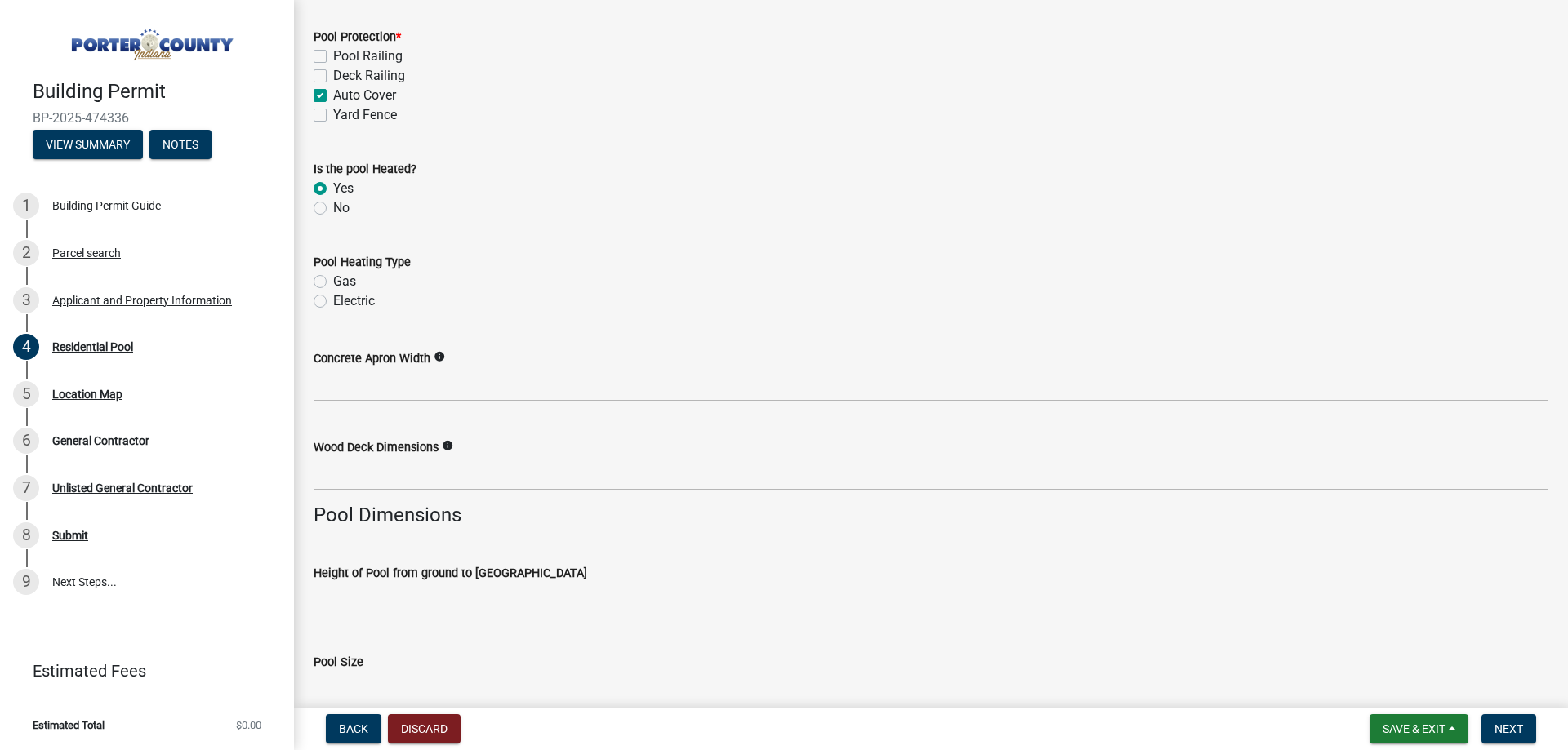
click at [447, 442] on icon "info" at bounding box center [447, 445] width 12 height 12
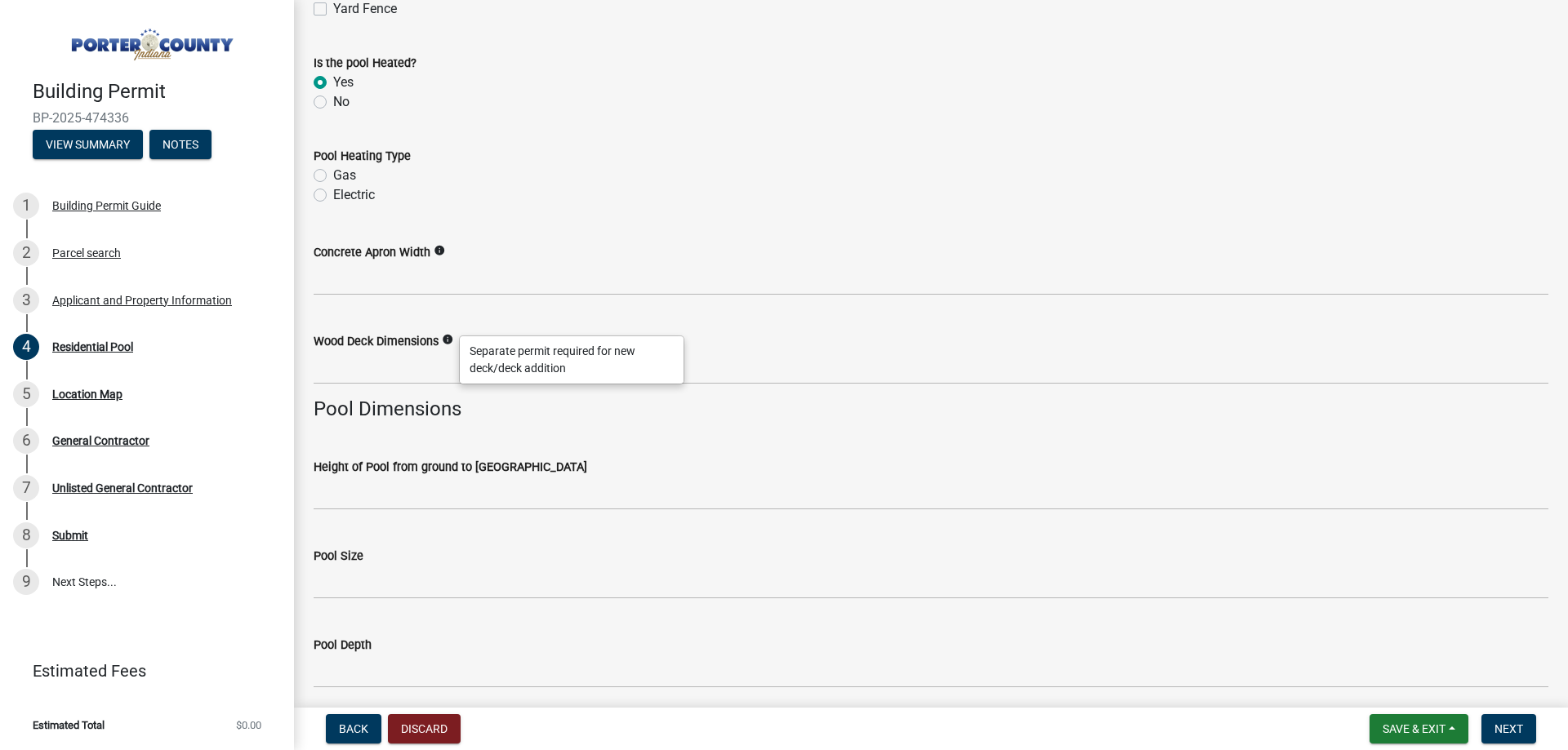
scroll to position [979, 0]
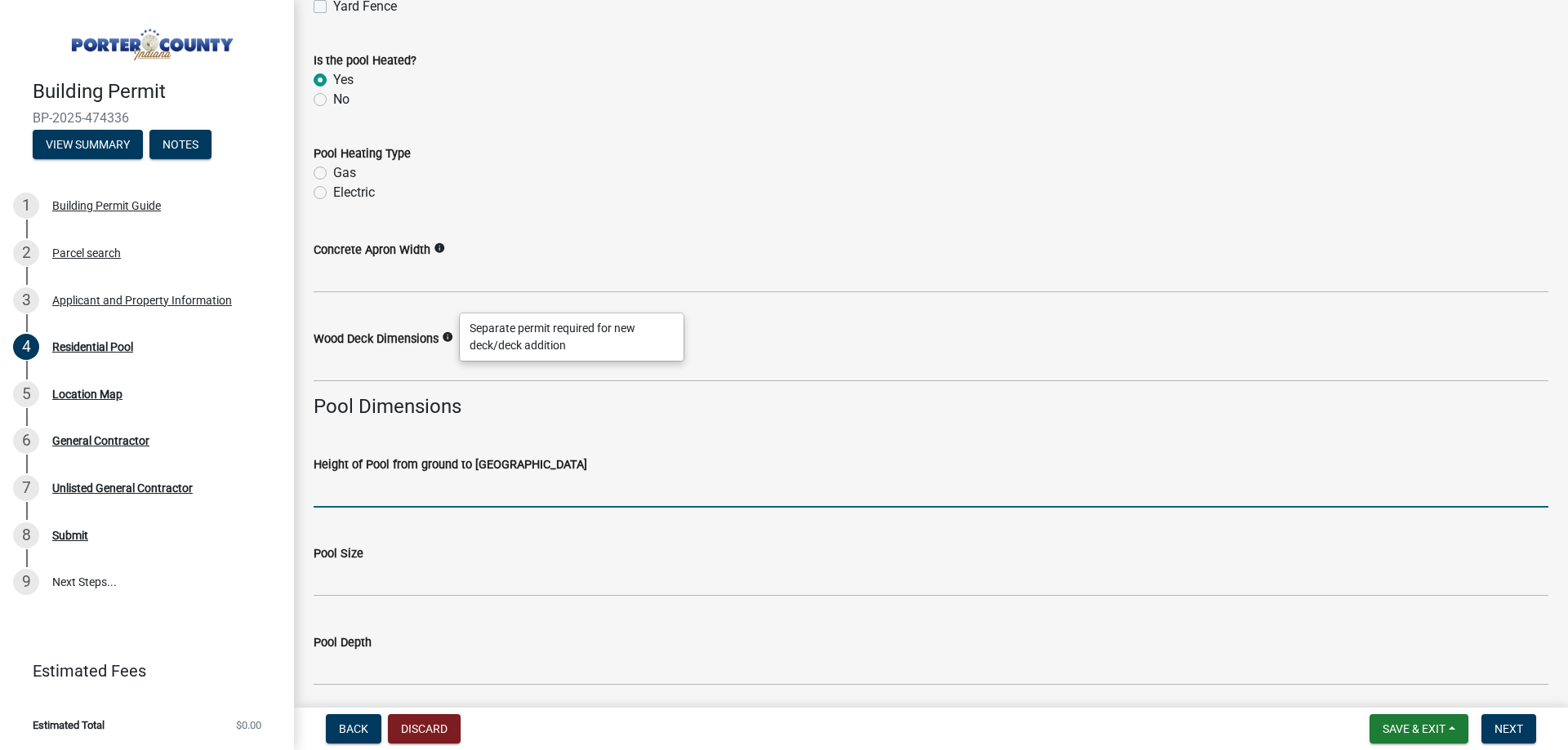
click at [338, 489] on input "Height of Pool from ground to [GEOGRAPHIC_DATA]" at bounding box center [931, 491] width 1235 height 34
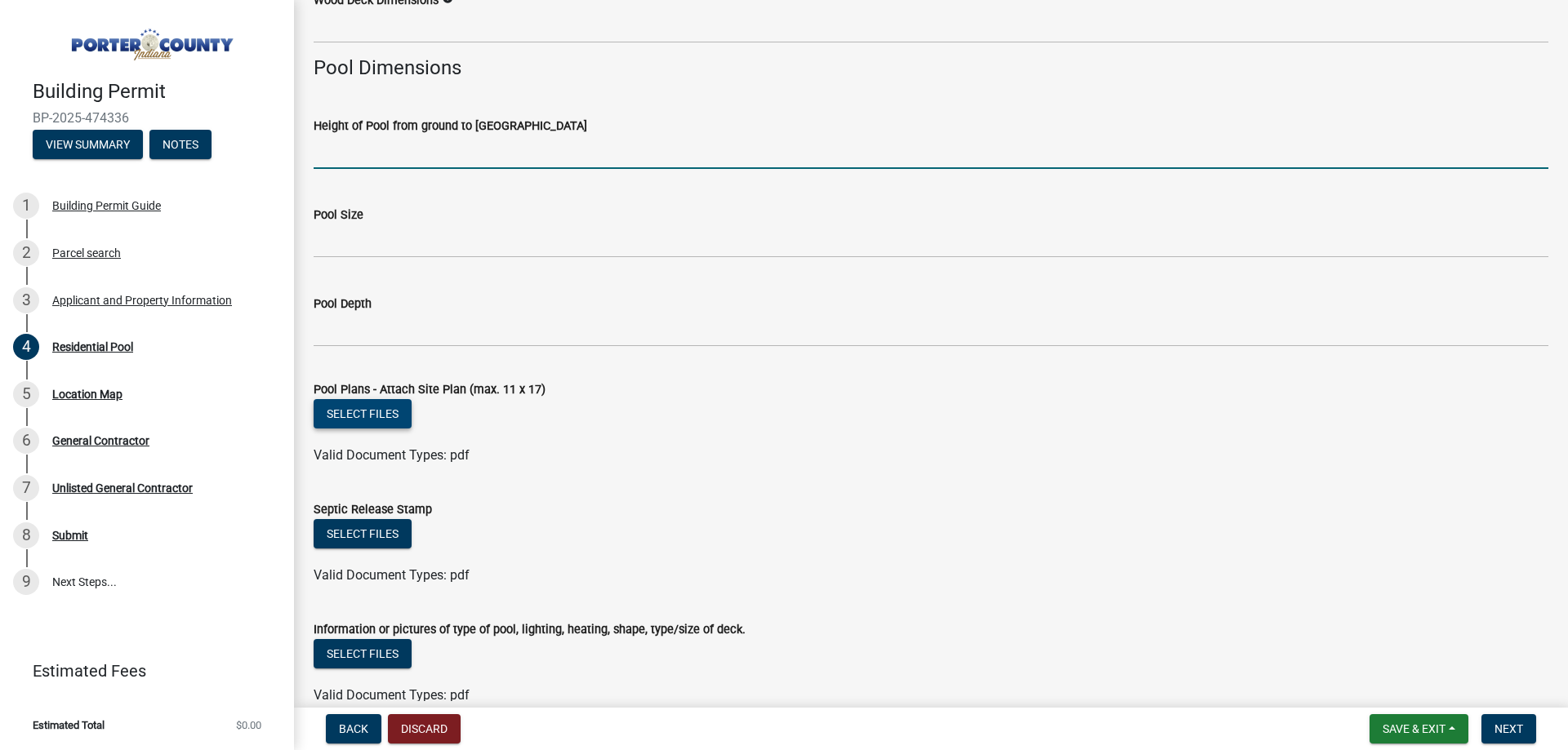
scroll to position [1292, 0]
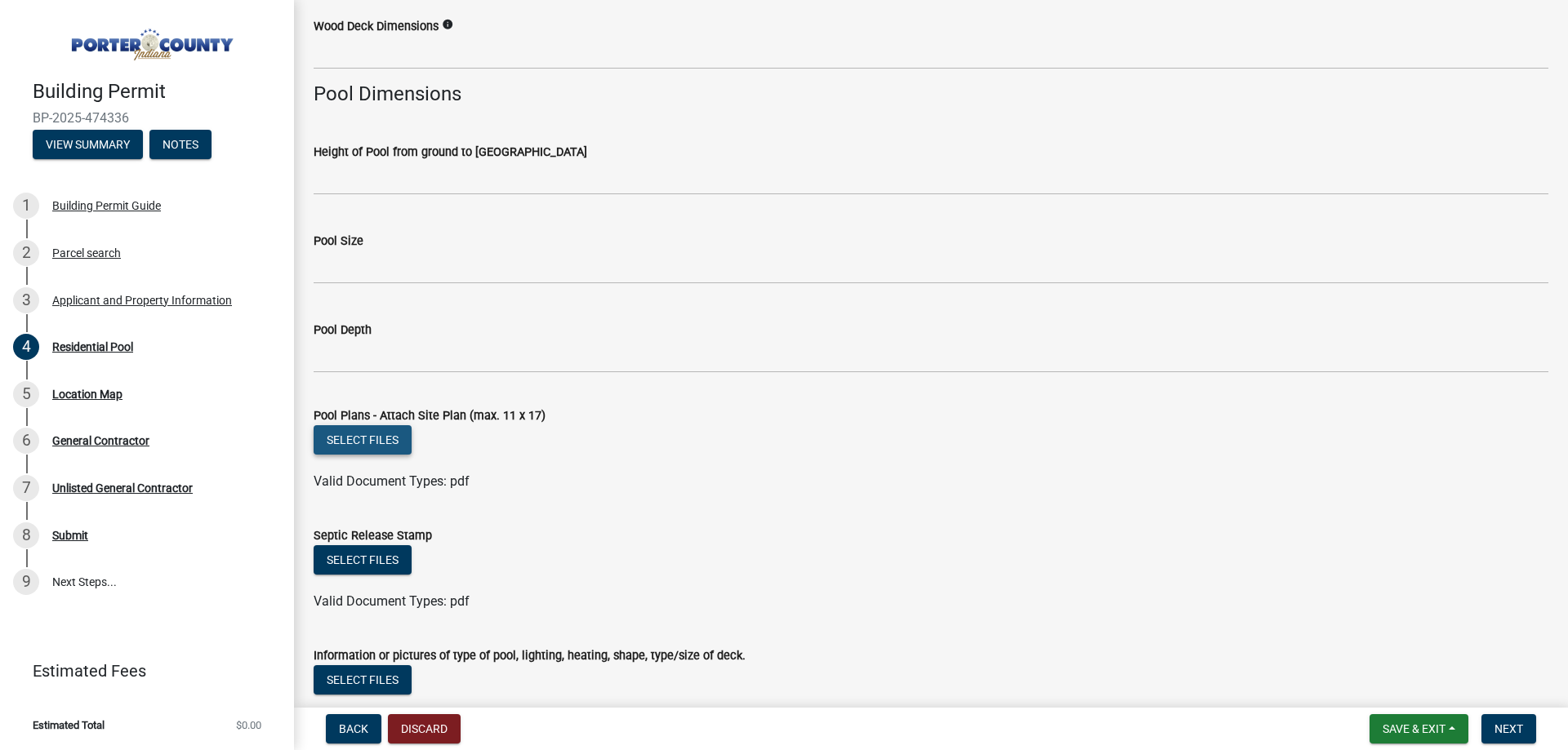
click at [367, 437] on button "Select files" at bounding box center [363, 440] width 98 height 29
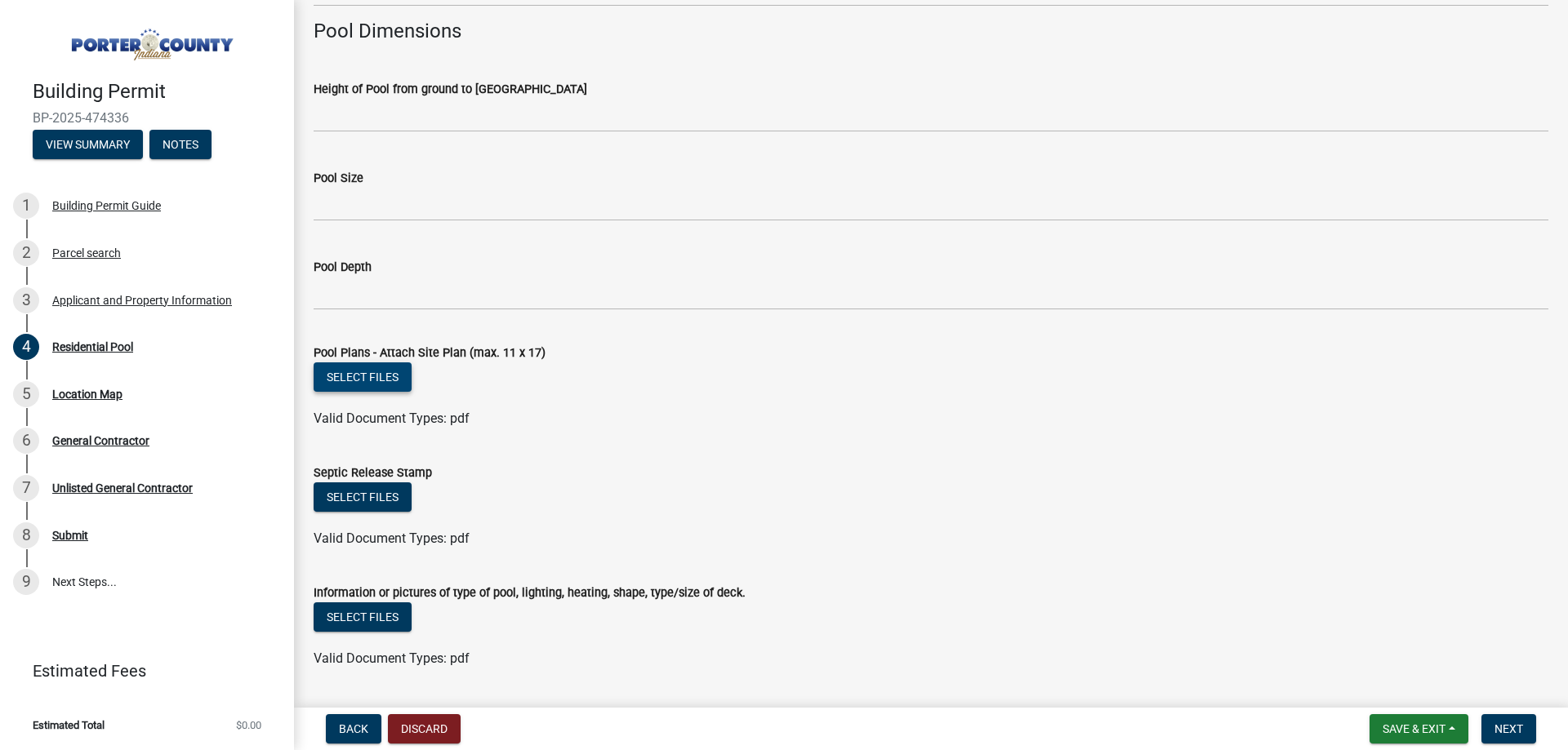
scroll to position [1400, 0]
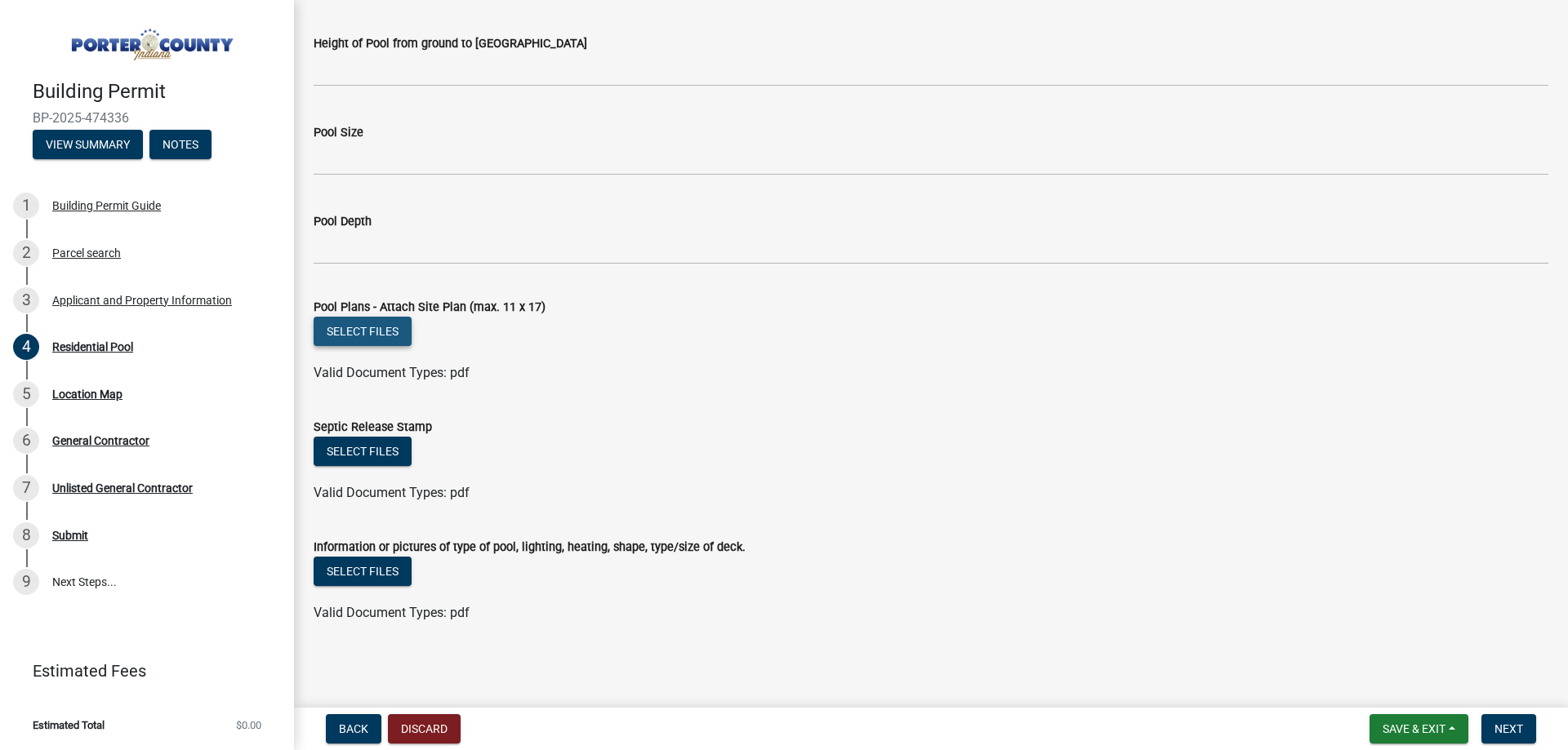
click at [363, 328] on button "Select files" at bounding box center [363, 331] width 98 height 29
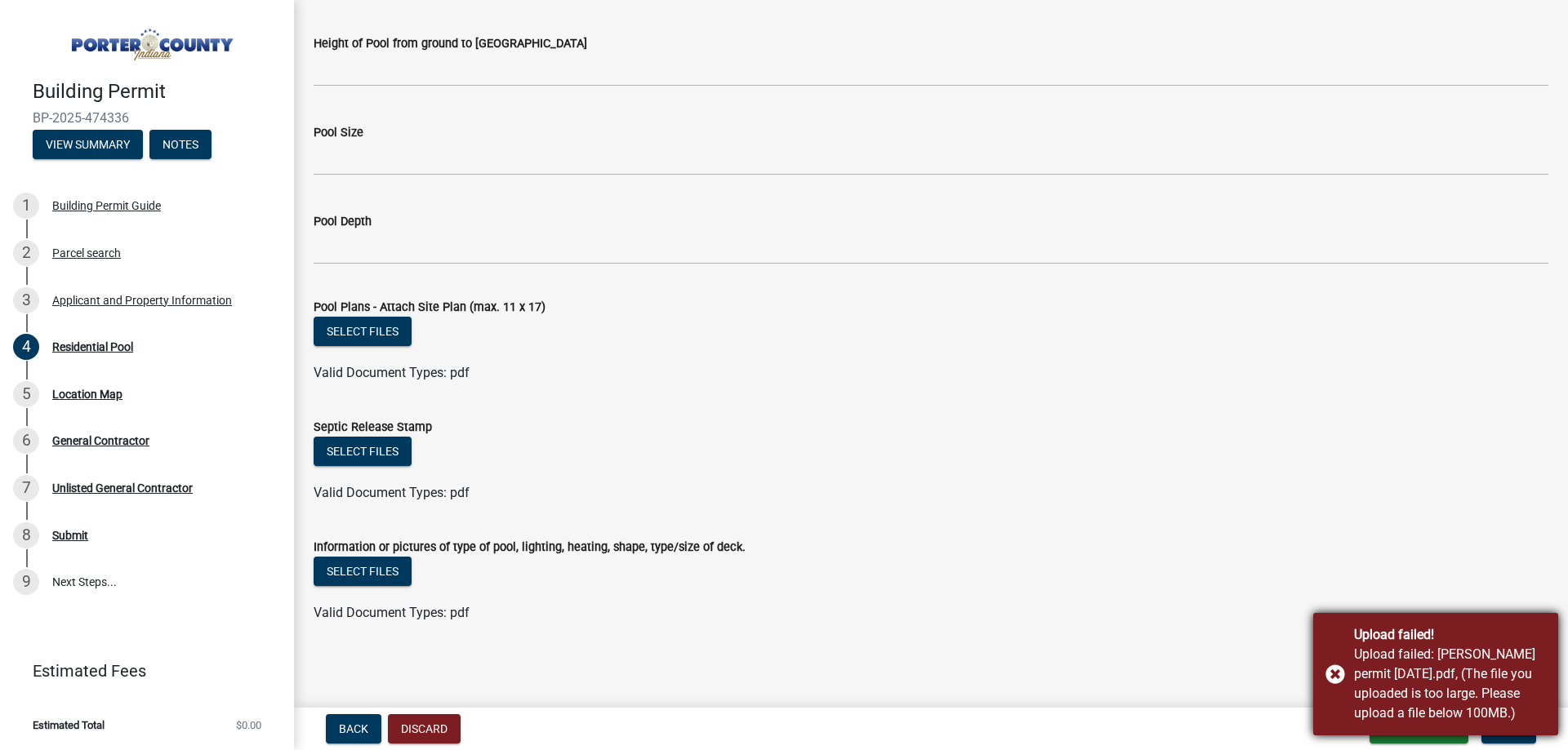
click at [1338, 674] on div "Upload failed! Upload failed: [PERSON_NAME] permit [DATE].pdf, (The file you up…" at bounding box center [1435, 674] width 245 height 122
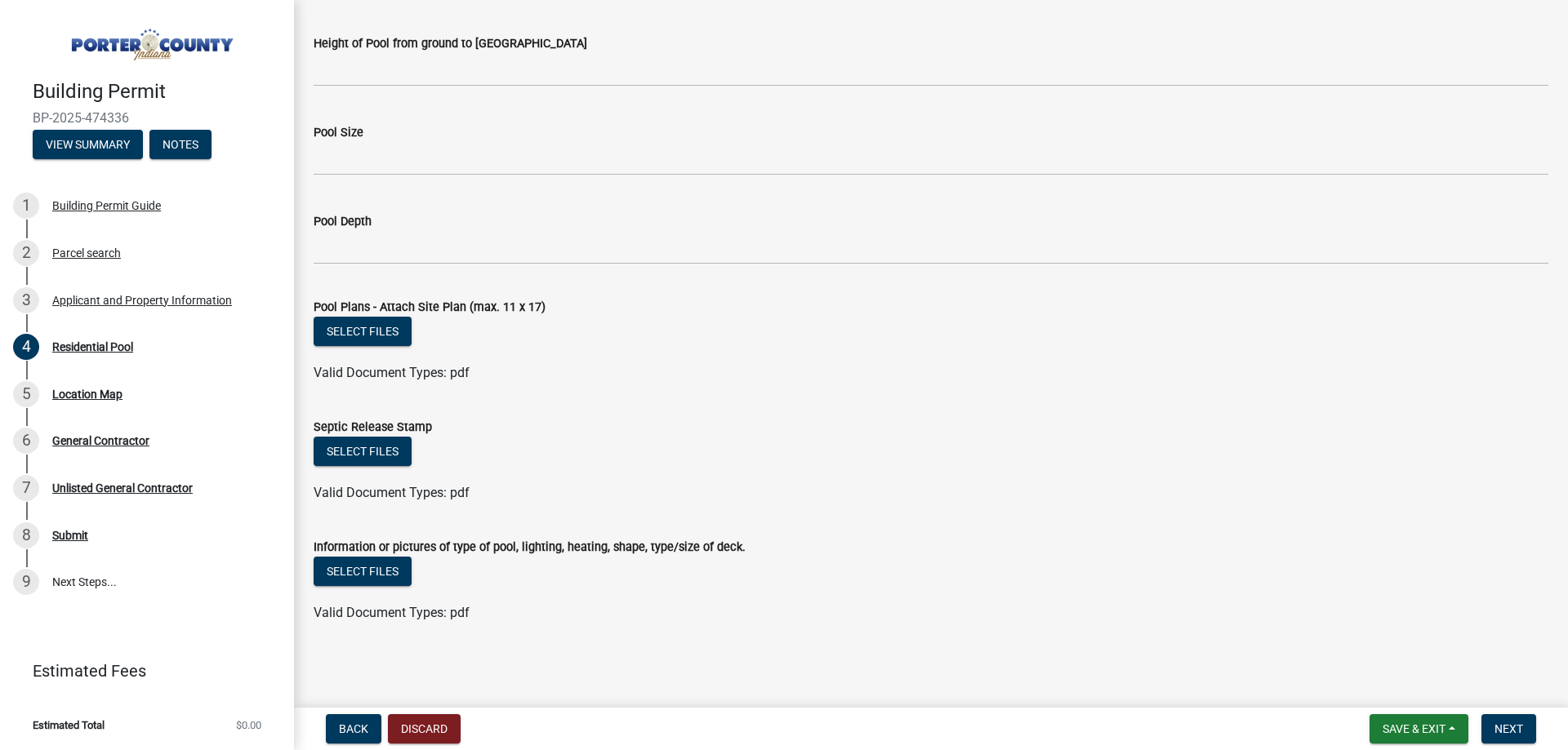
click at [963, 442] on div "Select files" at bounding box center [931, 453] width 1235 height 34
click at [1408, 728] on span "Save & Exit" at bounding box center [1414, 729] width 63 height 13
click at [1379, 689] on button "Save & Exit" at bounding box center [1403, 686] width 131 height 39
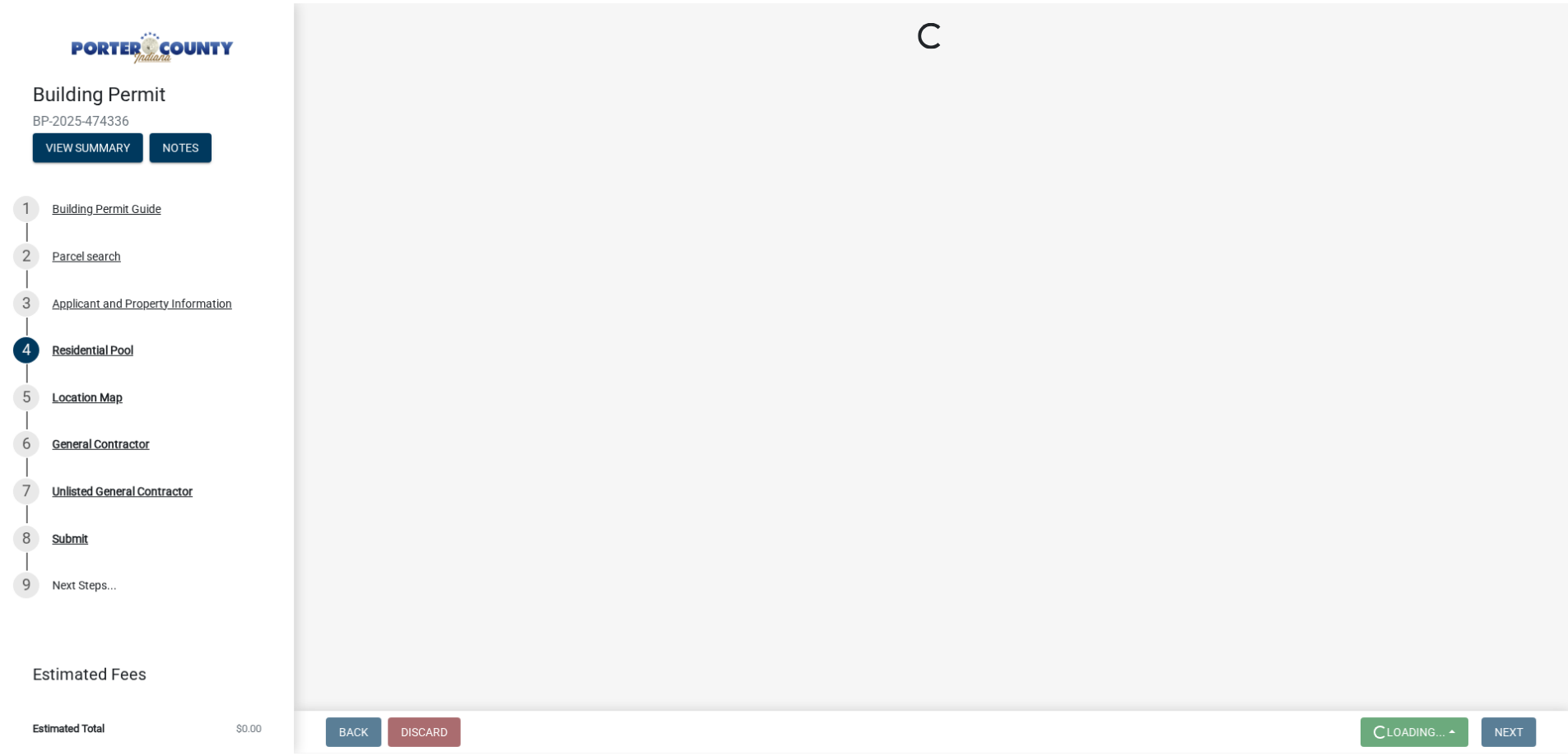
scroll to position [0, 0]
